Goal: Task Accomplishment & Management: Use online tool/utility

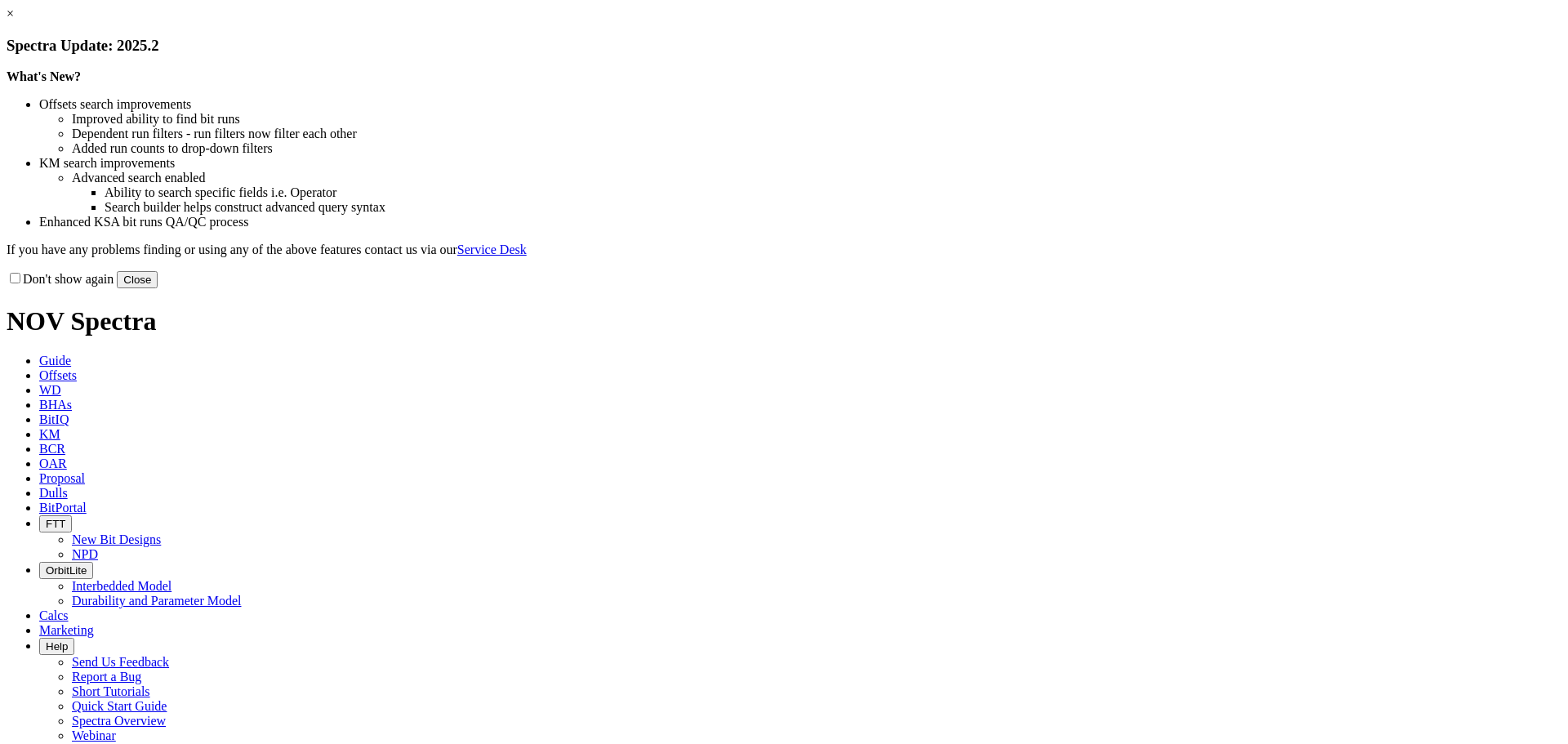
drag, startPoint x: 1104, startPoint y: 443, endPoint x: 1064, endPoint y: 422, distance: 45.2
click at [157, 288] on button "Close" at bounding box center [136, 279] width 41 height 17
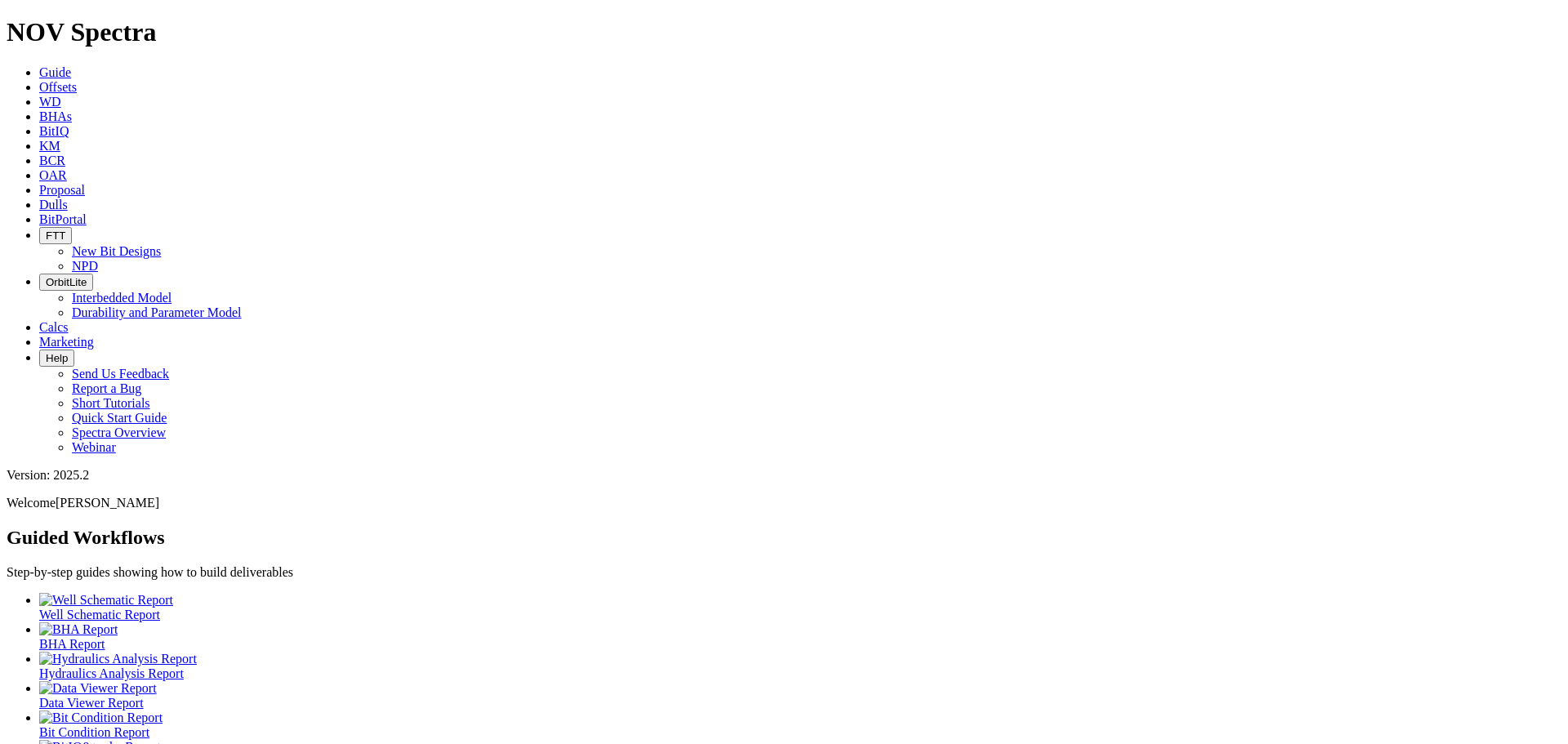
click at [77, 80] on span "Offsets" at bounding box center [58, 87] width 38 height 14
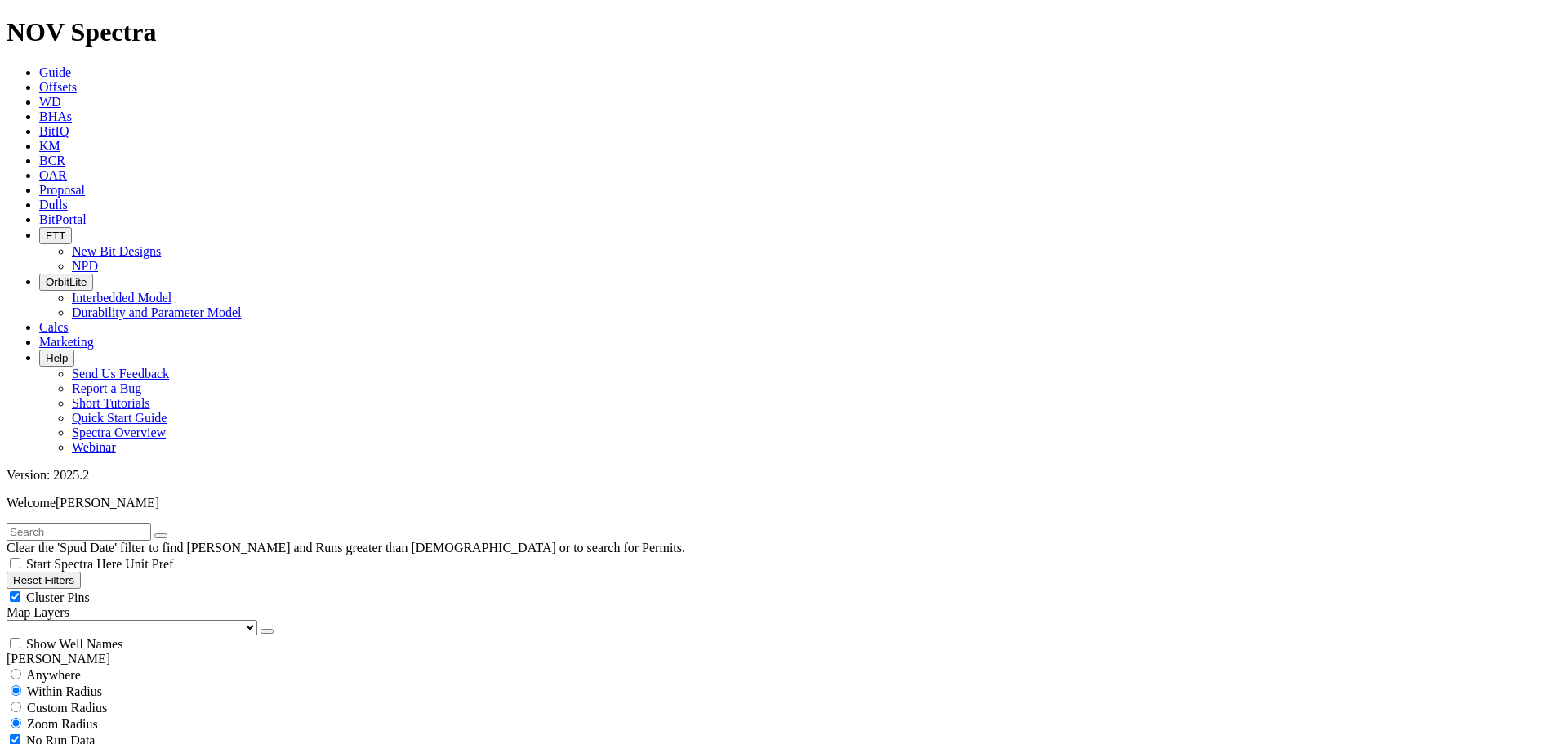
click at [164, 589] on div "Cluster Pins" at bounding box center [784, 597] width 1555 height 16
checkbox input "false"
click at [93, 620] on select "US Counties [GEOGRAPHIC_DATA], [GEOGRAPHIC_DATA] [GEOGRAPHIC_DATA], [GEOGRAPHIC…" at bounding box center [132, 627] width 251 height 16
click at [12, 620] on select "US Counties [GEOGRAPHIC_DATA], [GEOGRAPHIC_DATA] [GEOGRAPHIC_DATA], [GEOGRAPHIC…" at bounding box center [132, 627] width 251 height 16
click at [57, 524] on input "text" at bounding box center [79, 532] width 144 height 17
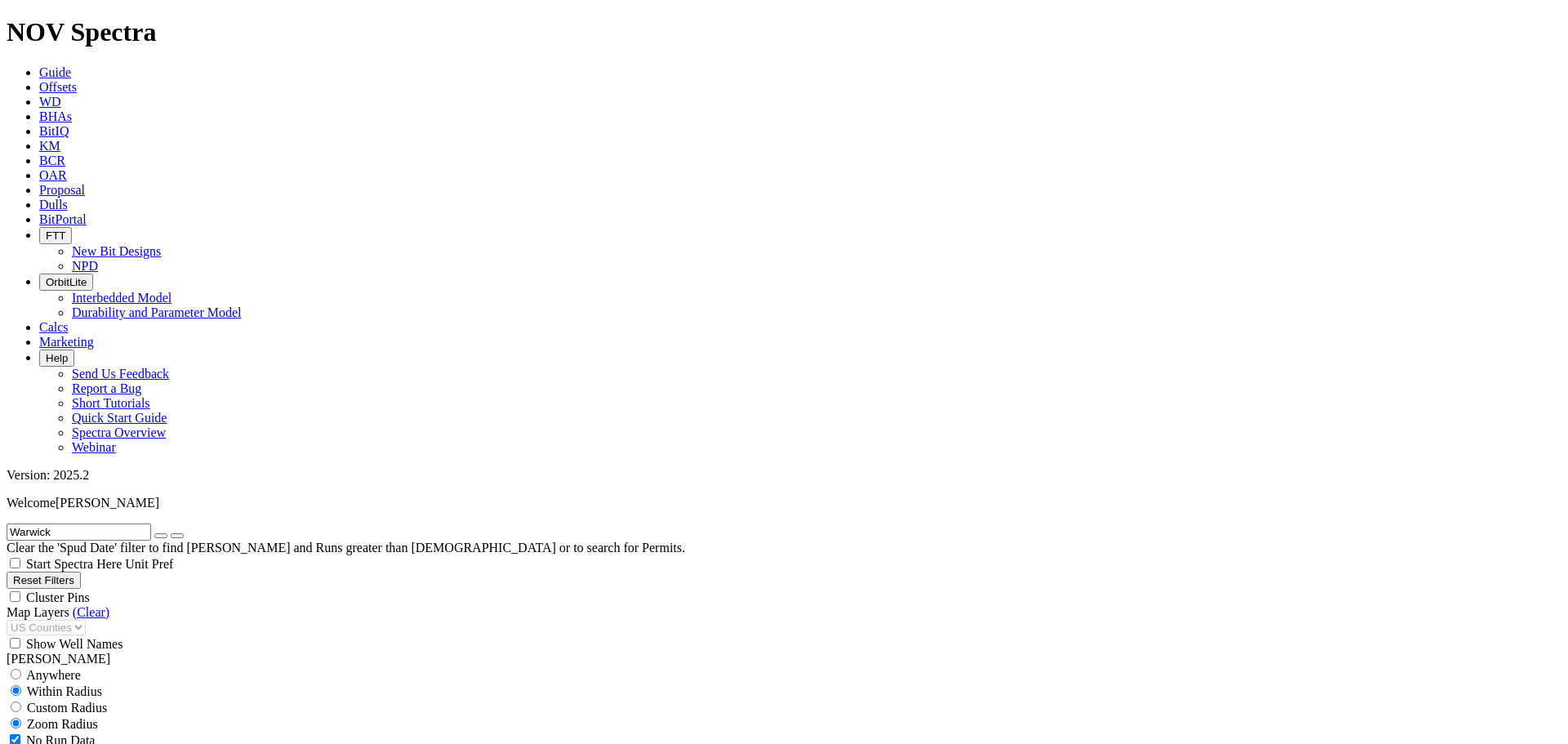
type input "Warwick"
click at [170, 533] on button "submit" at bounding box center [176, 535] width 13 height 5
click at [161, 536] on icon "button" at bounding box center [161, 536] width 0 height 0
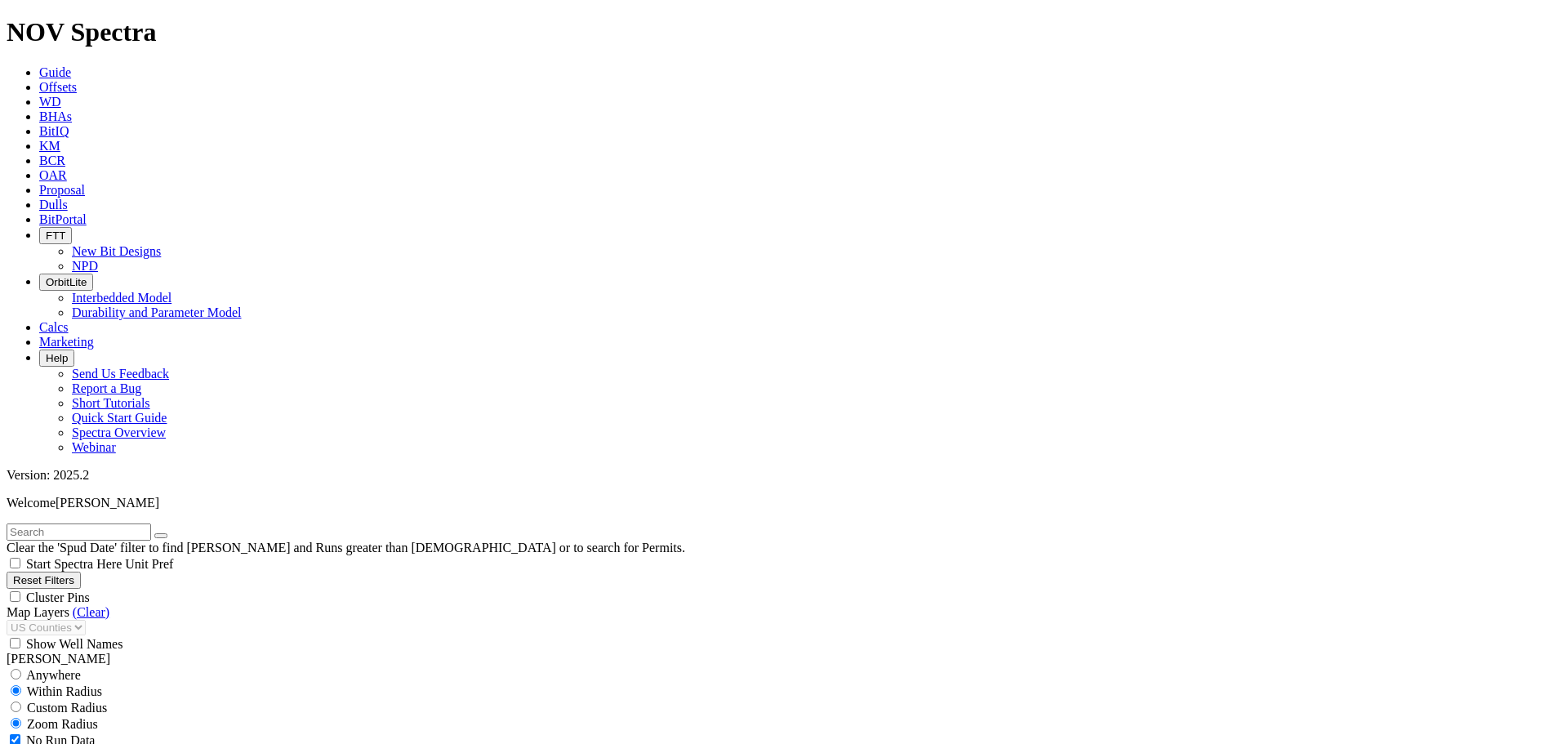
scroll to position [381, 0]
select select "8.75"
checkbox input "false"
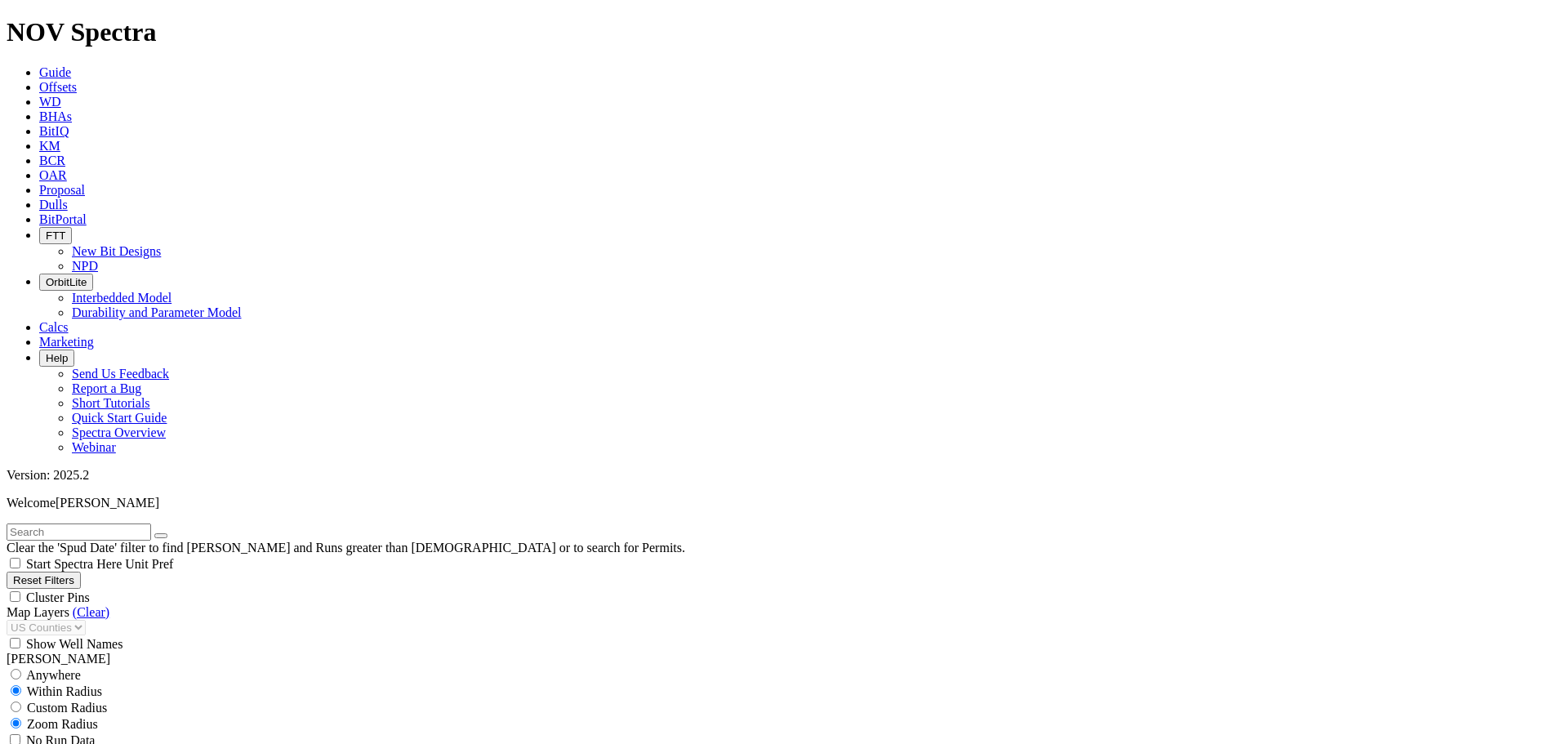
scroll to position [953, 0]
type input "4000"
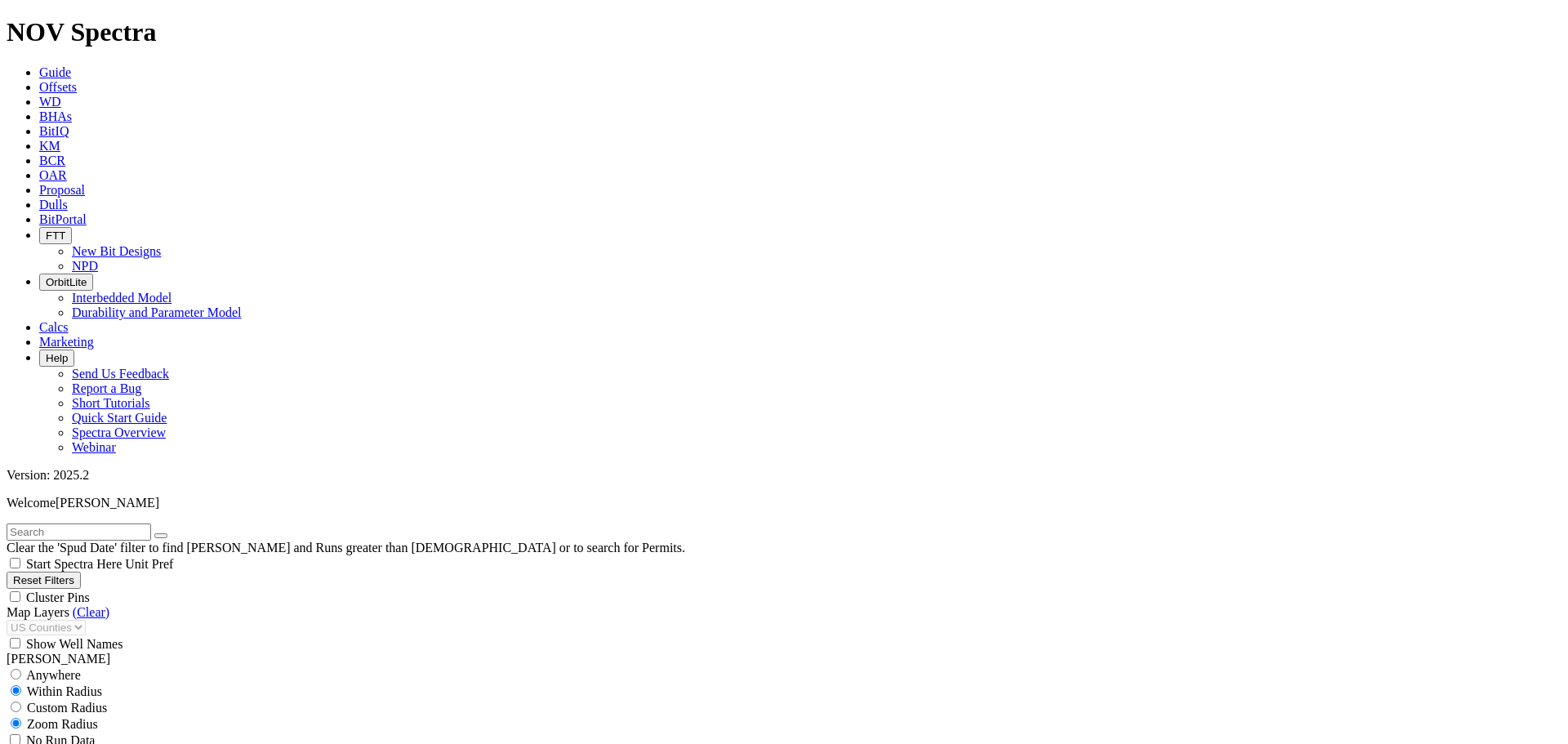
scroll to position [1143, 0]
type input "7000"
type input "10000"
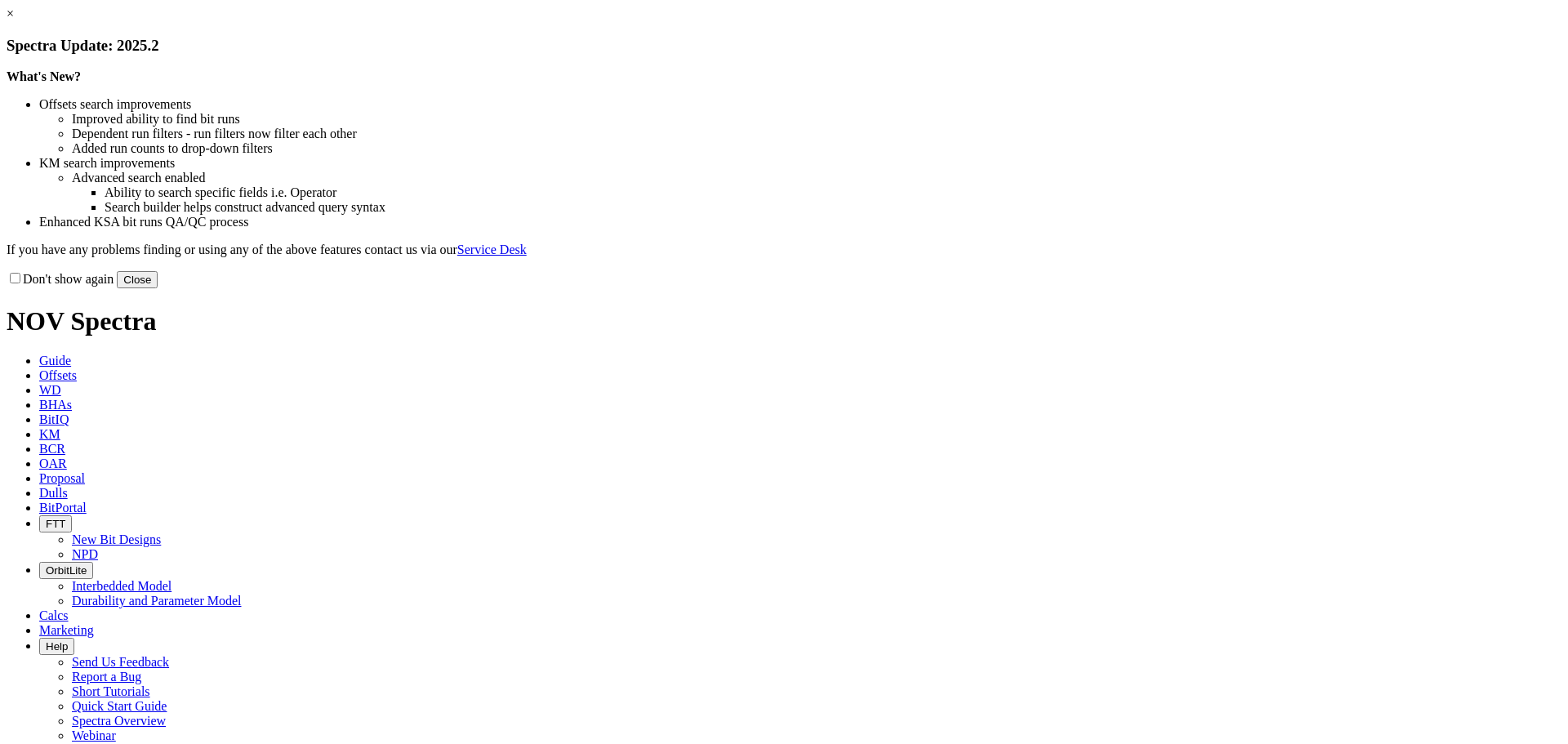
drag, startPoint x: 1100, startPoint y: 442, endPoint x: 800, endPoint y: 249, distance: 356.7
click at [157, 288] on button "Close" at bounding box center [136, 279] width 41 height 17
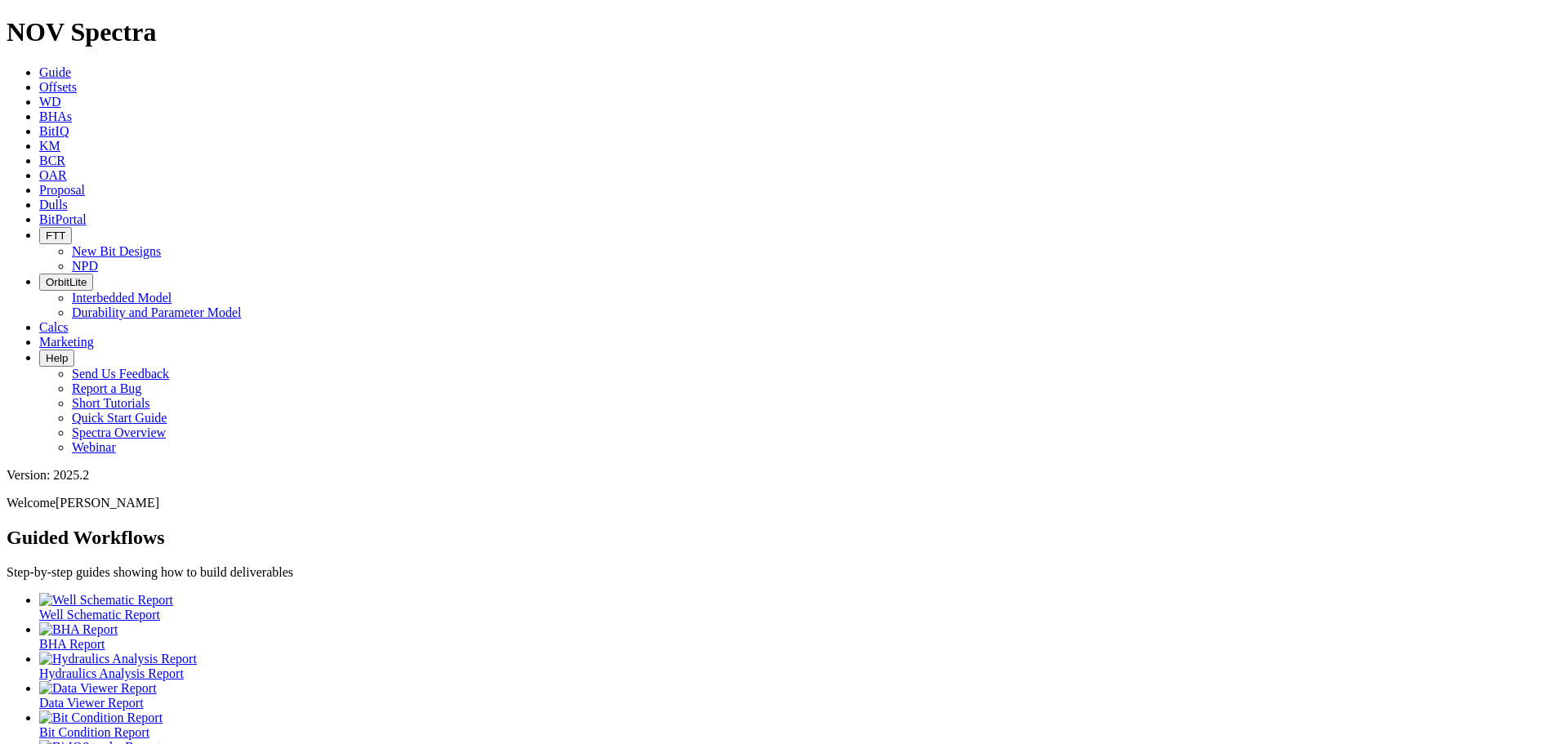
drag, startPoint x: 251, startPoint y: 16, endPoint x: 268, endPoint y: 28, distance: 20.8
click at [39, 80] on icon at bounding box center [39, 87] width 0 height 14
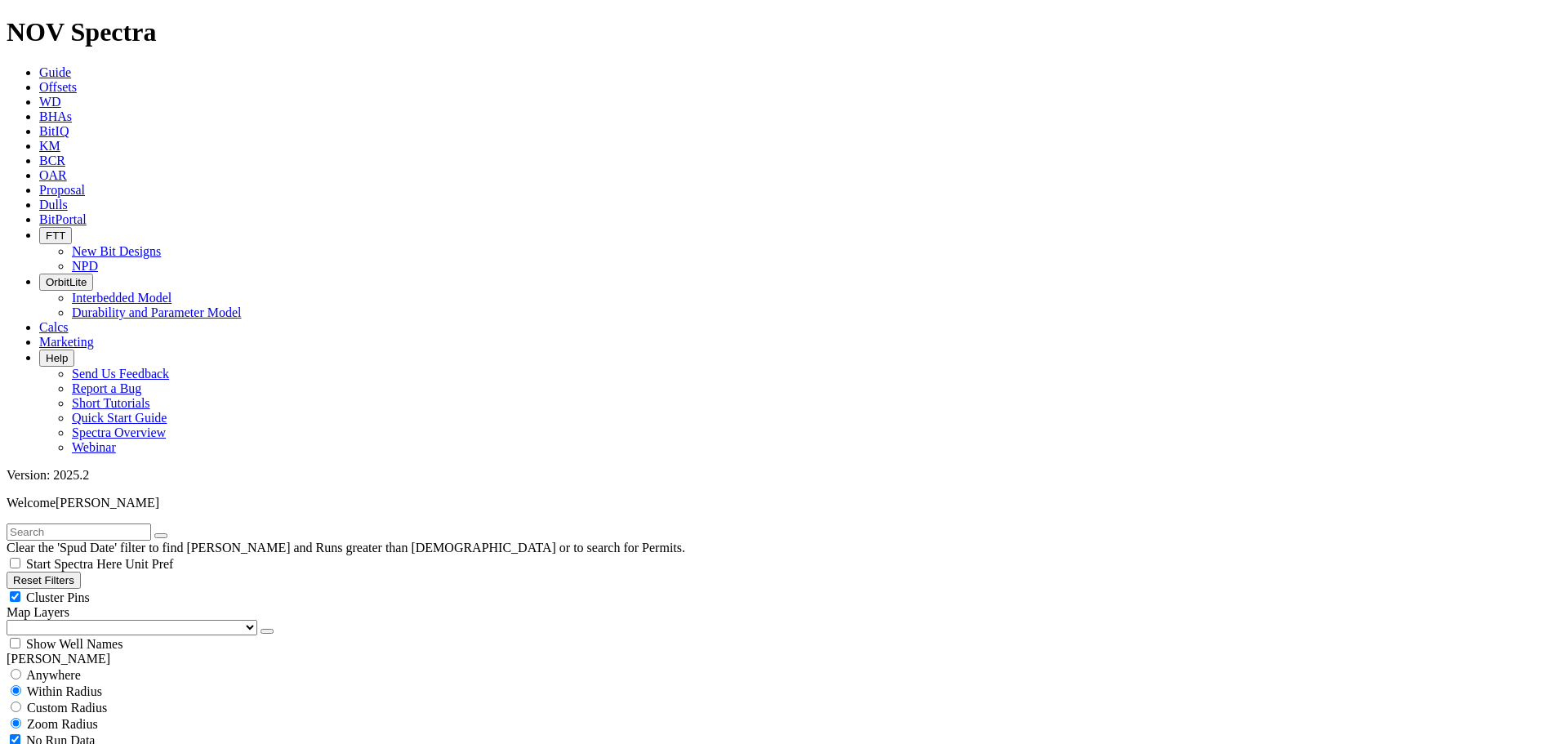
click at [67, 524] on input "text" at bounding box center [79, 532] width 144 height 17
type input "Out of your element 3H"
click at [165, 589] on div "Cluster Pins" at bounding box center [784, 597] width 1555 height 16
checkbox input "false"
click at [96, 620] on select "US Counties [GEOGRAPHIC_DATA], [GEOGRAPHIC_DATA] [GEOGRAPHIC_DATA], [GEOGRAPHIC…" at bounding box center [132, 627] width 251 height 16
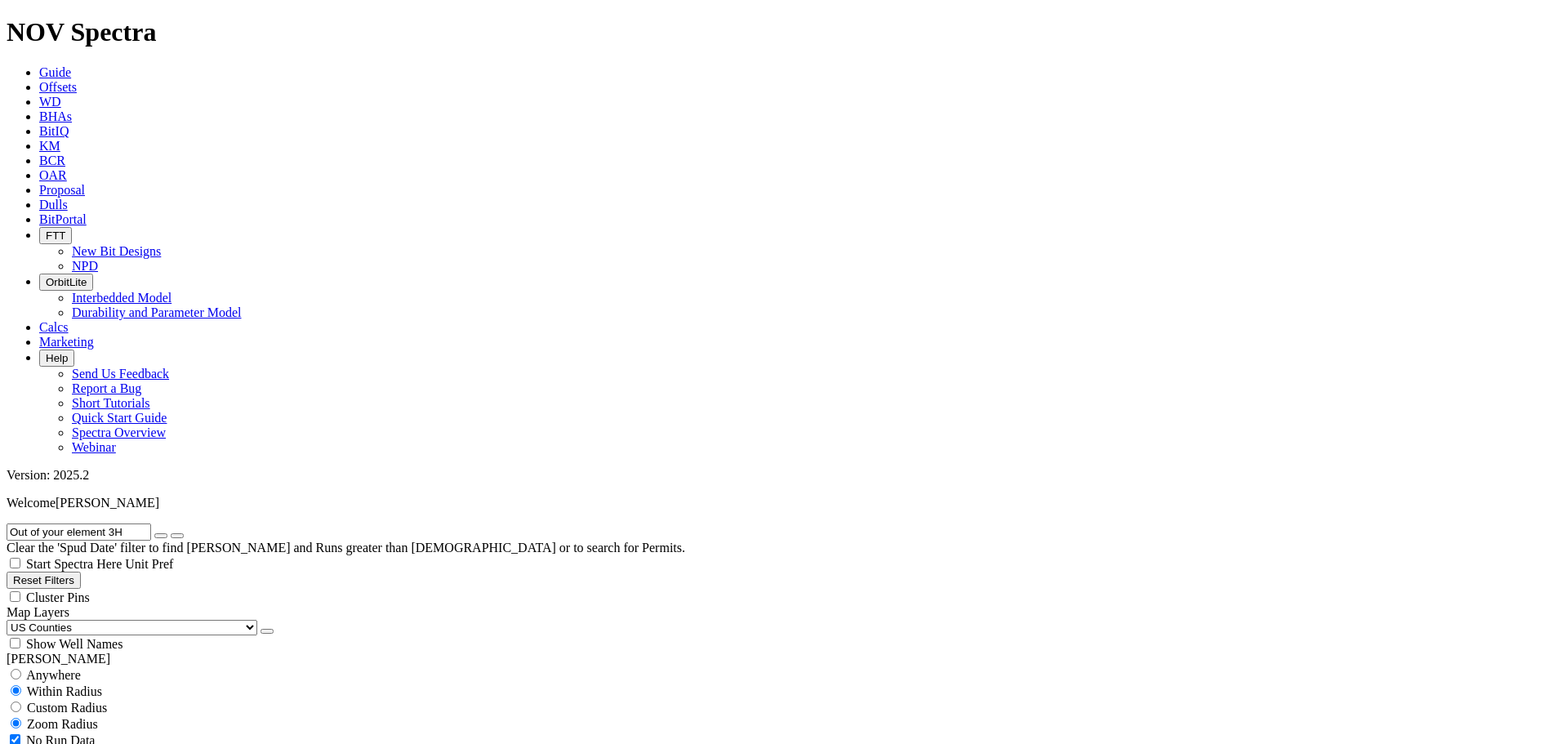
click at [12, 620] on select "US Counties [GEOGRAPHIC_DATA], [GEOGRAPHIC_DATA] [GEOGRAPHIC_DATA], [GEOGRAPHIC…" at bounding box center [132, 627] width 251 height 16
click at [161, 536] on icon "button" at bounding box center [161, 536] width 0 height 0
click at [40, 524] on input "text" at bounding box center [79, 532] width 144 height 17
type input "warwick"
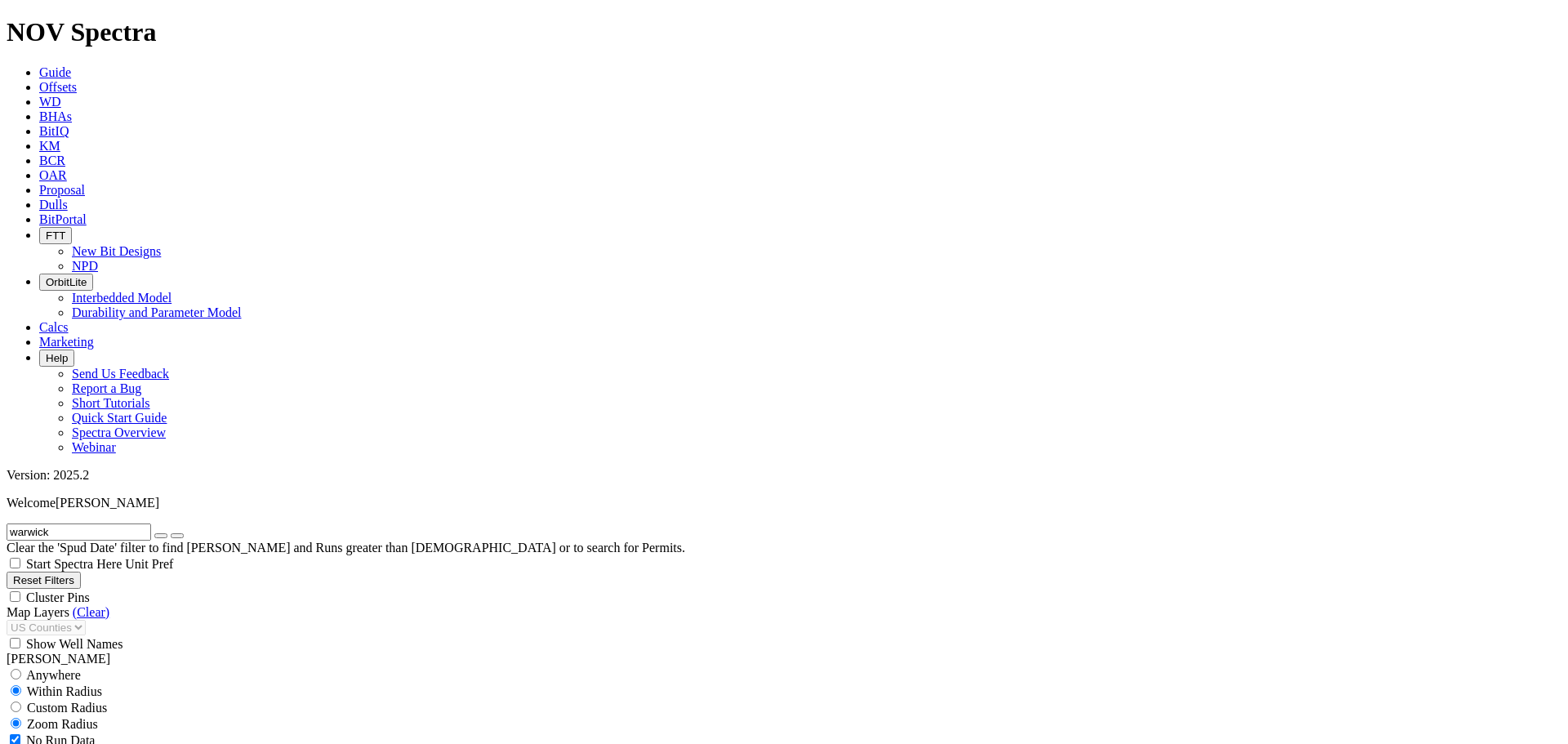
select select "8.75"
checkbox input "false"
select select "? number:8.75 ?"
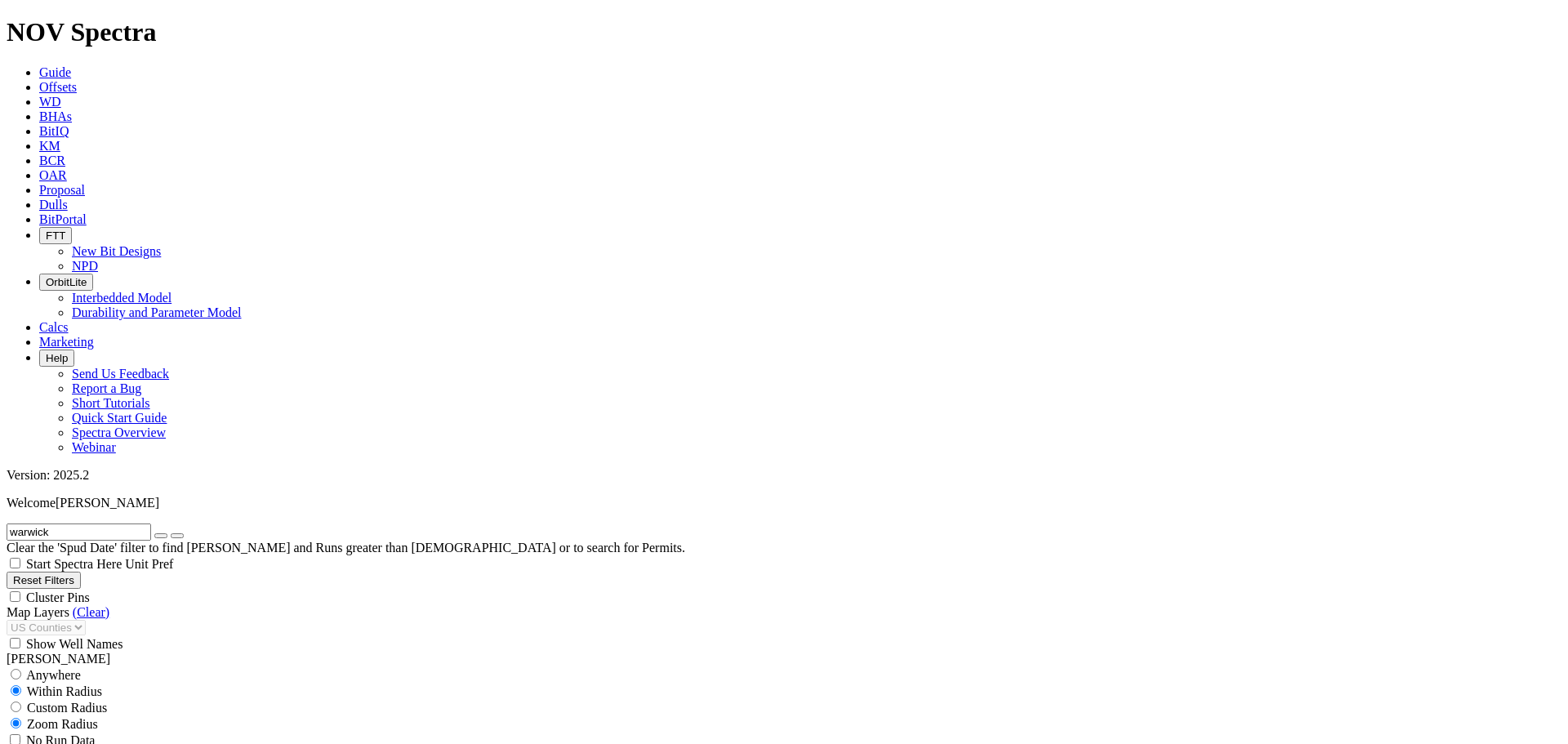
scroll to position [953, 0]
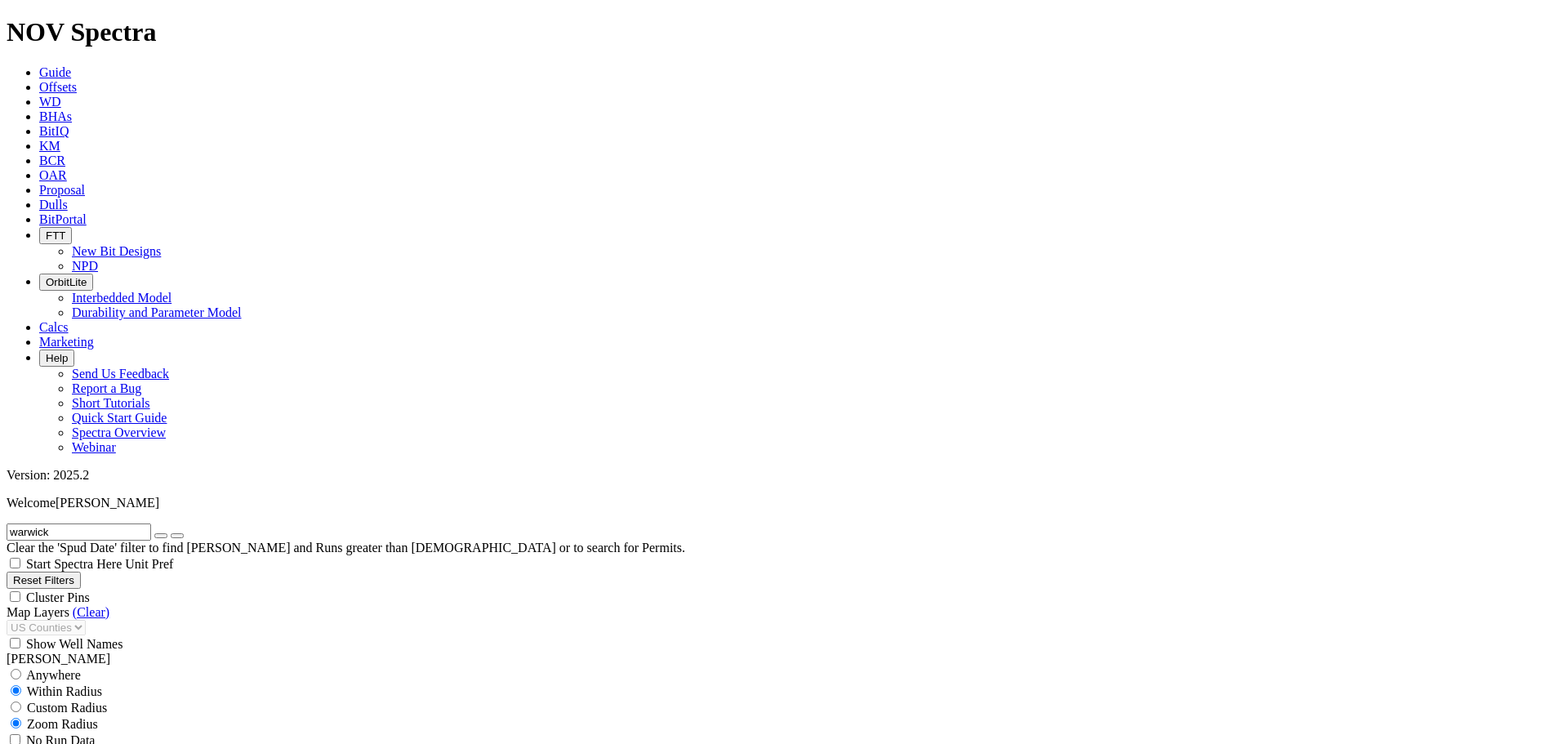
type input "500"
type input "5000"
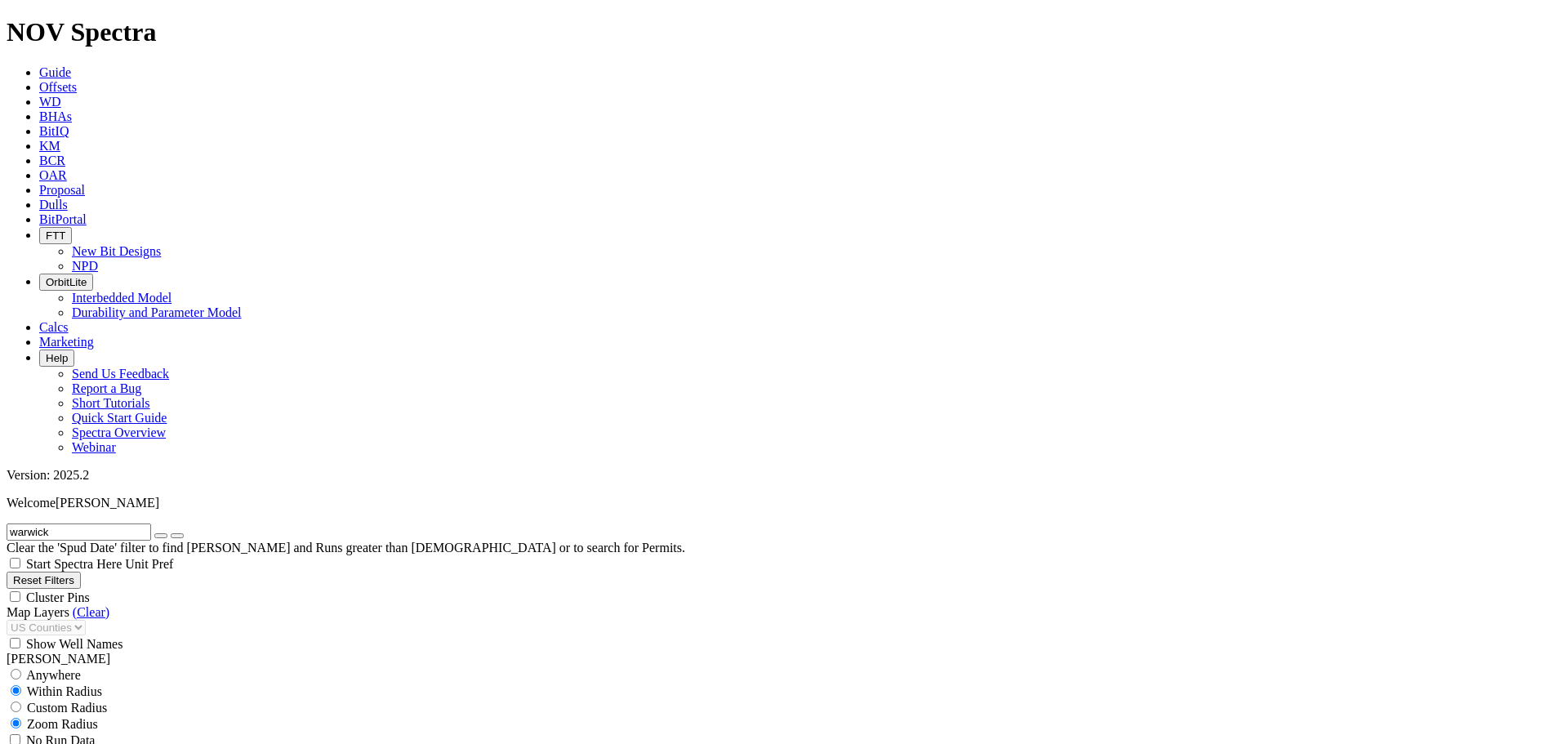
select select "? number:12.25 ?"
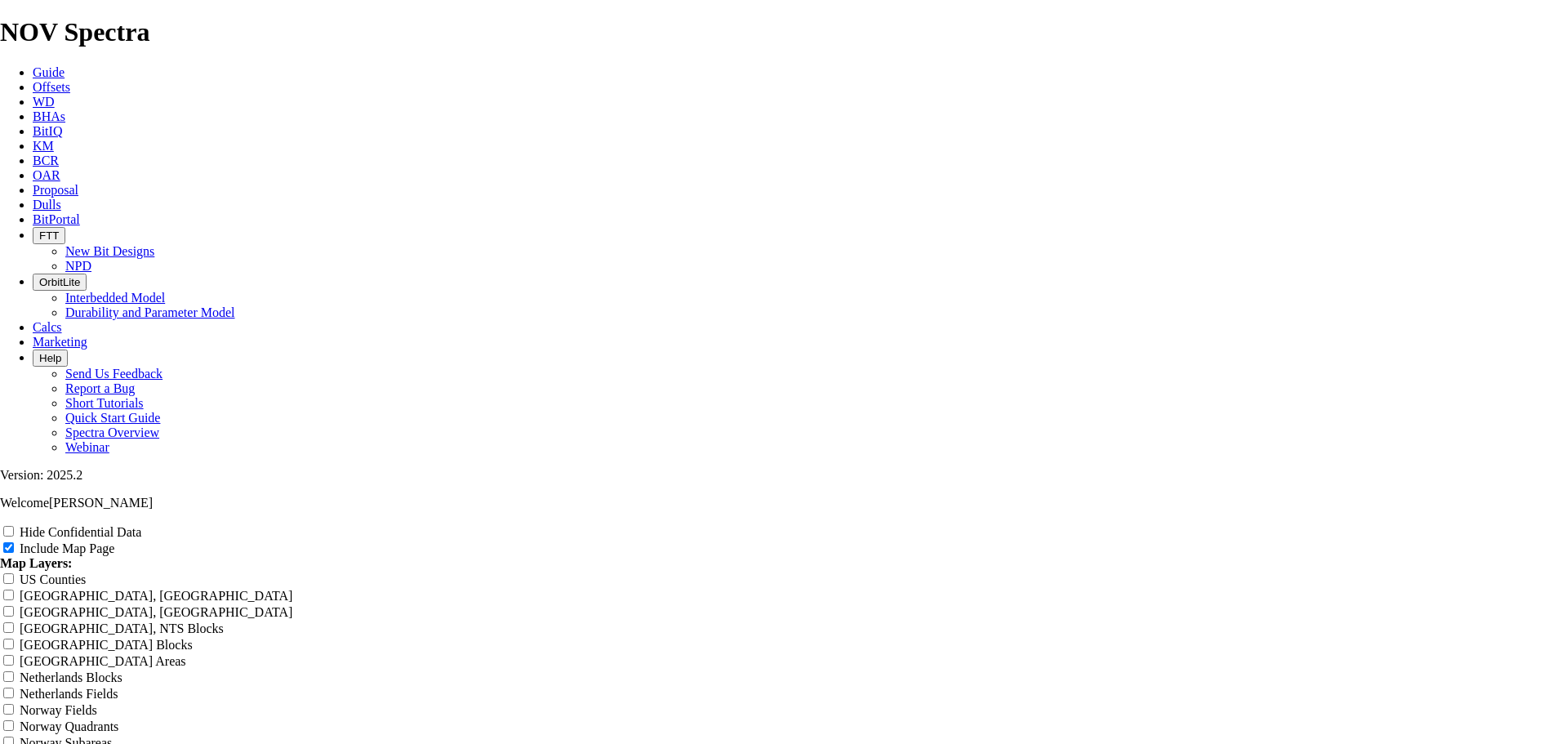
scroll to position [1143, 0]
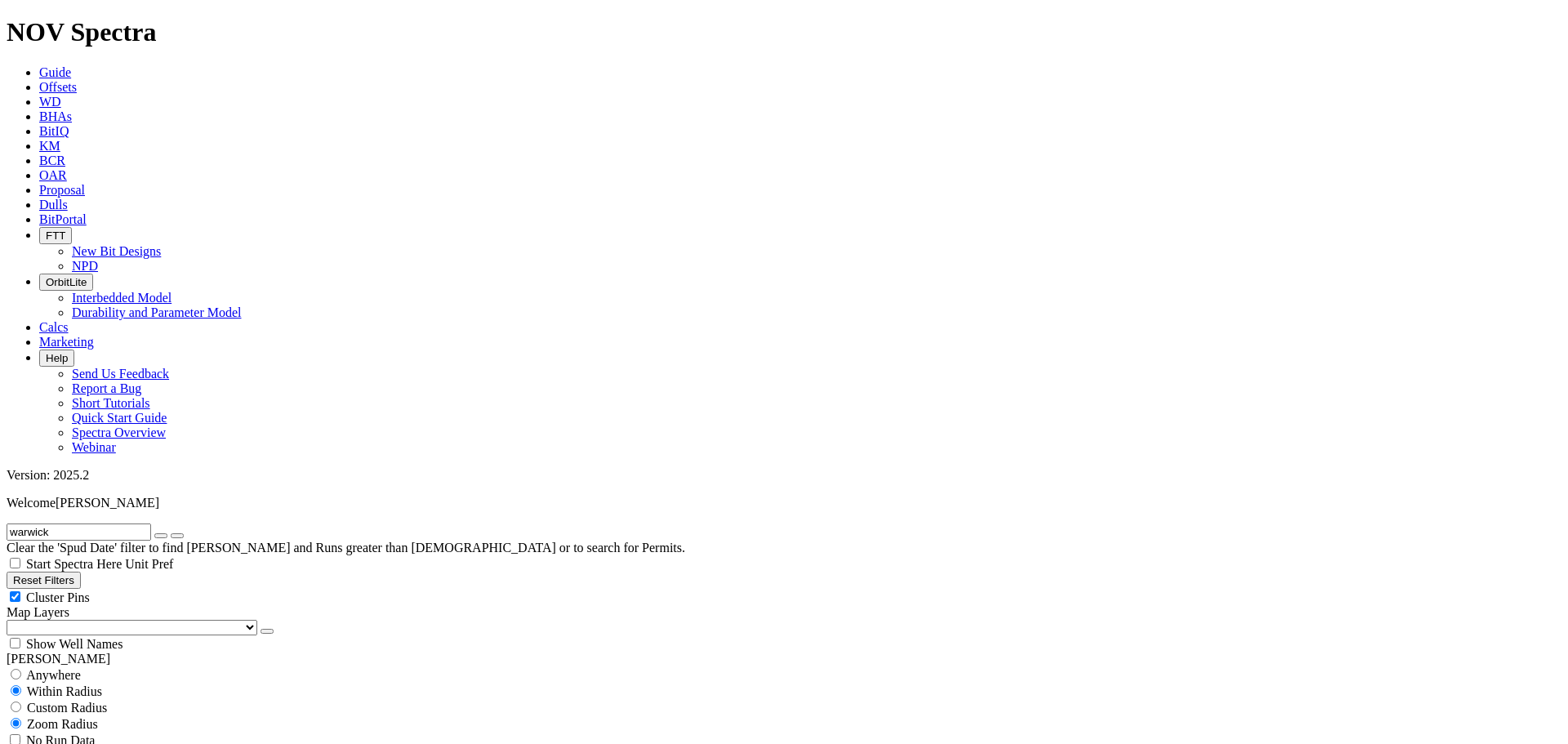
click at [162, 589] on div "Cluster Pins" at bounding box center [784, 597] width 1555 height 16
checkbox input "false"
click at [95, 620] on select "US Counties [GEOGRAPHIC_DATA], [GEOGRAPHIC_DATA] [GEOGRAPHIC_DATA], [GEOGRAPHIC…" at bounding box center [132, 627] width 251 height 16
click at [12, 620] on select "US Counties [GEOGRAPHIC_DATA], [GEOGRAPHIC_DATA] [GEOGRAPHIC_DATA], [GEOGRAPHIC…" at bounding box center [132, 627] width 251 height 16
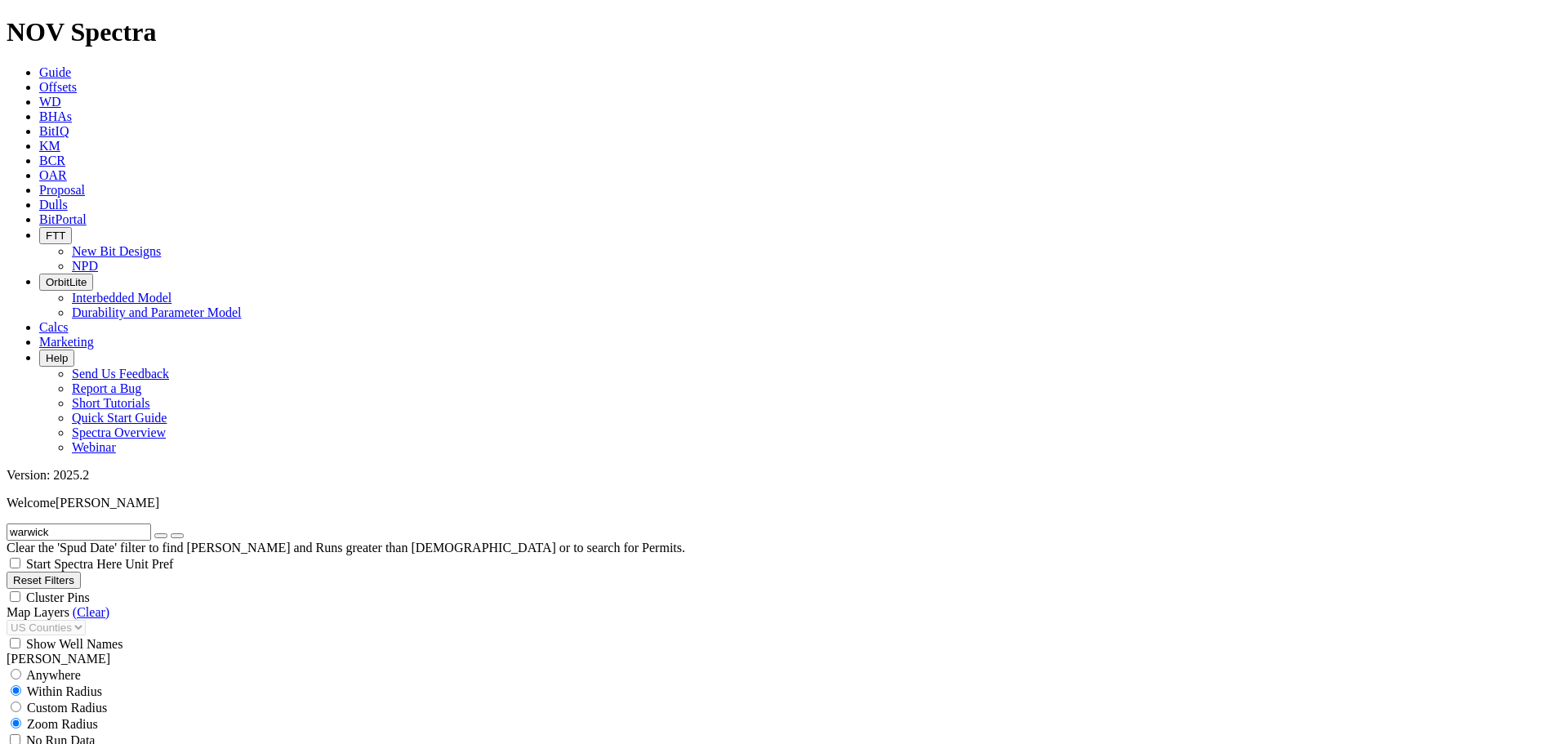
scroll to position [328, 0]
click at [161, 536] on icon "button" at bounding box center [161, 536] width 0 height 0
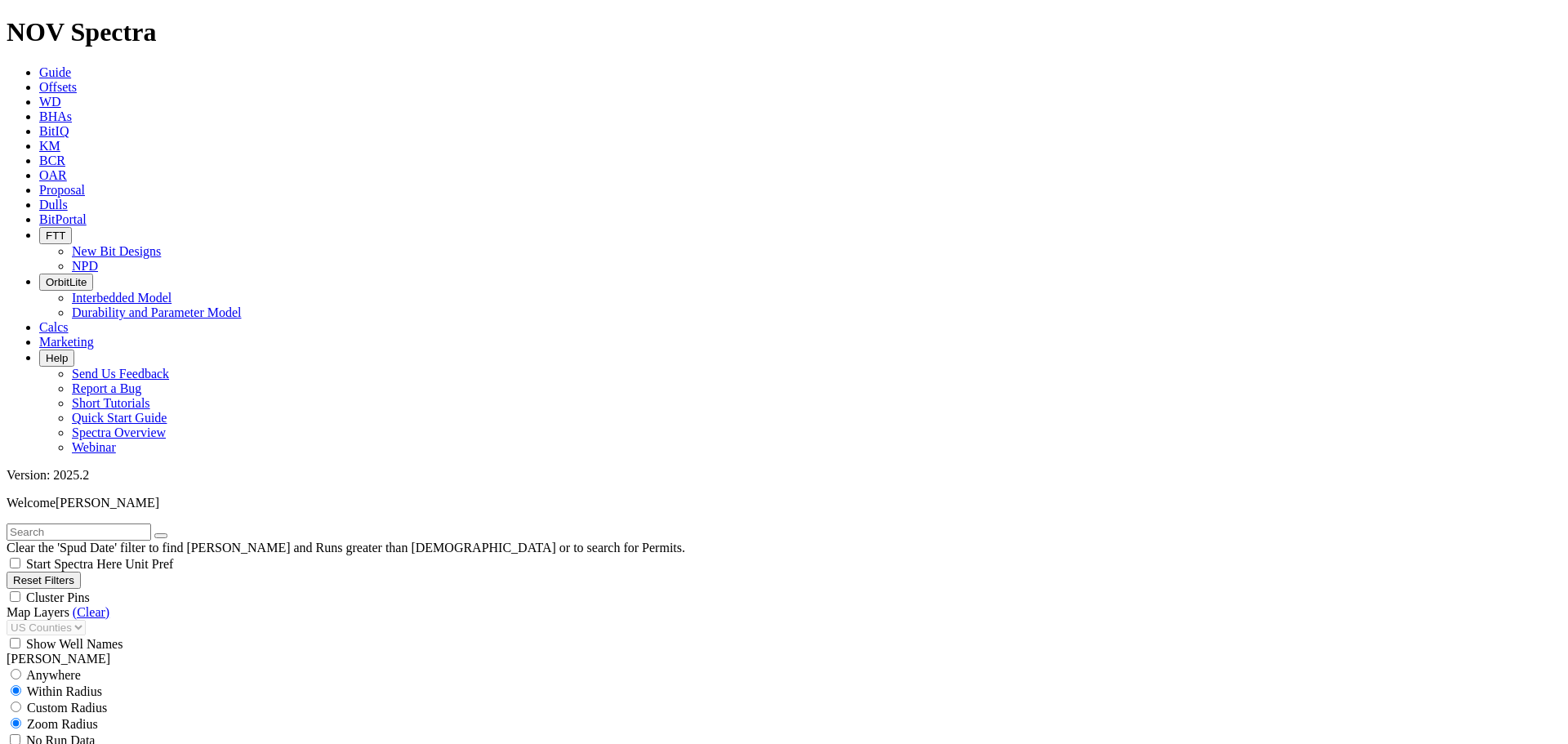
scroll to position [572, 0]
type input "[DATE]"
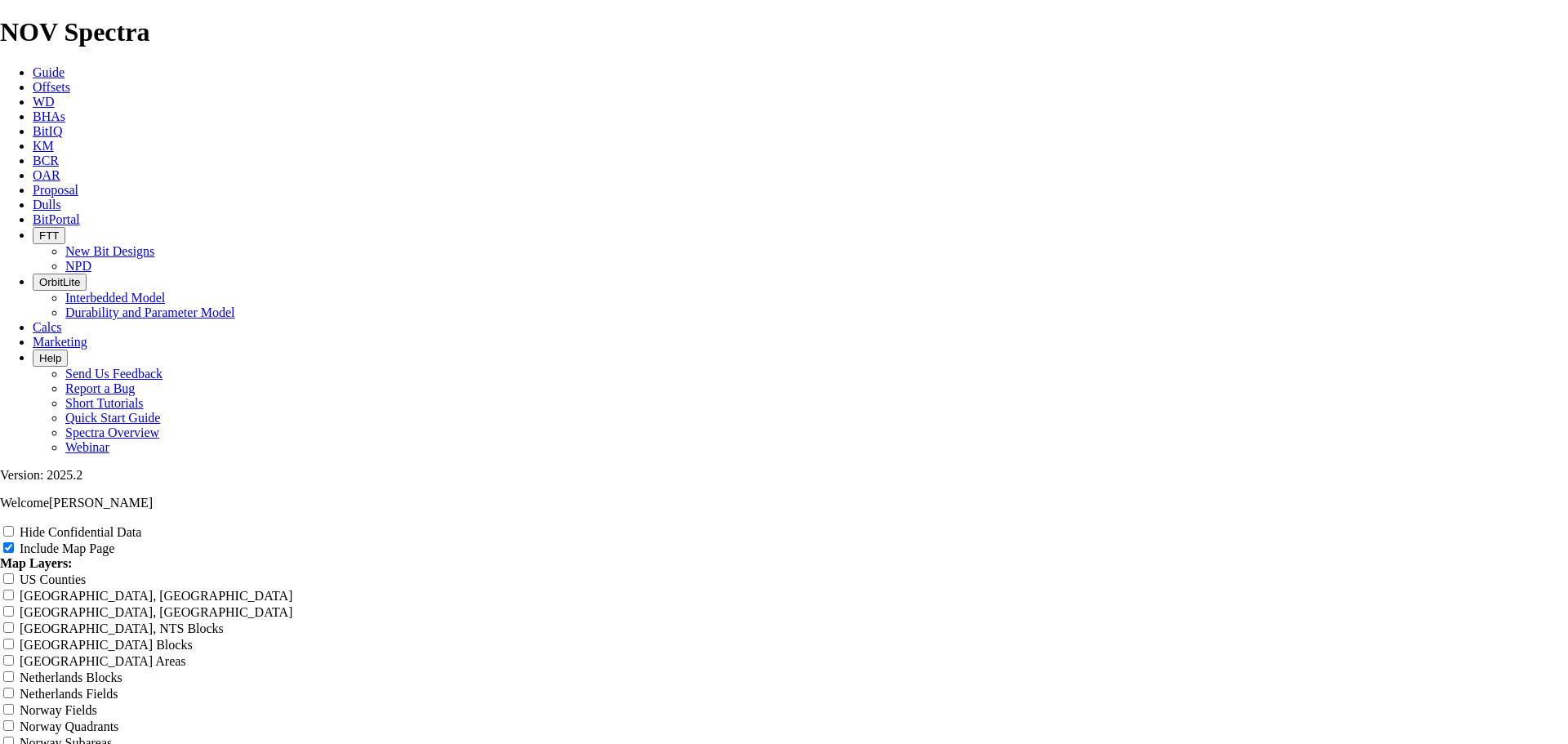
scroll to position [2668, 0]
drag, startPoint x: 937, startPoint y: 174, endPoint x: 632, endPoint y: 174, distance: 305.0
type input "A"
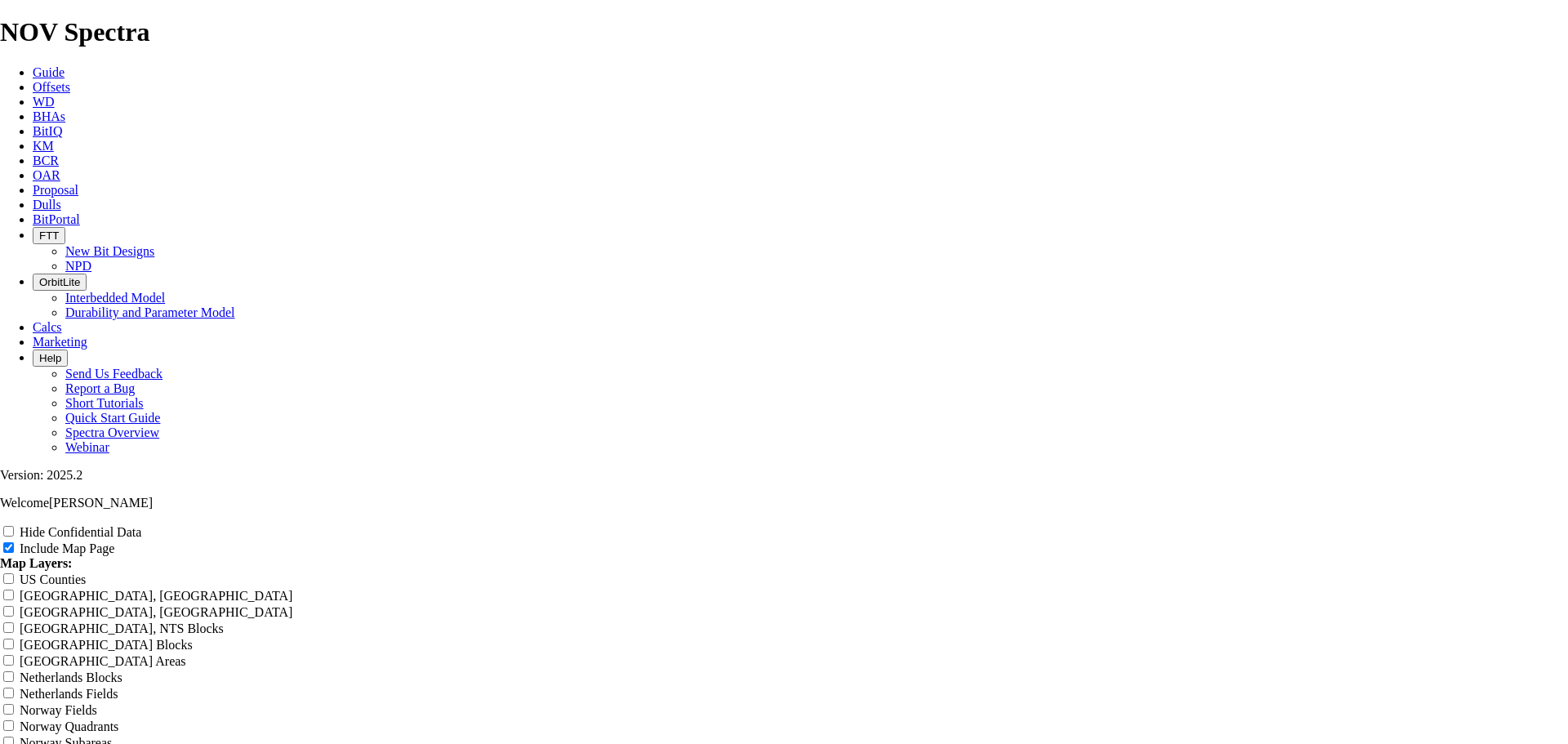
type input "A"
type input "AB"
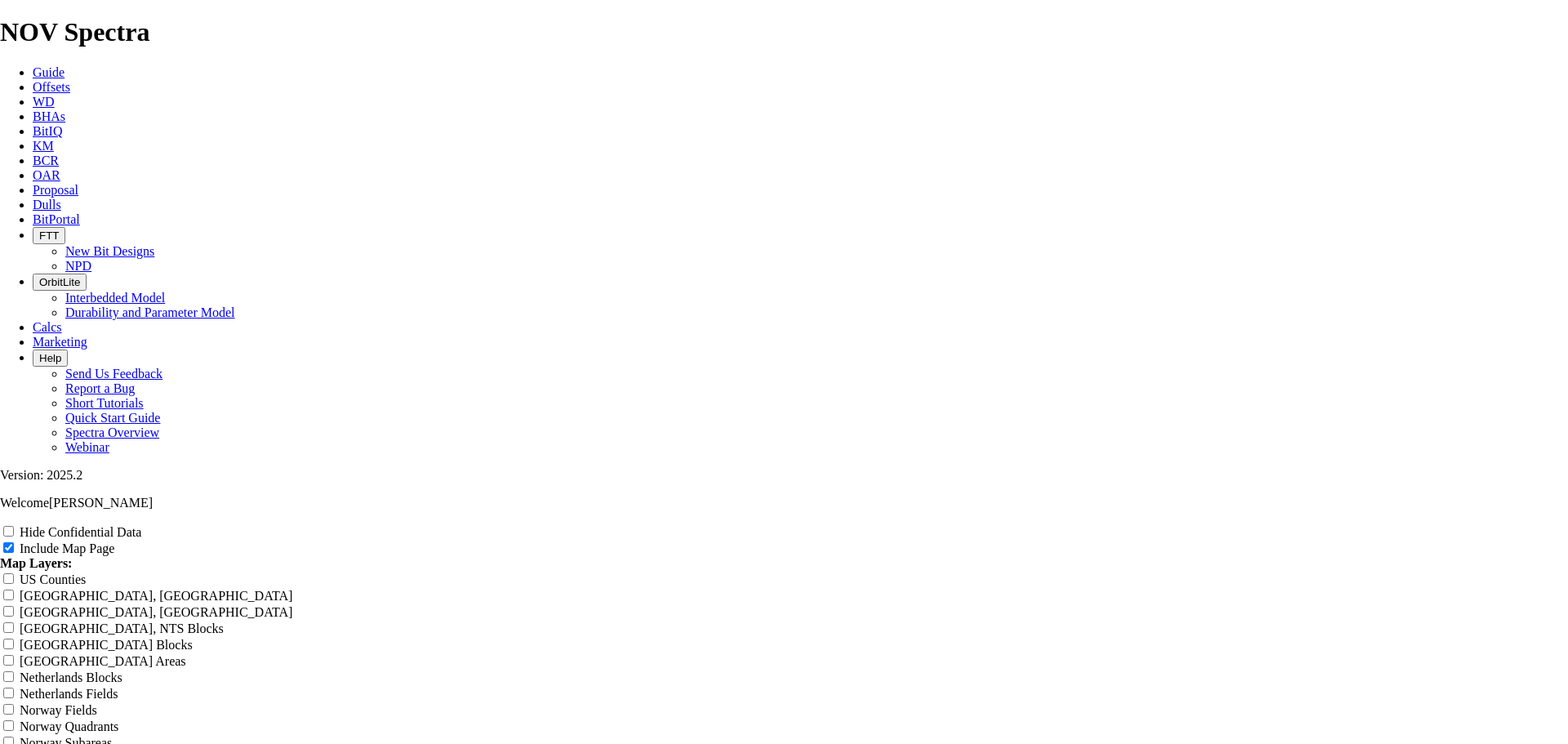
type input "AB"
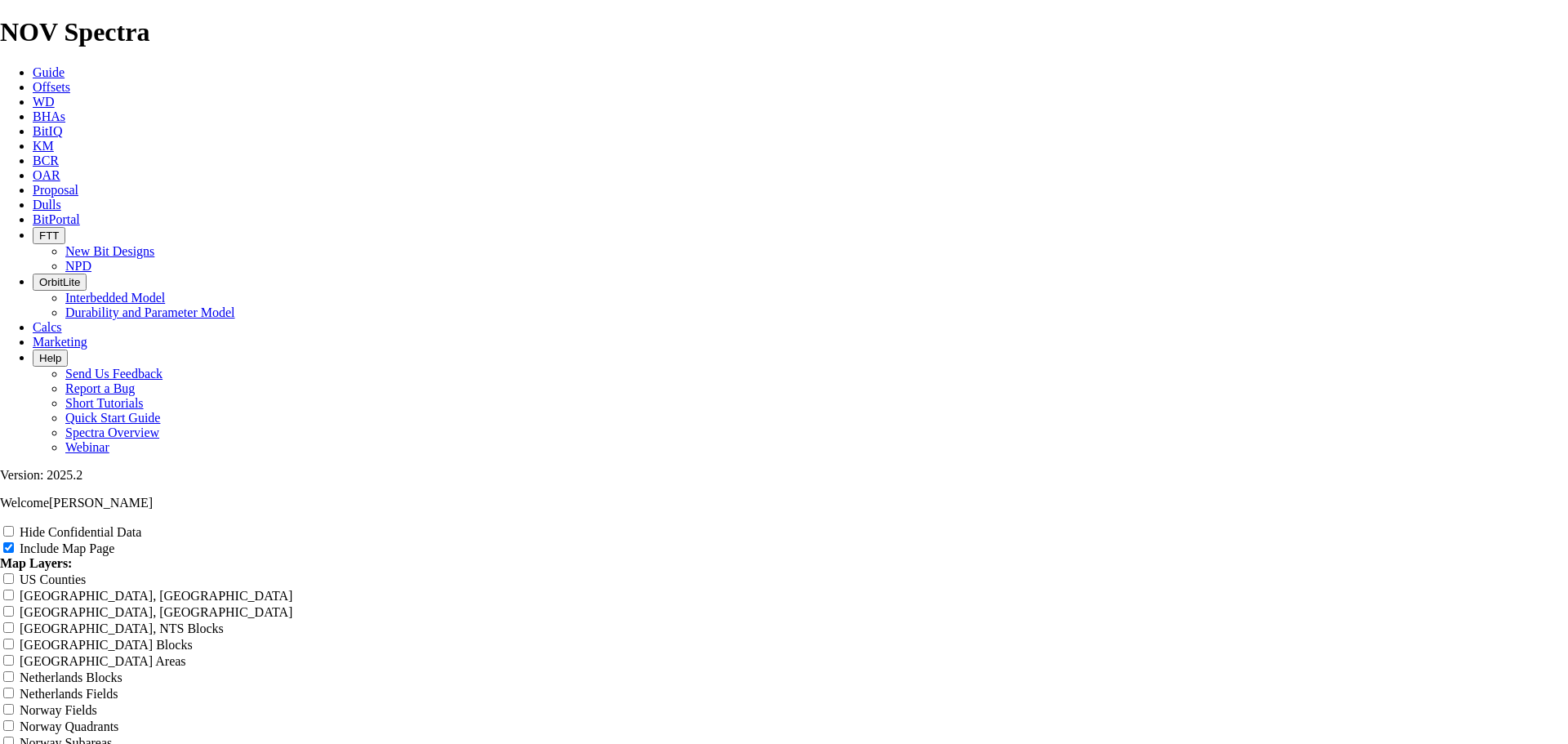
type input "A"
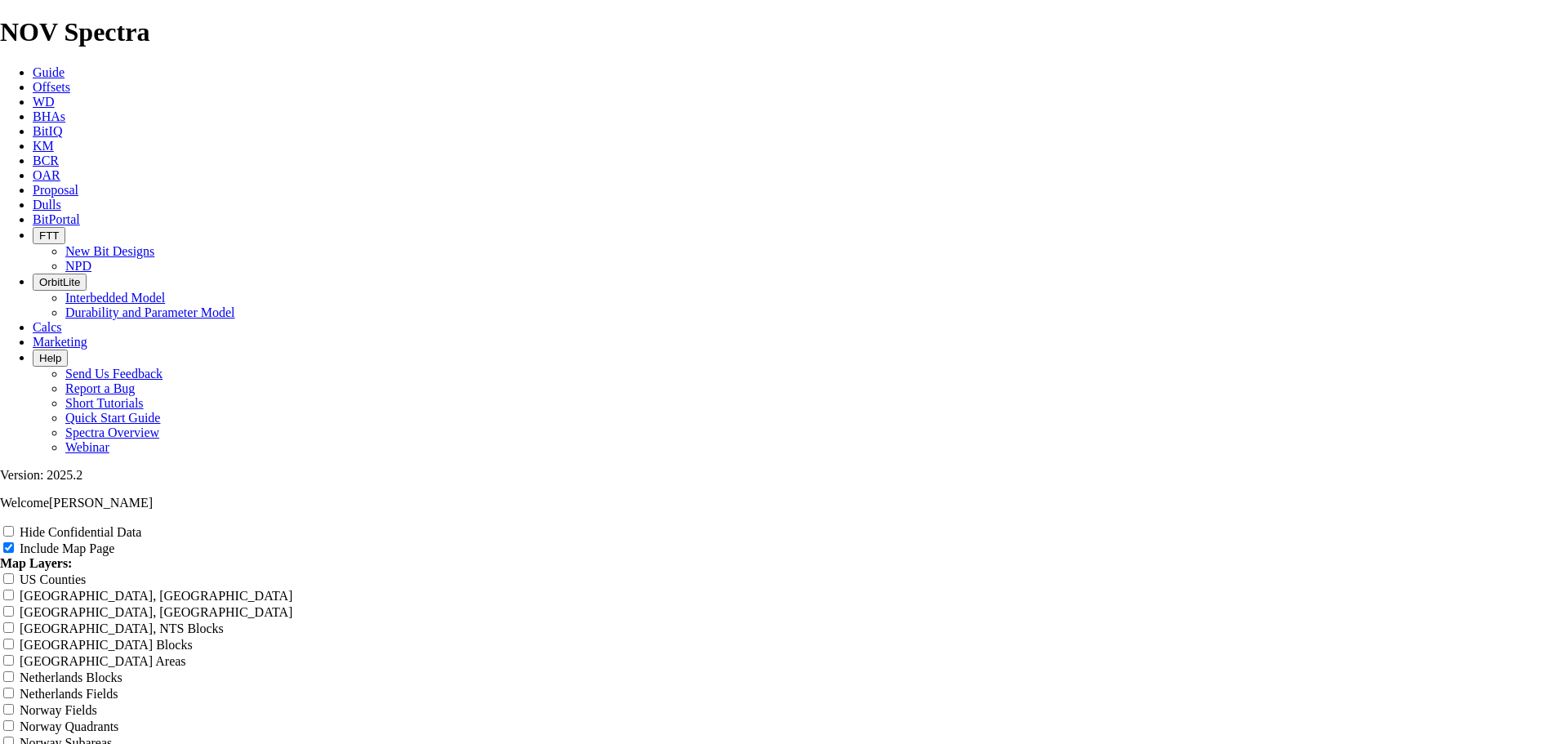
type input "A"
type input "1"
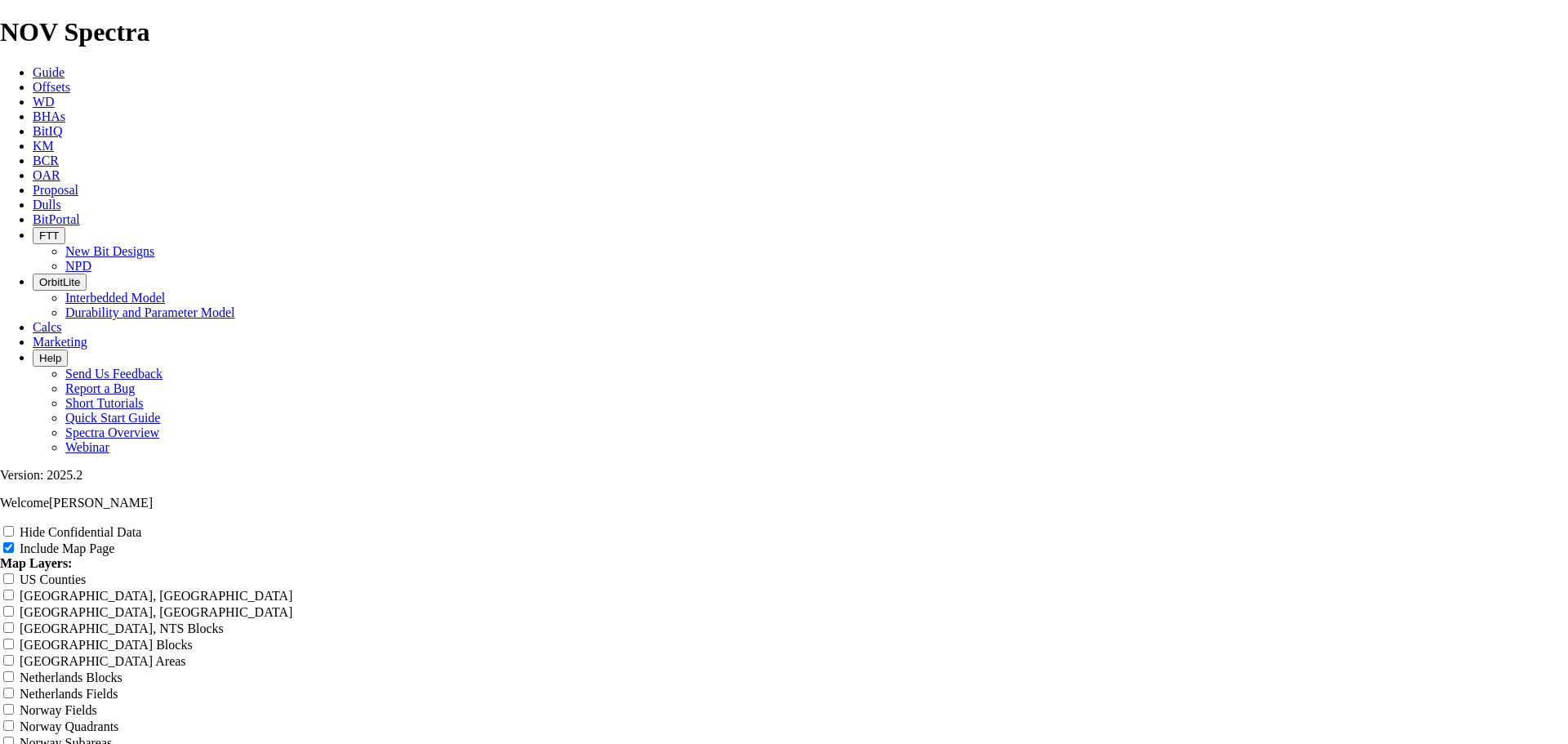
type input "1"
type input "12"
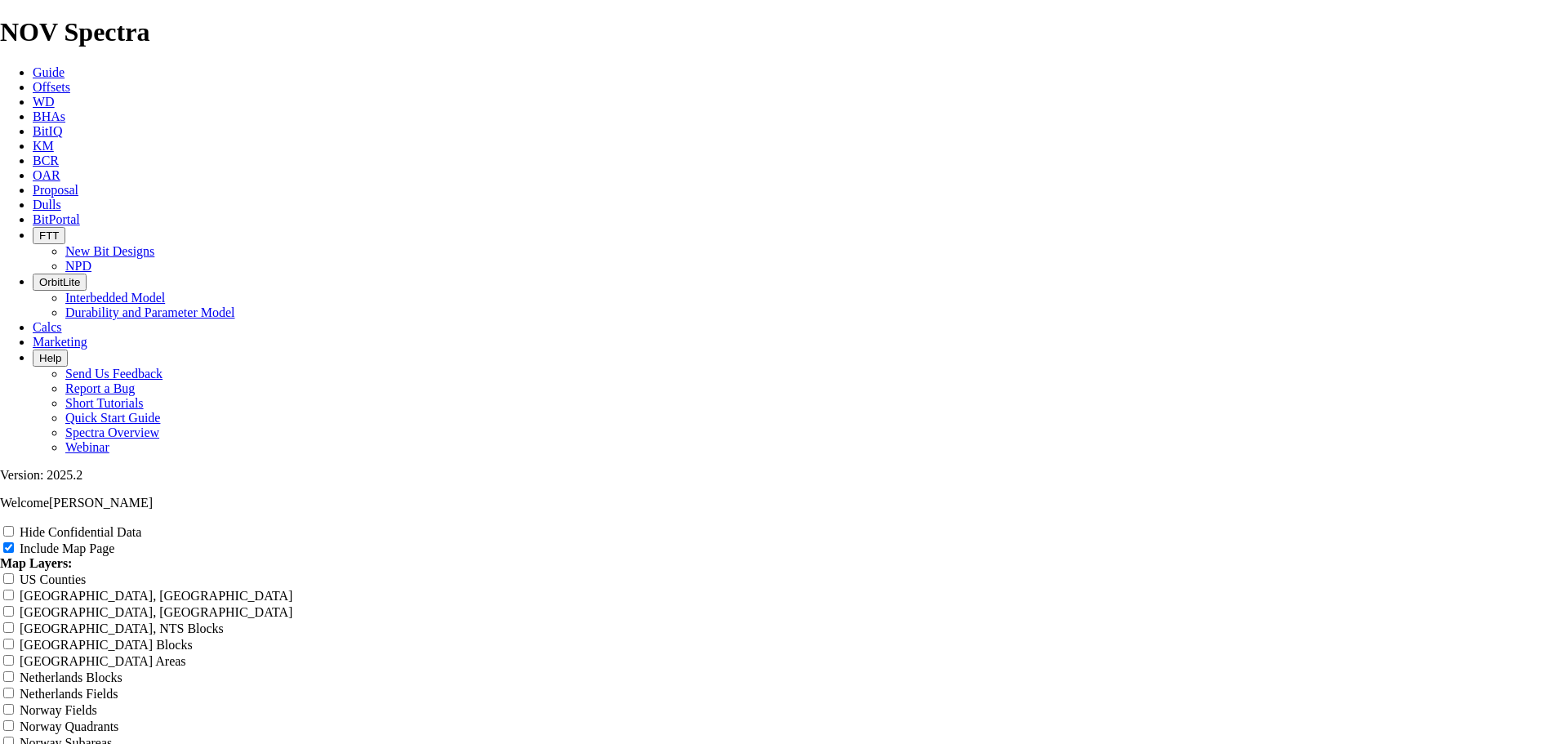
type input "12"
type input "12."
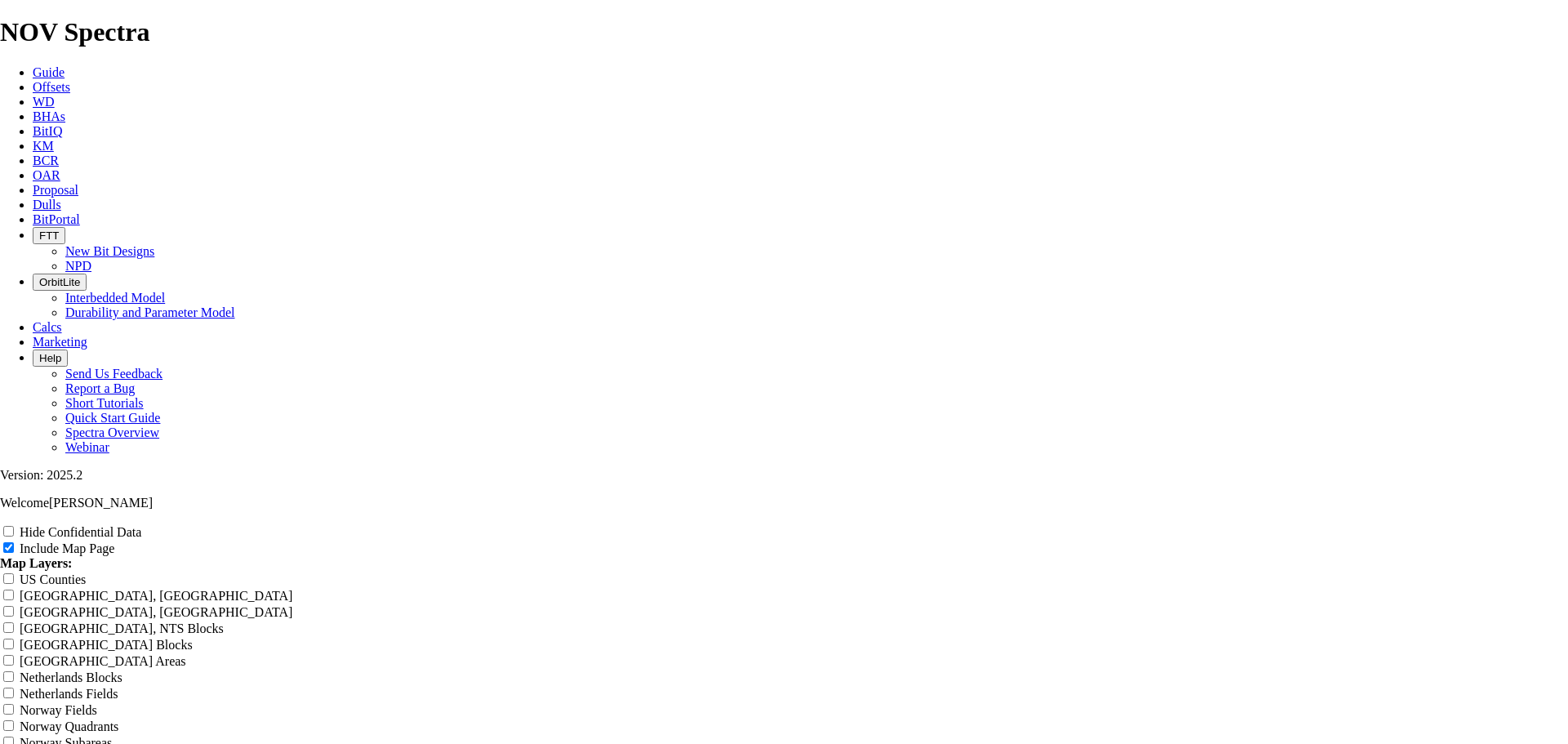
type input "12."
type input "12.2"
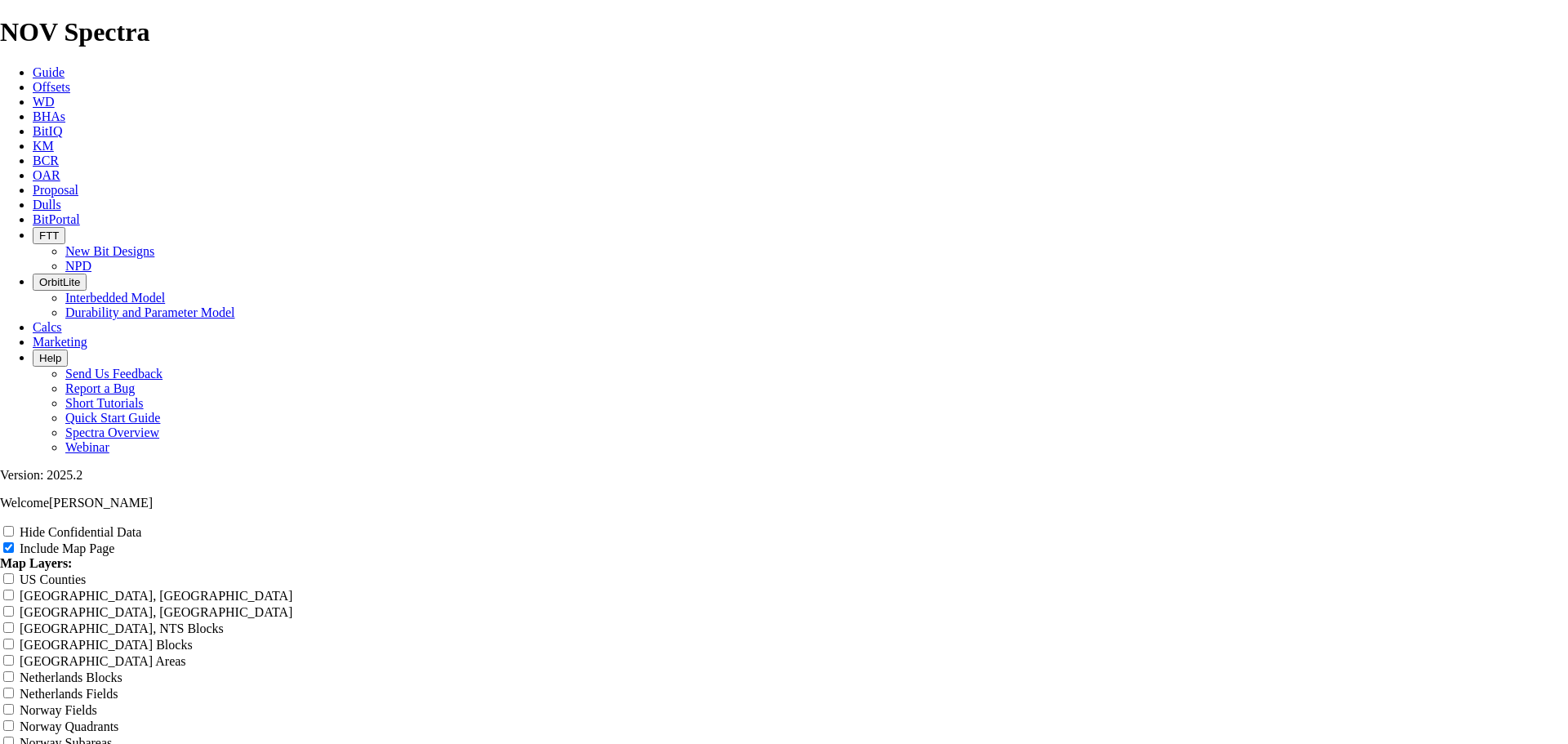
type input "12.2"
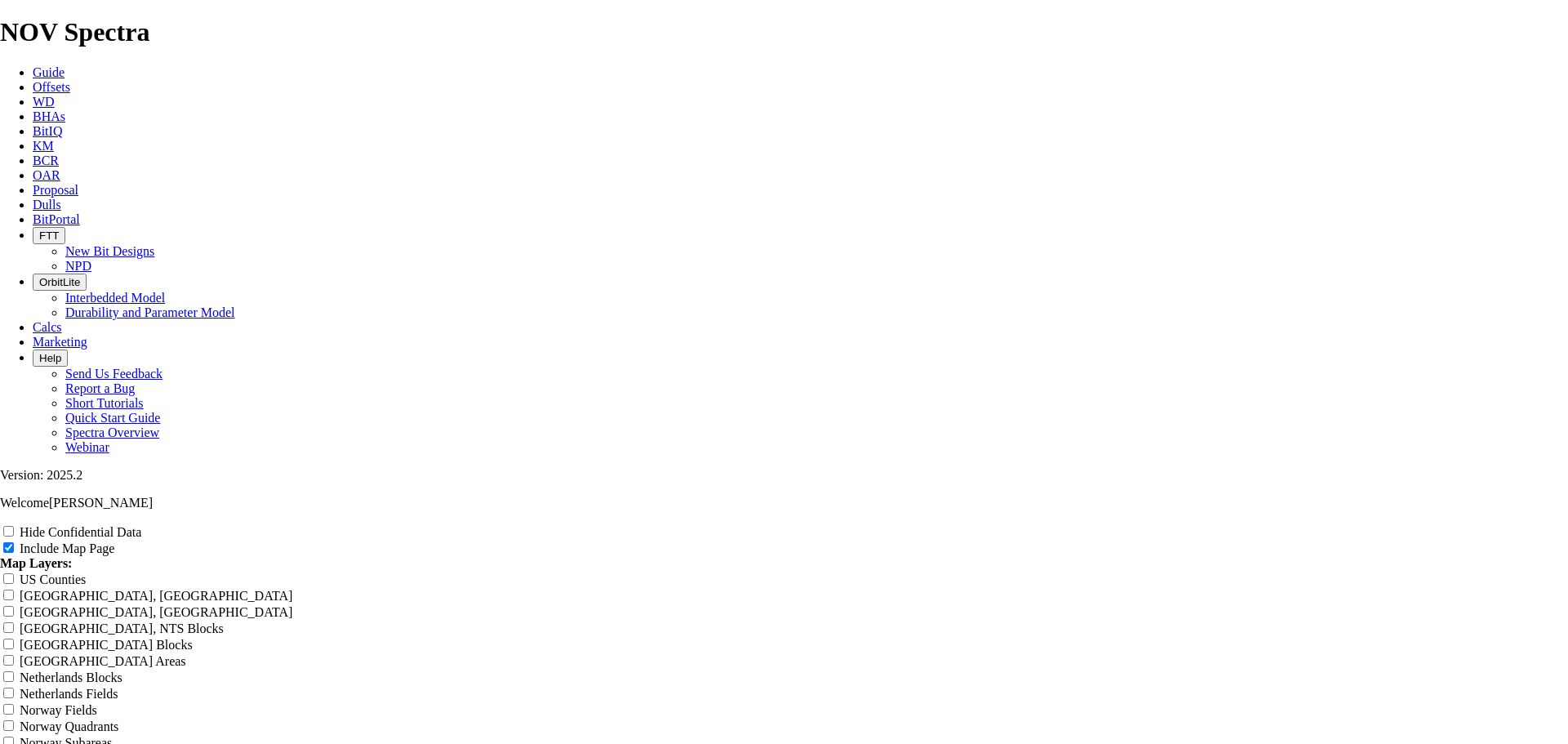
type input "12.25"
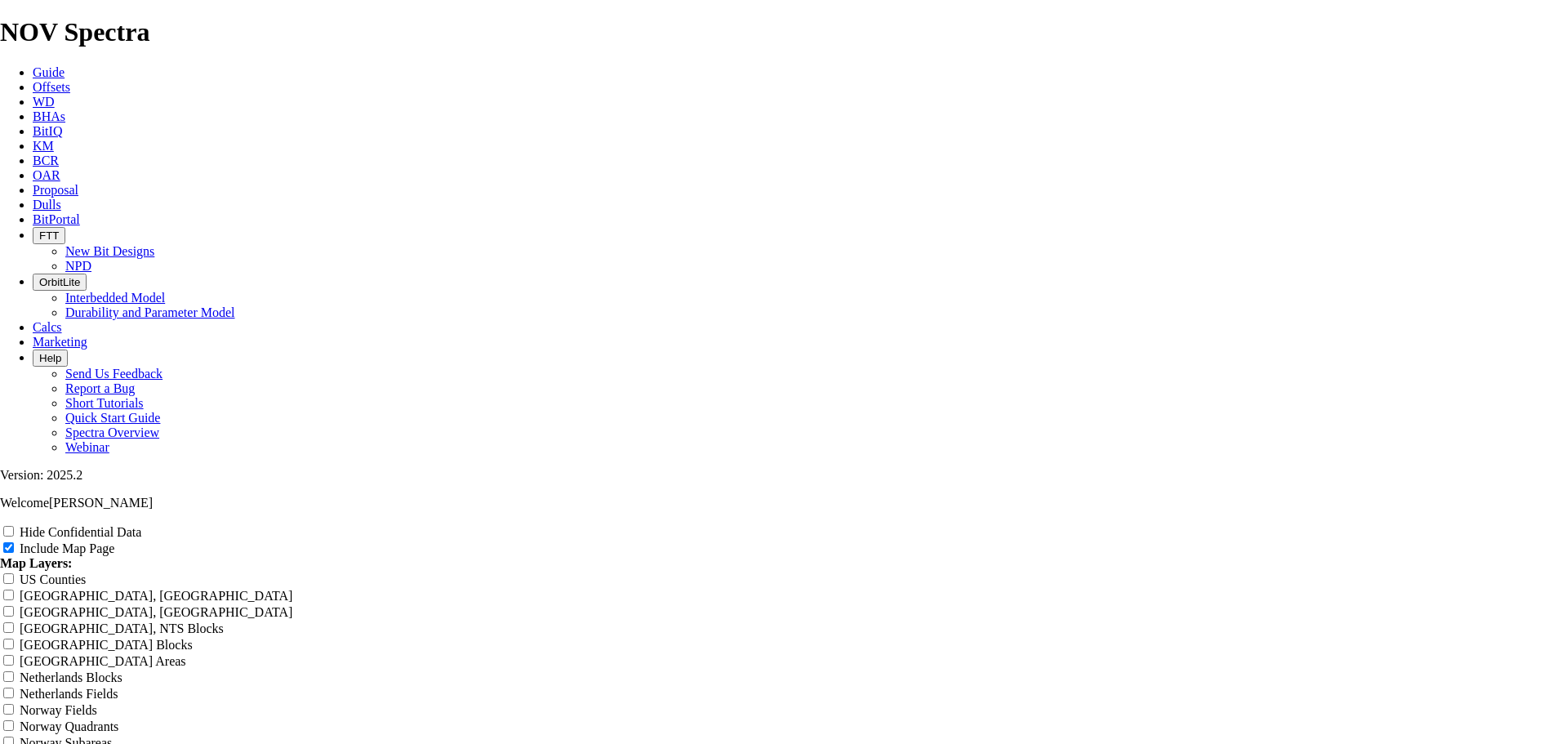
type input "12.25"
type input "12.25 T"
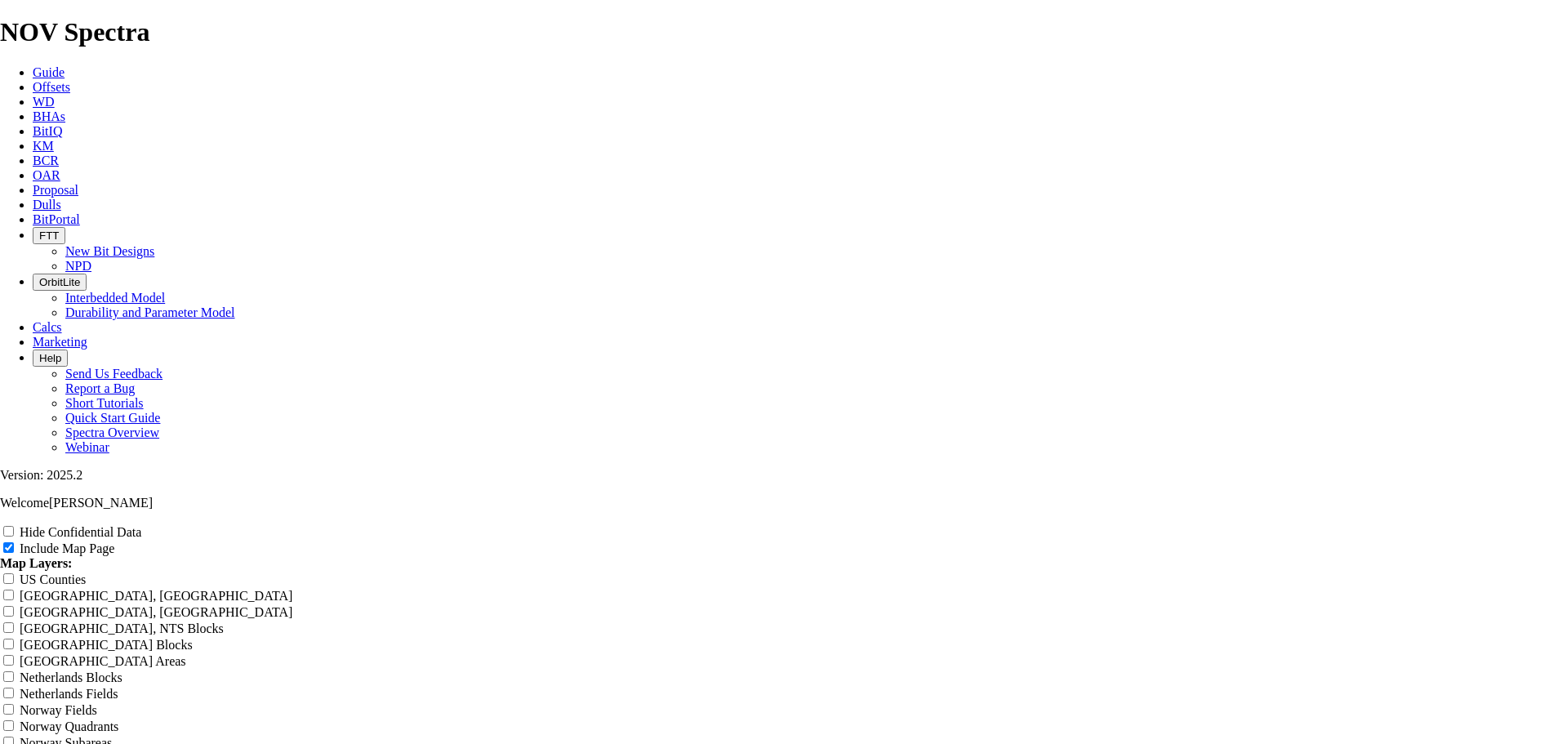
type input "12.25 T"
type input "12.25 TK"
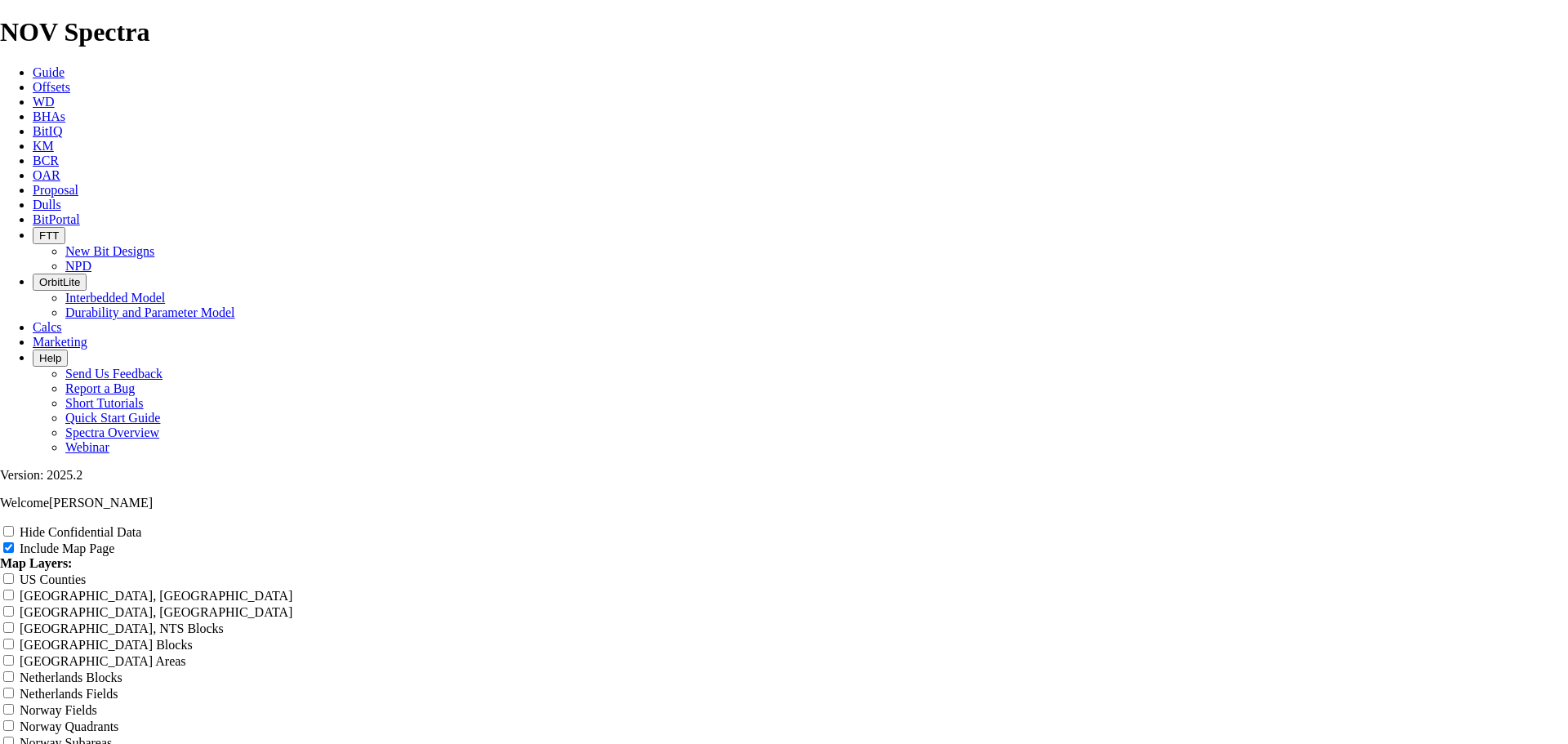
type input "12.25 TK"
type input "12.25 TKC"
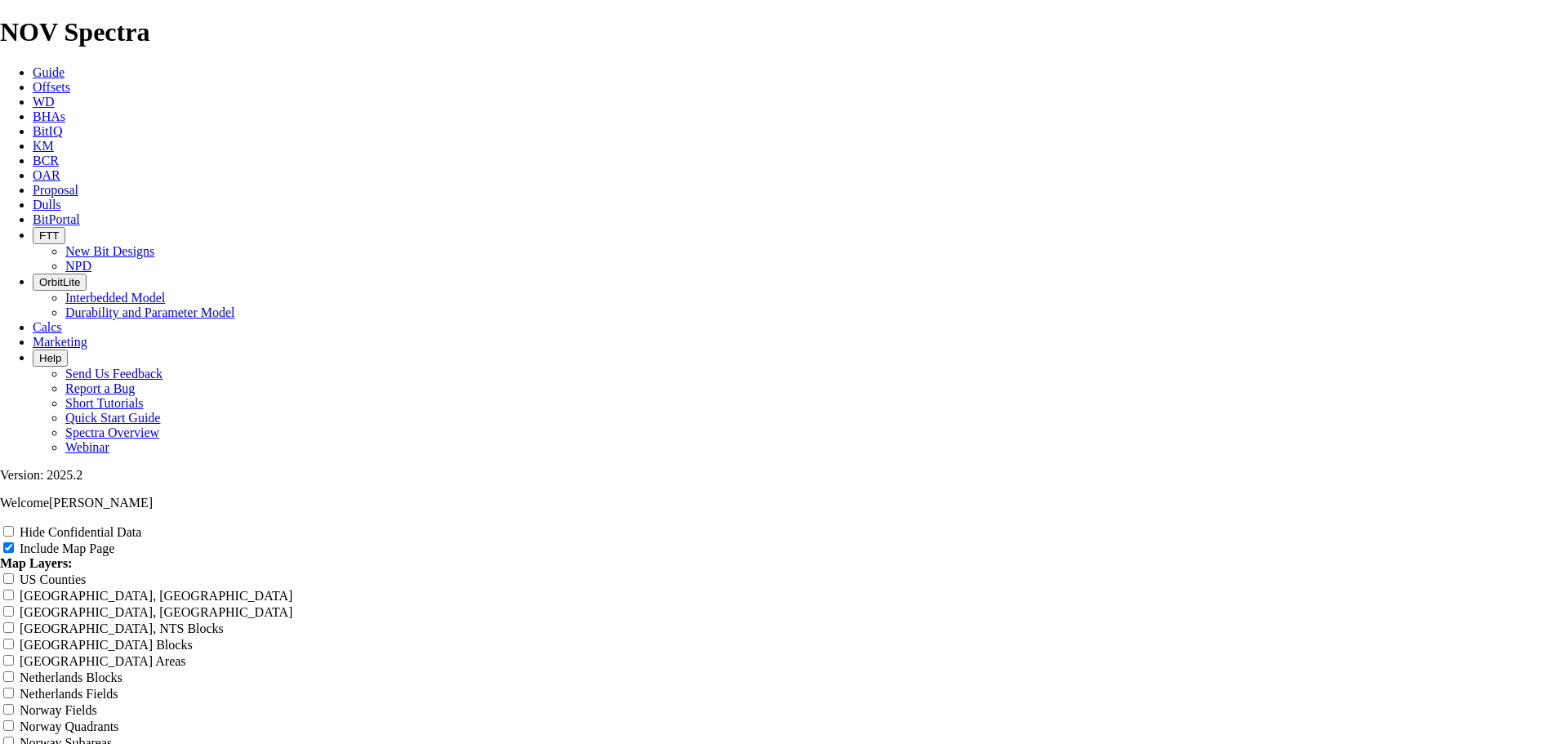
type input "12.25 TKC"
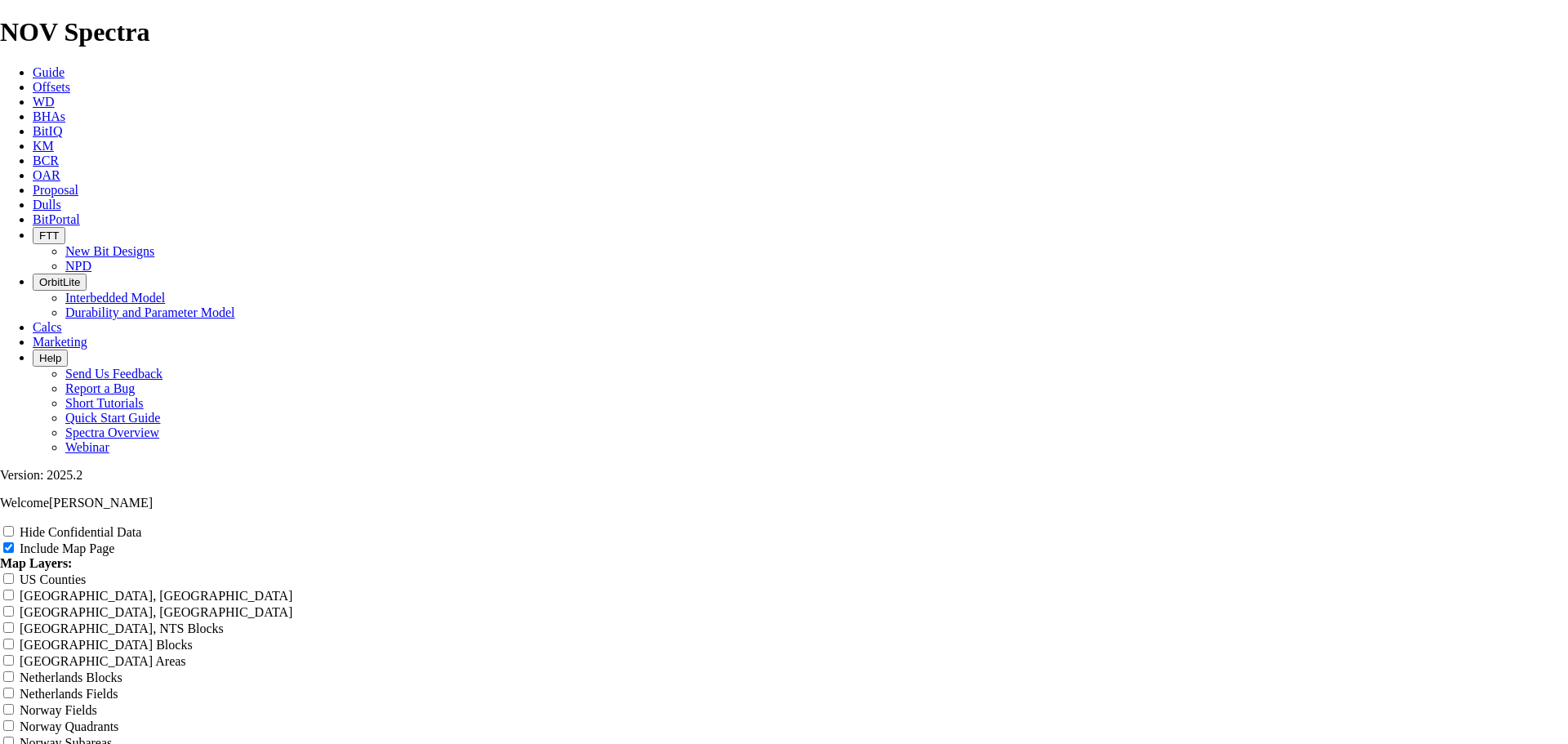
type input "12.25 TKC6"
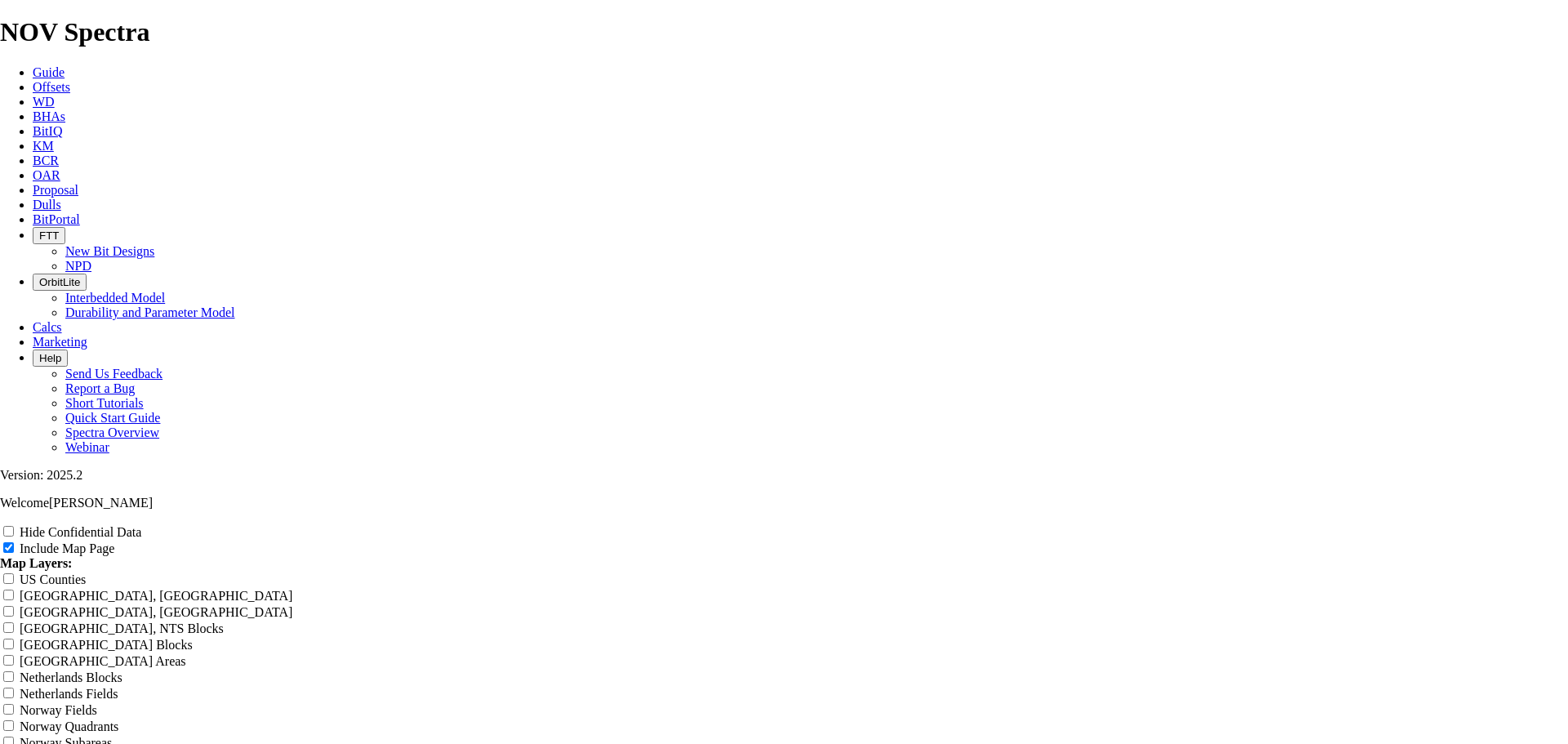
type input "12.25 TKC6"
type input "12.25 TKC66"
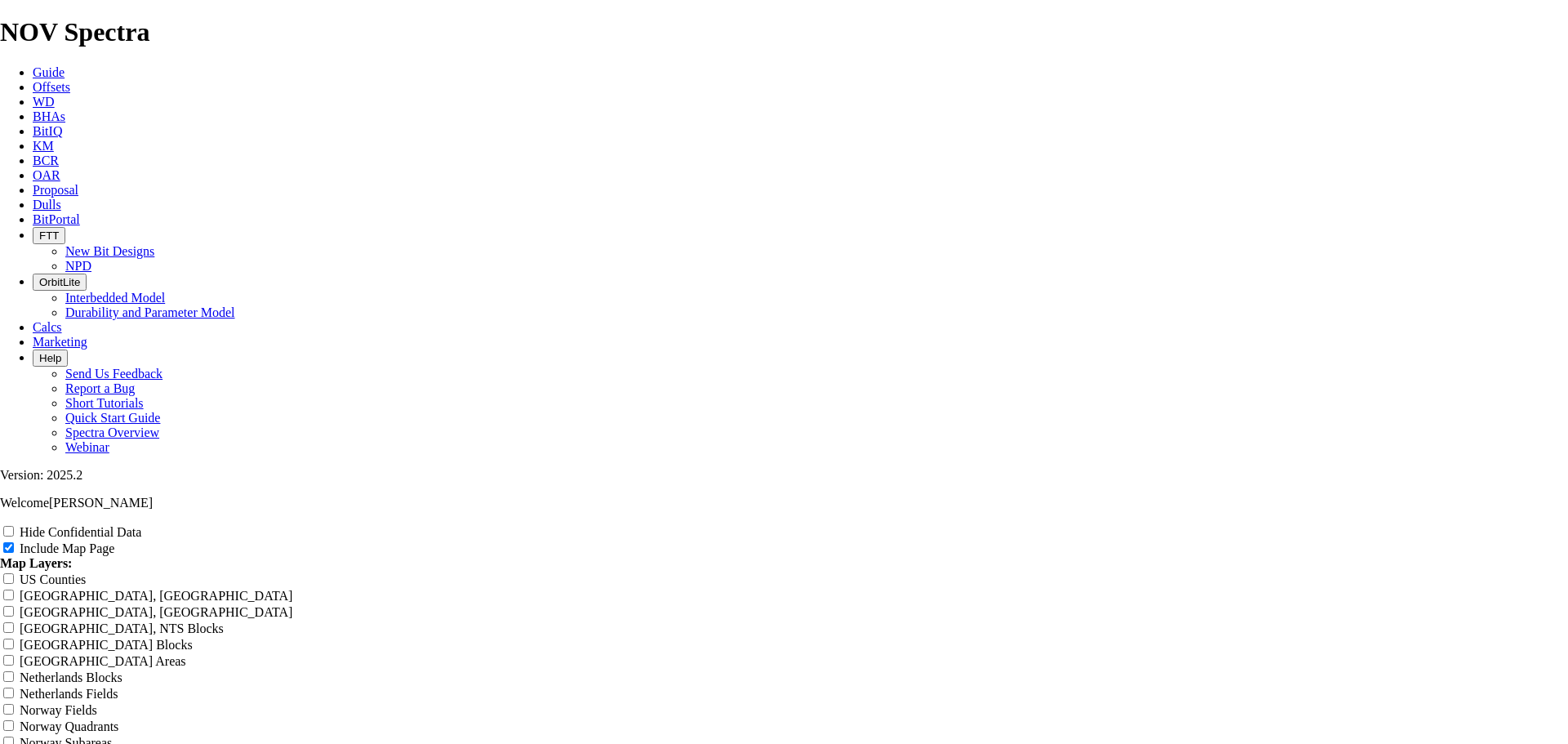
type input "12.25 TKC66"
type input "12.25 TKC66-"
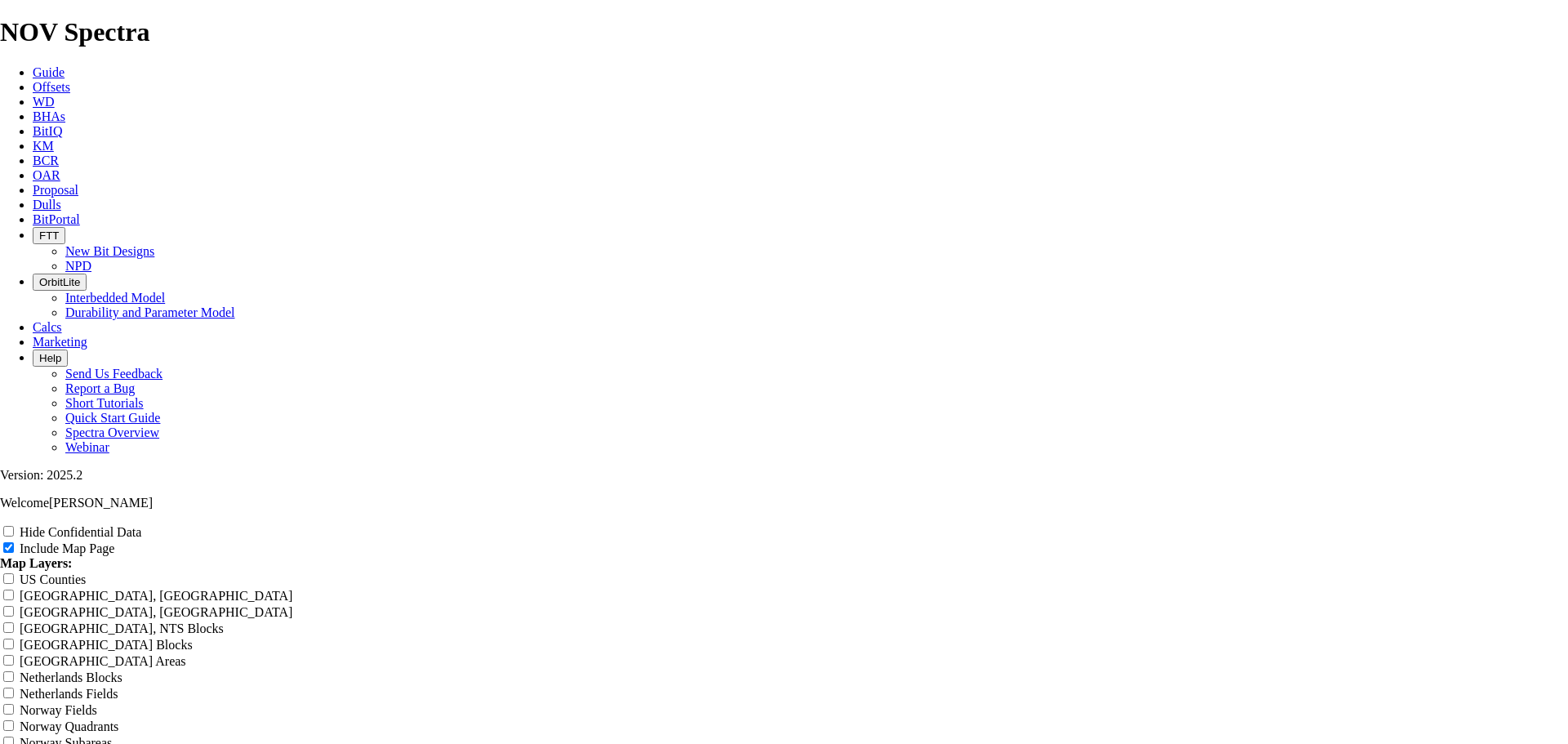
type input "12.25 TKC66-"
type input "12.25 TKC66-A"
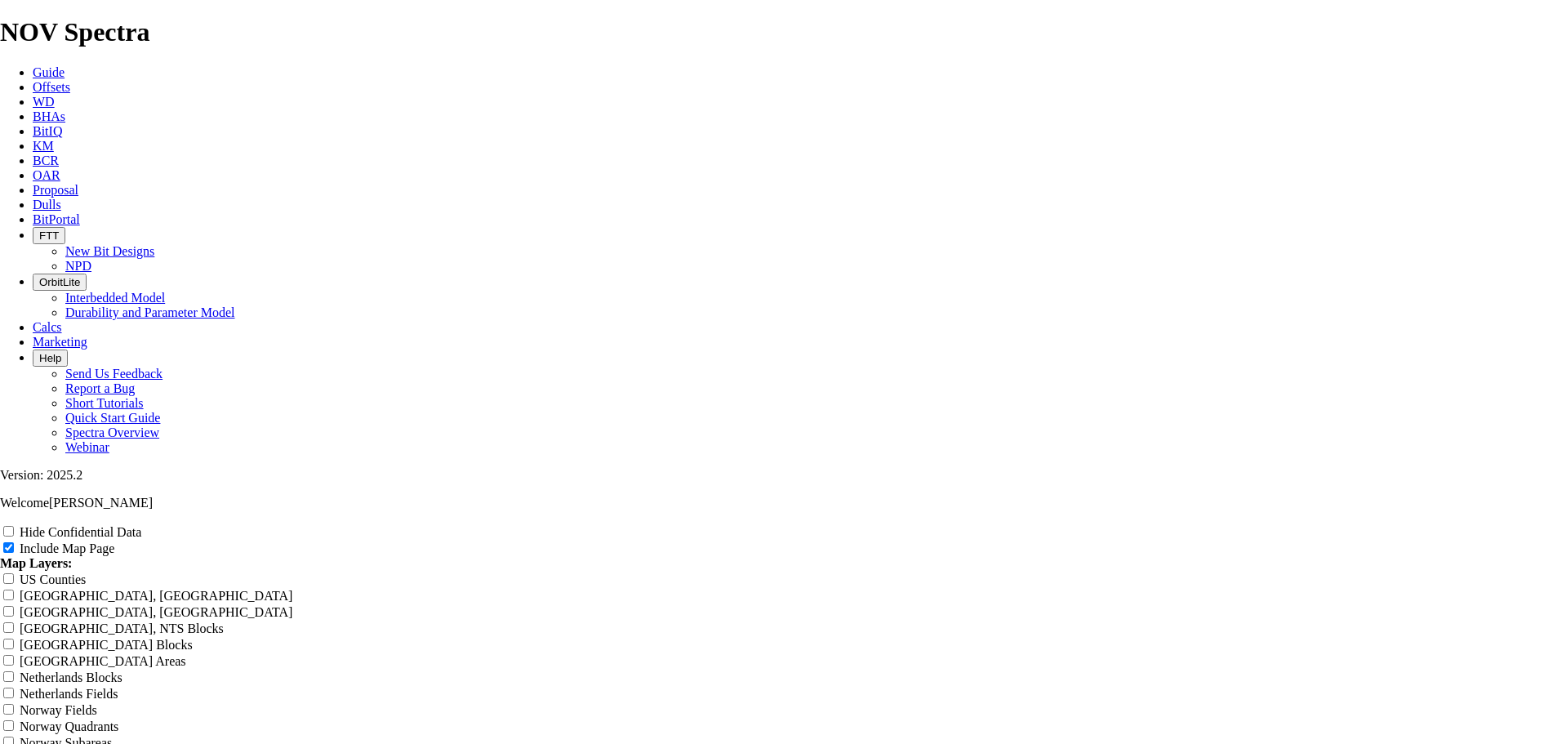
type input "12.25 TKC66-A"
type input "12.25 TKC66-AB"
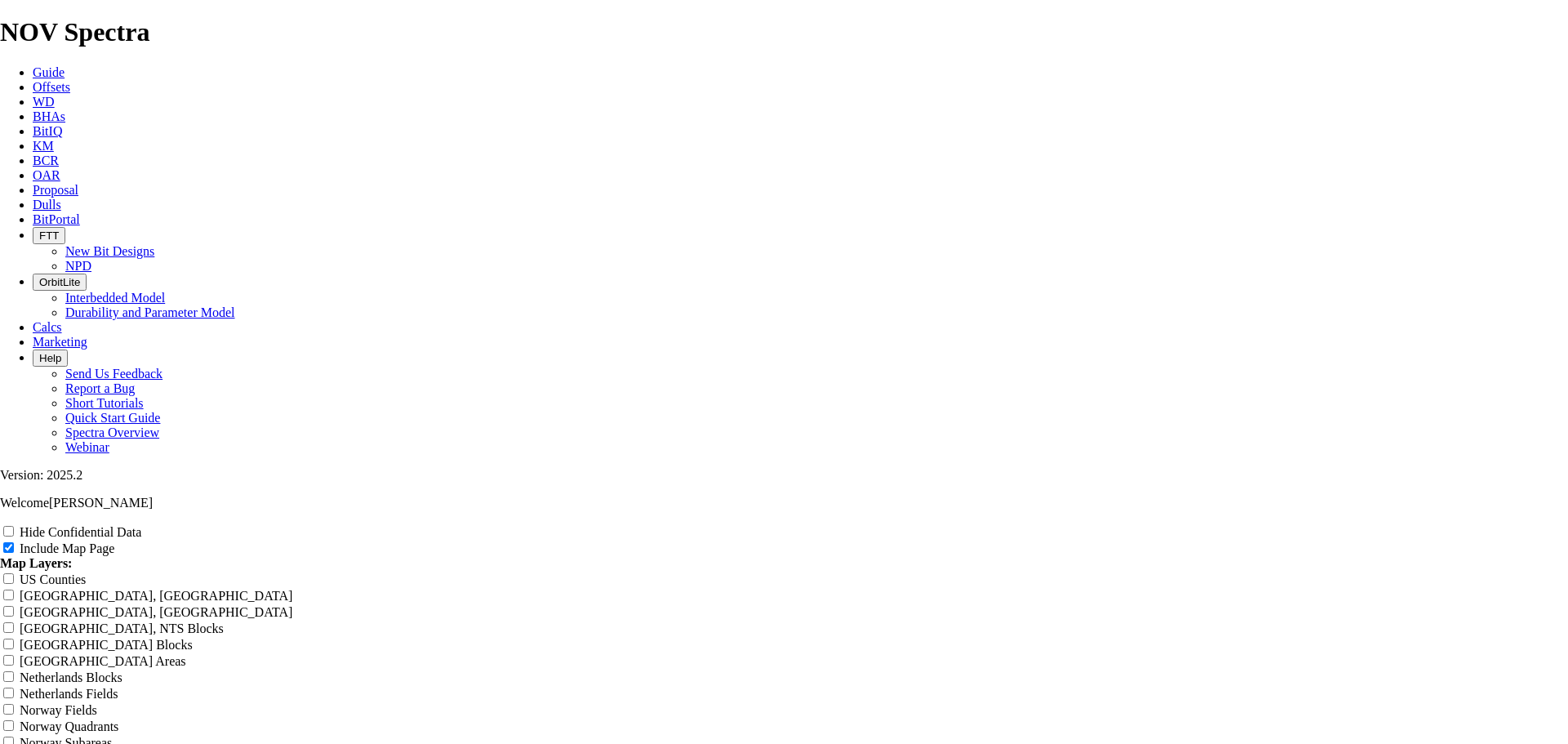
type input "12.25 TKC66-AB"
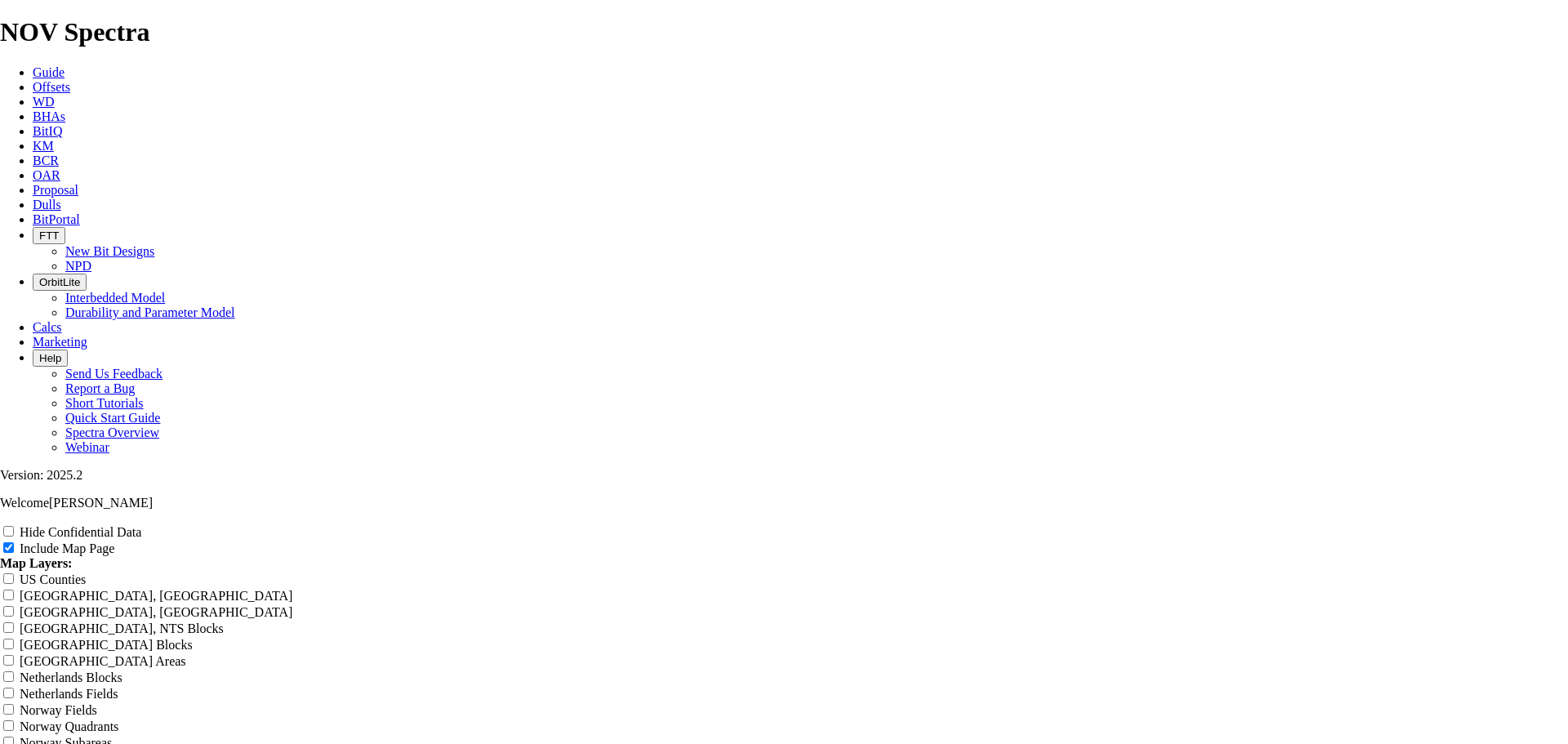
type input "12.25 TKC66-AB"
type input "12.25 TKC66-AB3"
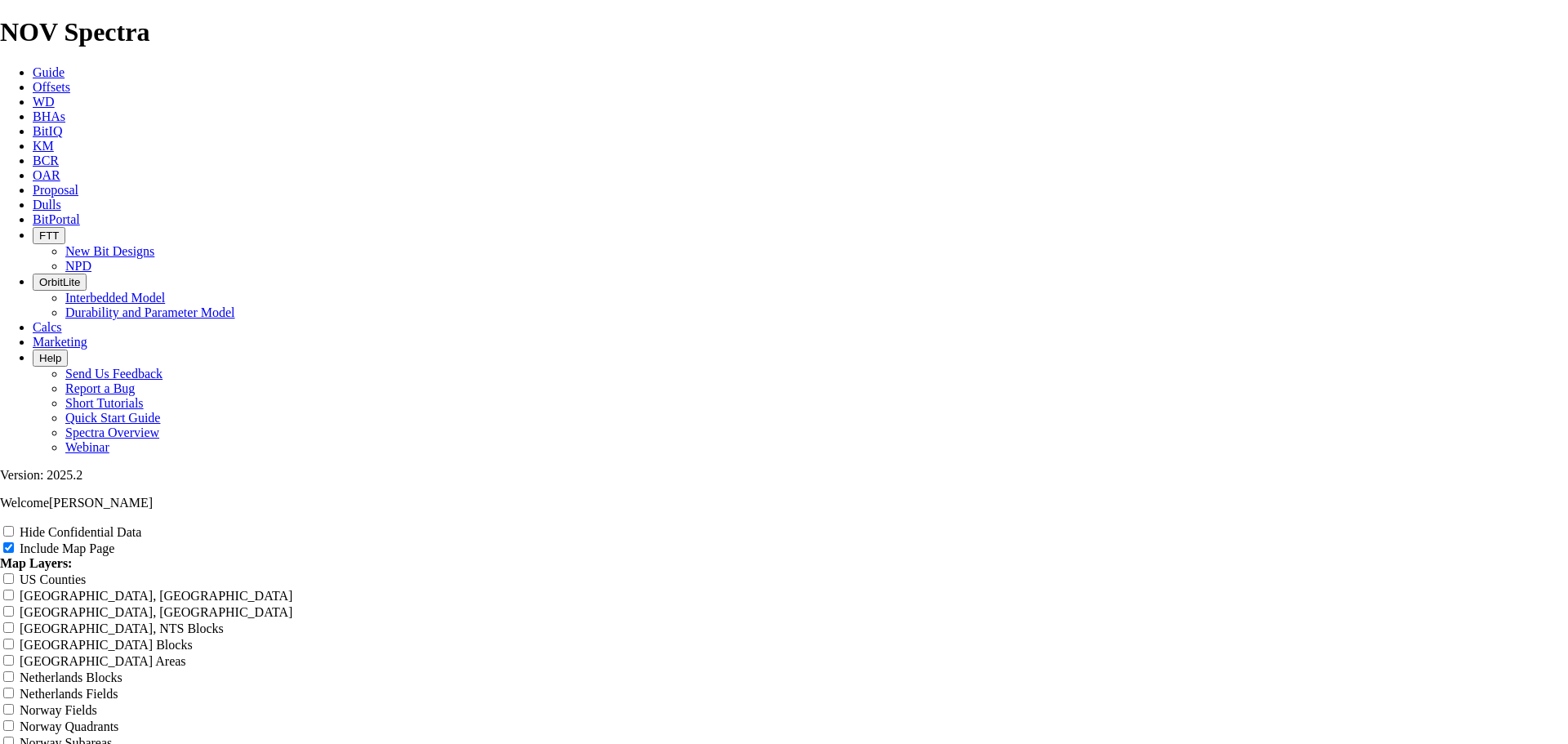
type input "12.25 TKC66-AB3"
type input "12.25 TKC66-AB3 F"
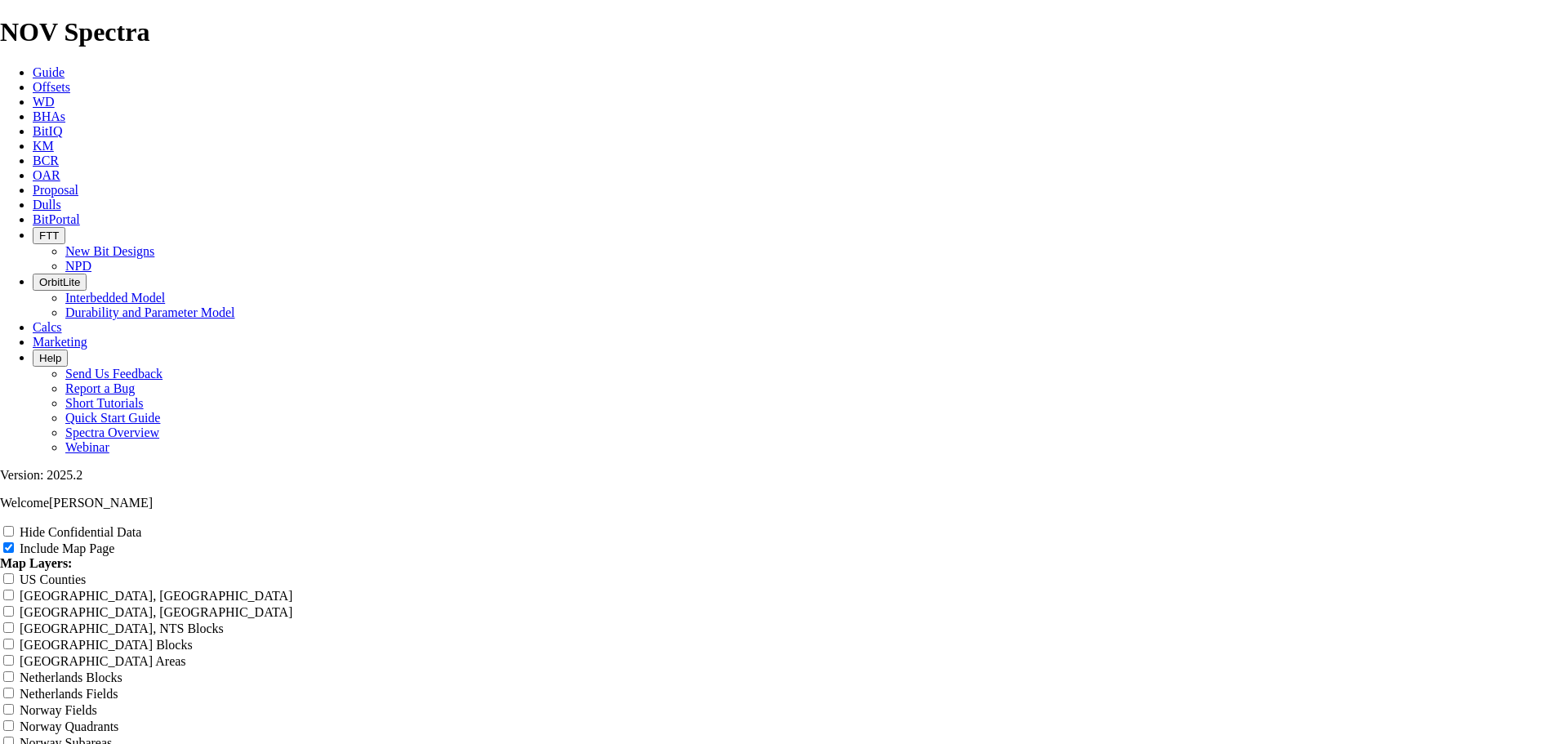
type input "12.25 TKC66-AB3 F"
type input "12.25 TKC66-AB3 Fa"
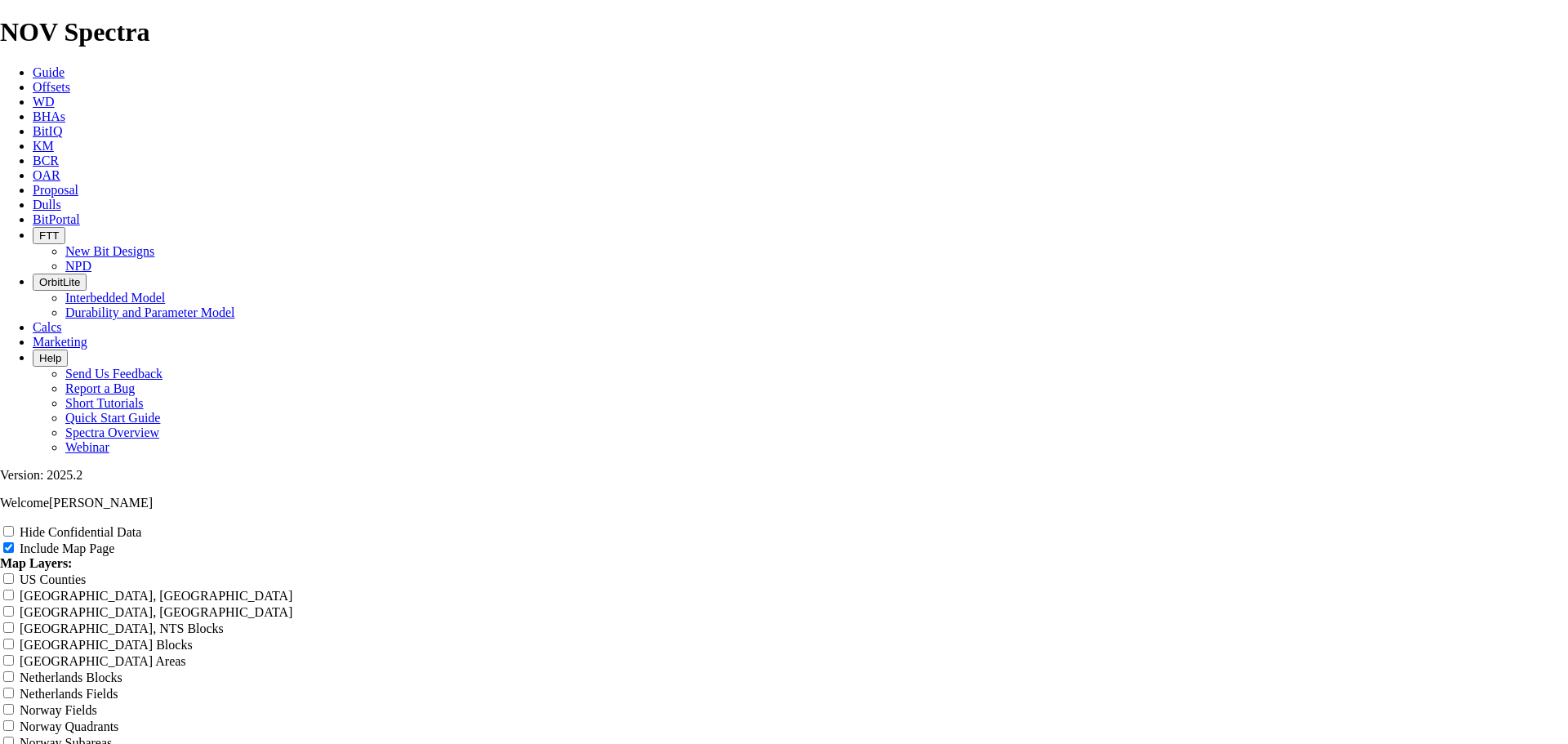
type input "12.25 TKC66-AB3 Fa"
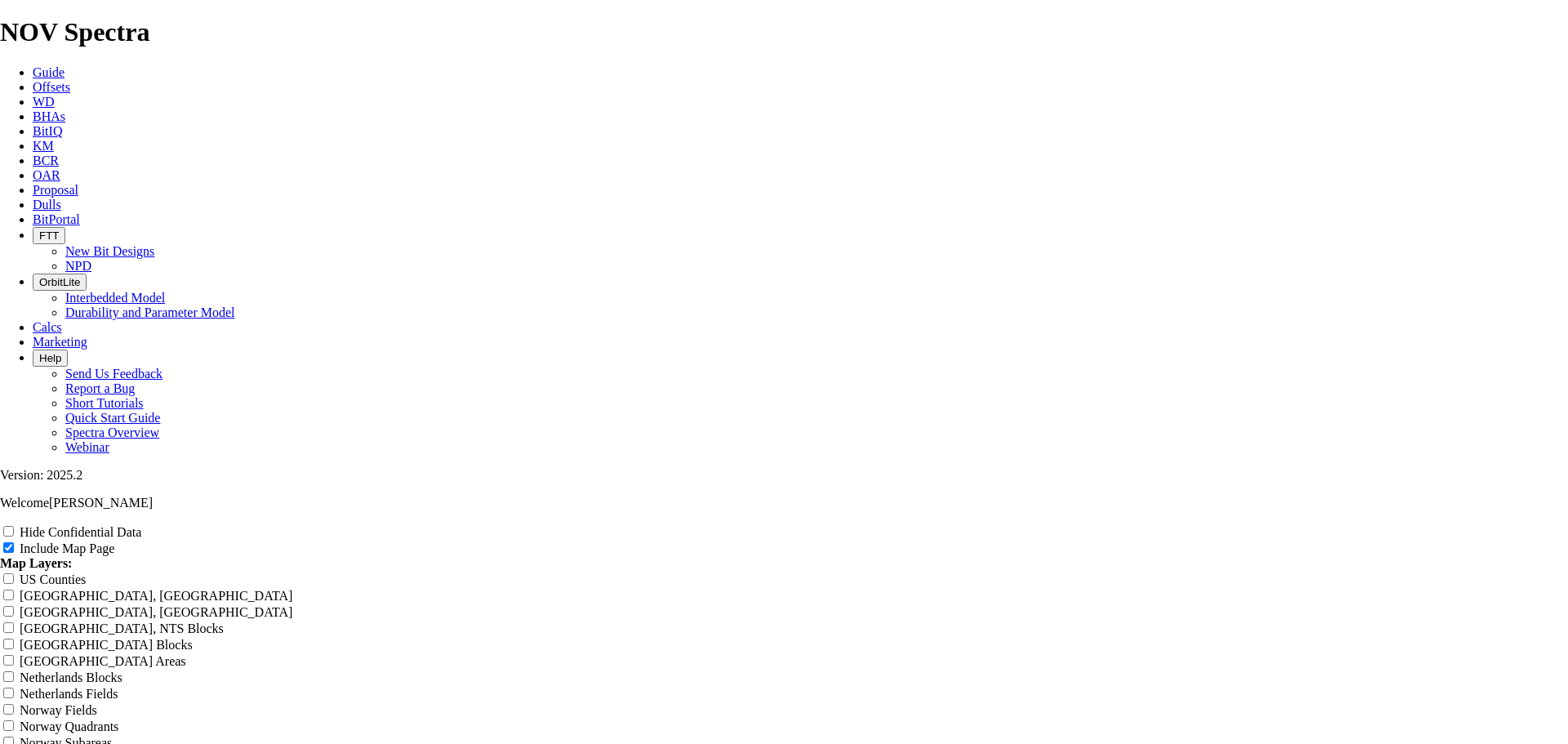
type input "12.25 TKC66-AB3 Fas"
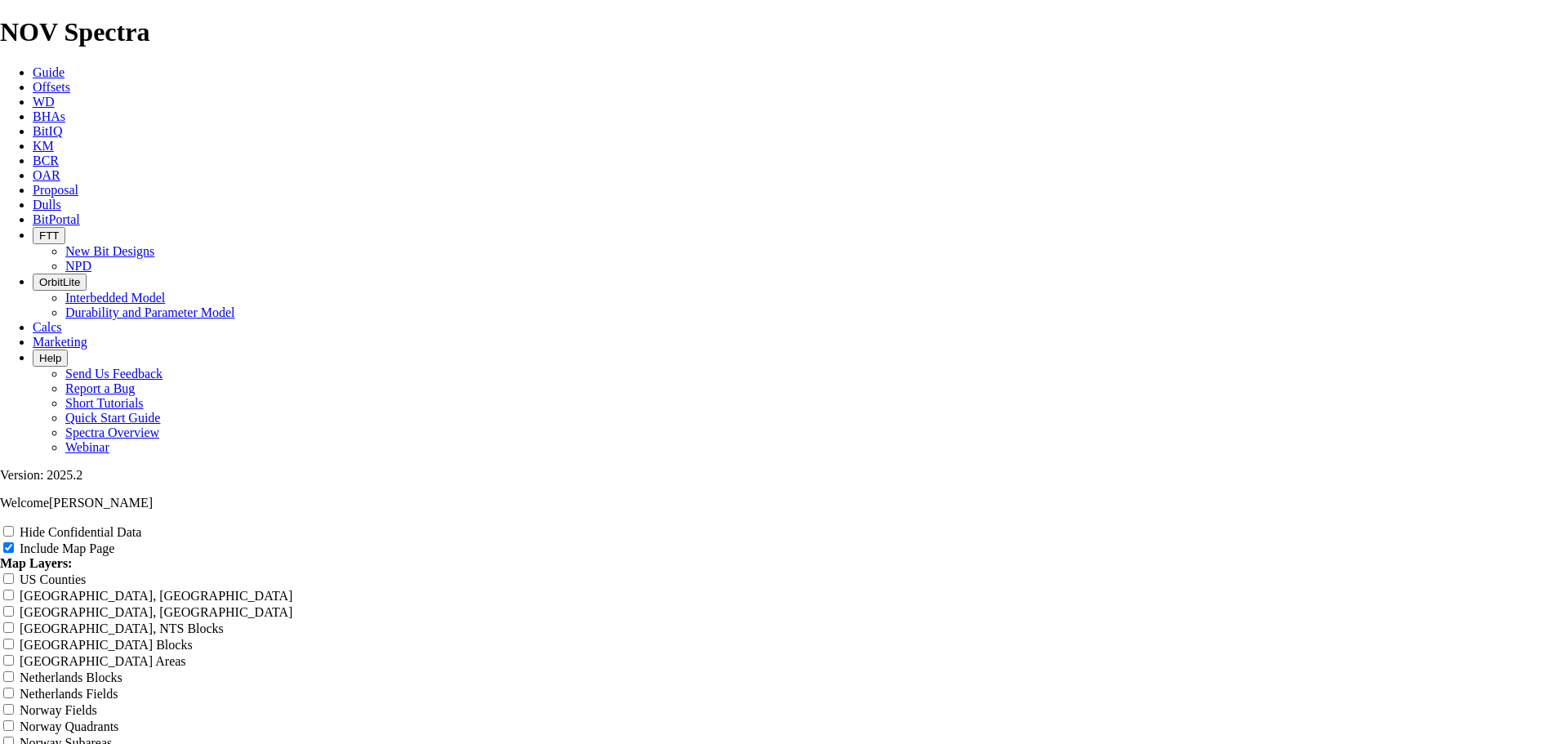
type input "12.25 TKC66-AB3 Fas"
type input "12.25 TKC66-AB3 Fast"
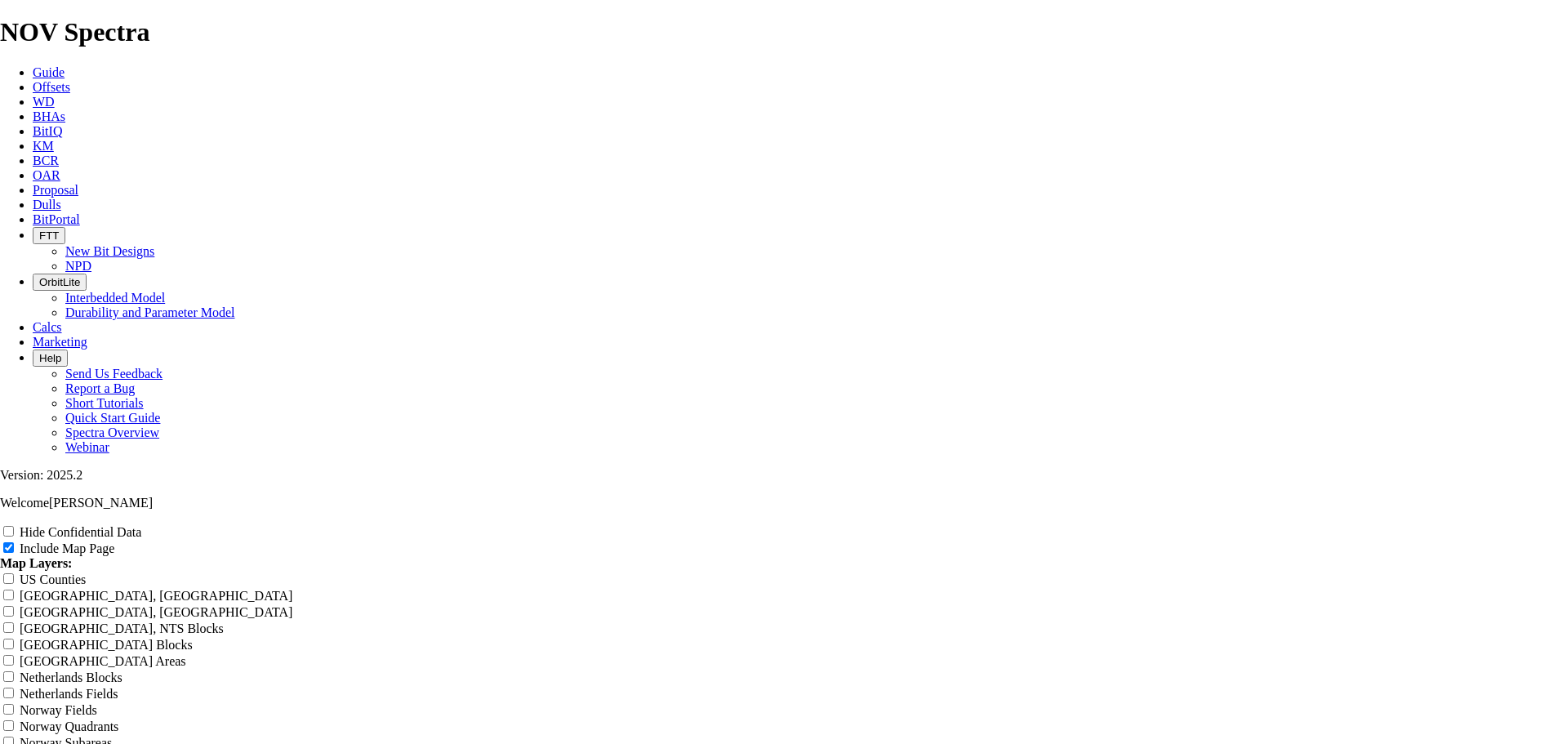
type input "12.25 TKC66-AB3 Fast"
type input "12.25 TKC66-AB3 Faste"
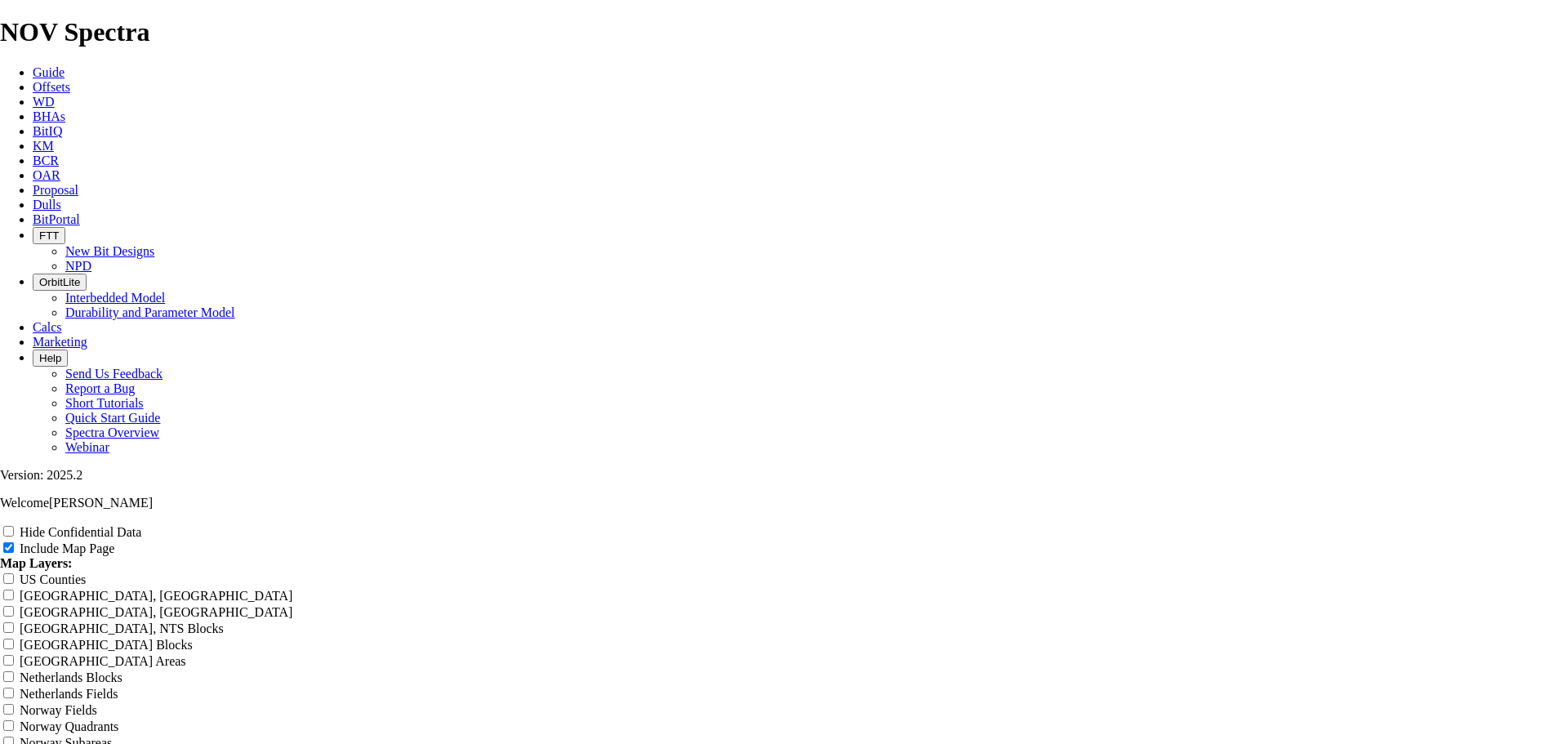
type input "12.25 TKC66-AB3 Faste"
type input "12.25 TKC66-AB3 Faster"
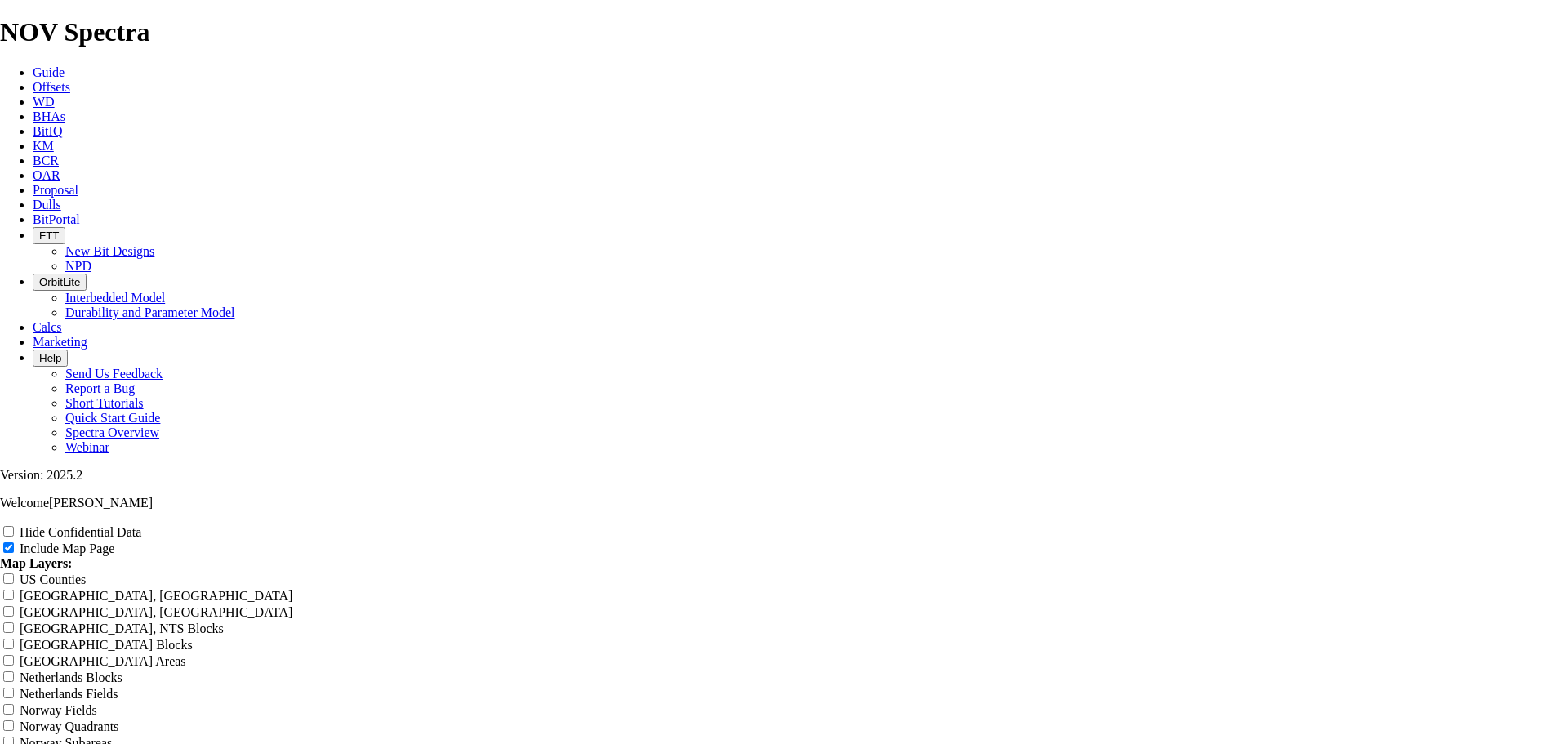
type input "12.25 TKC66-AB3 Faster"
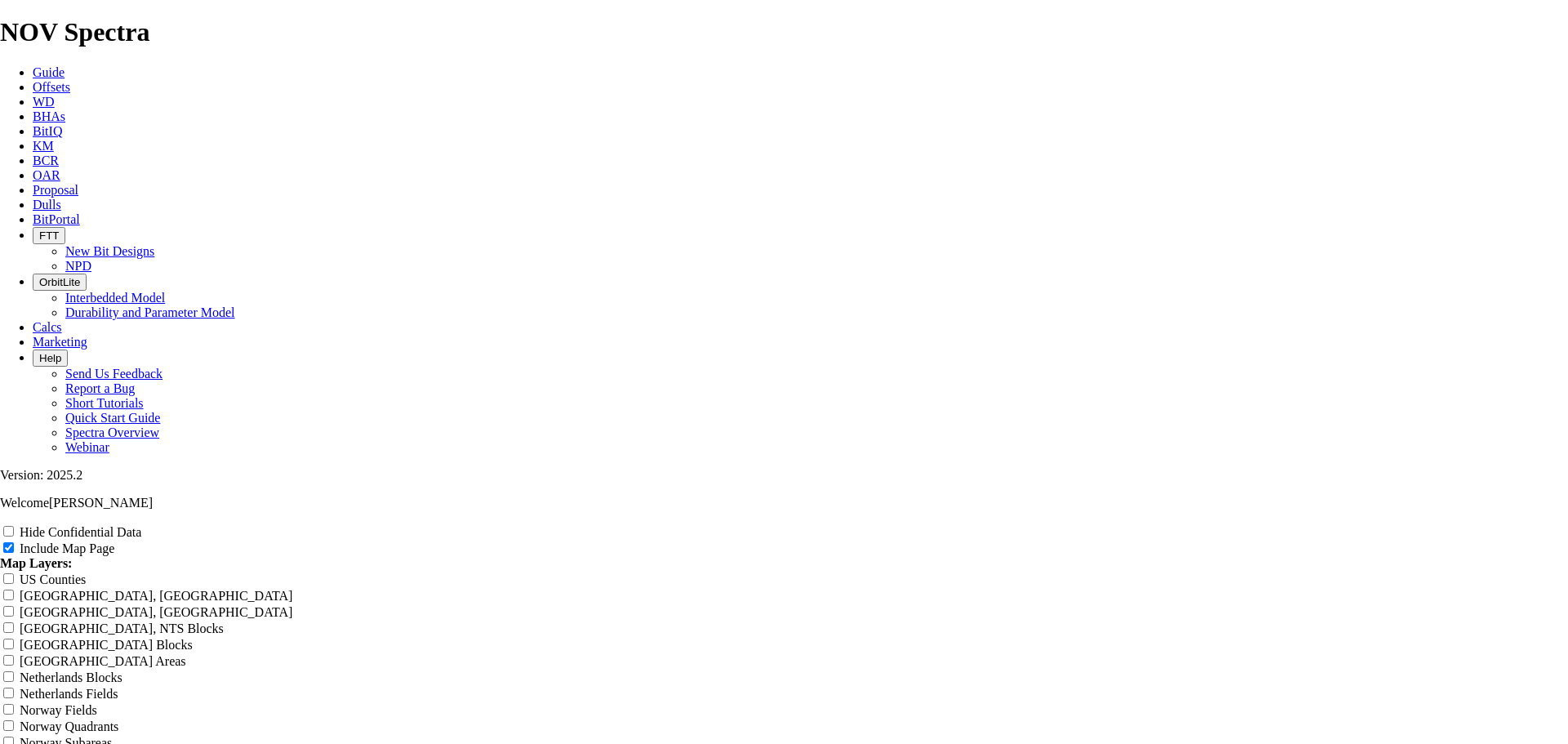
type input "12.25 TKC66-AB3 Faster t"
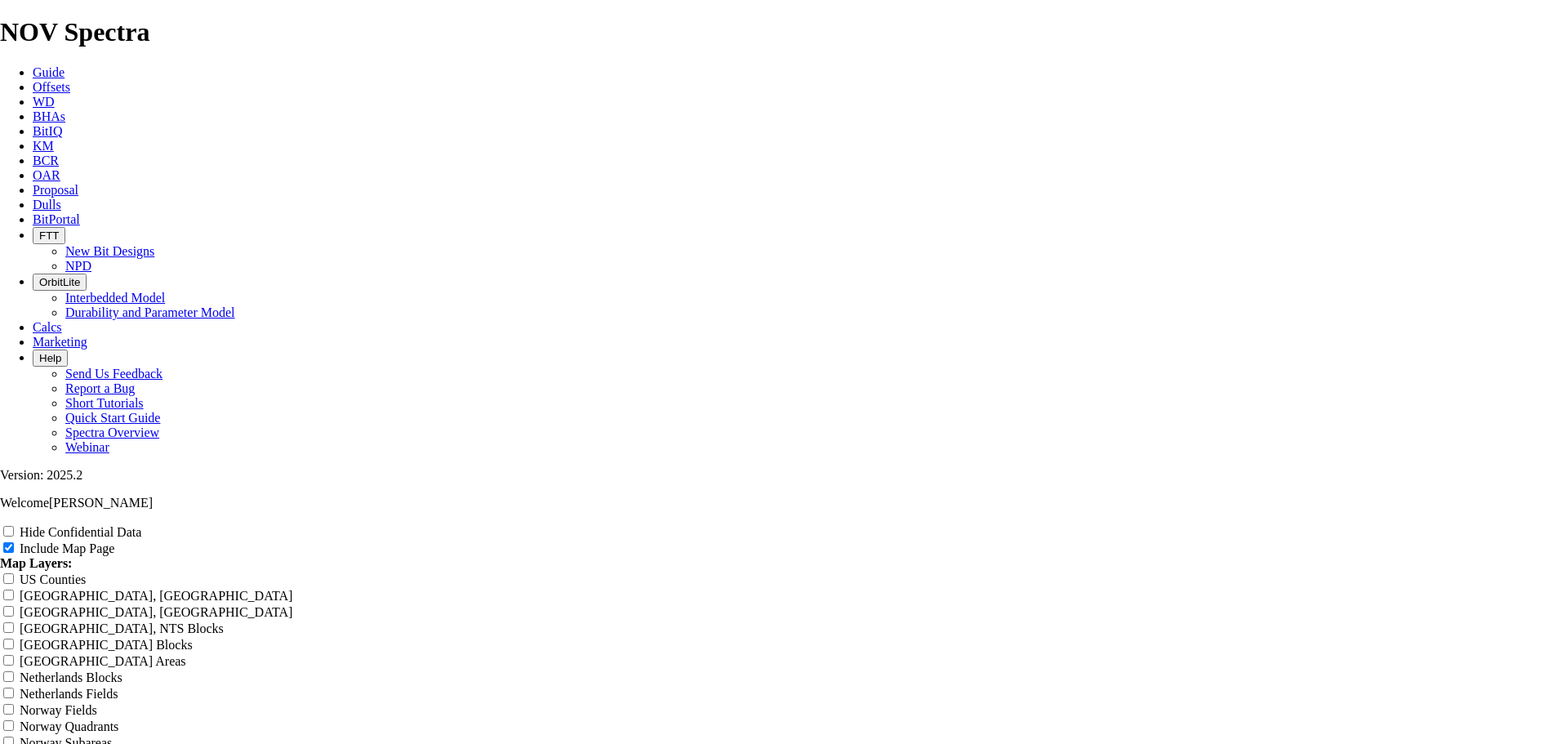
type input "12.25 TKC66-AB3 Faster t"
type input "12.25 TKC66-AB3 Faster th"
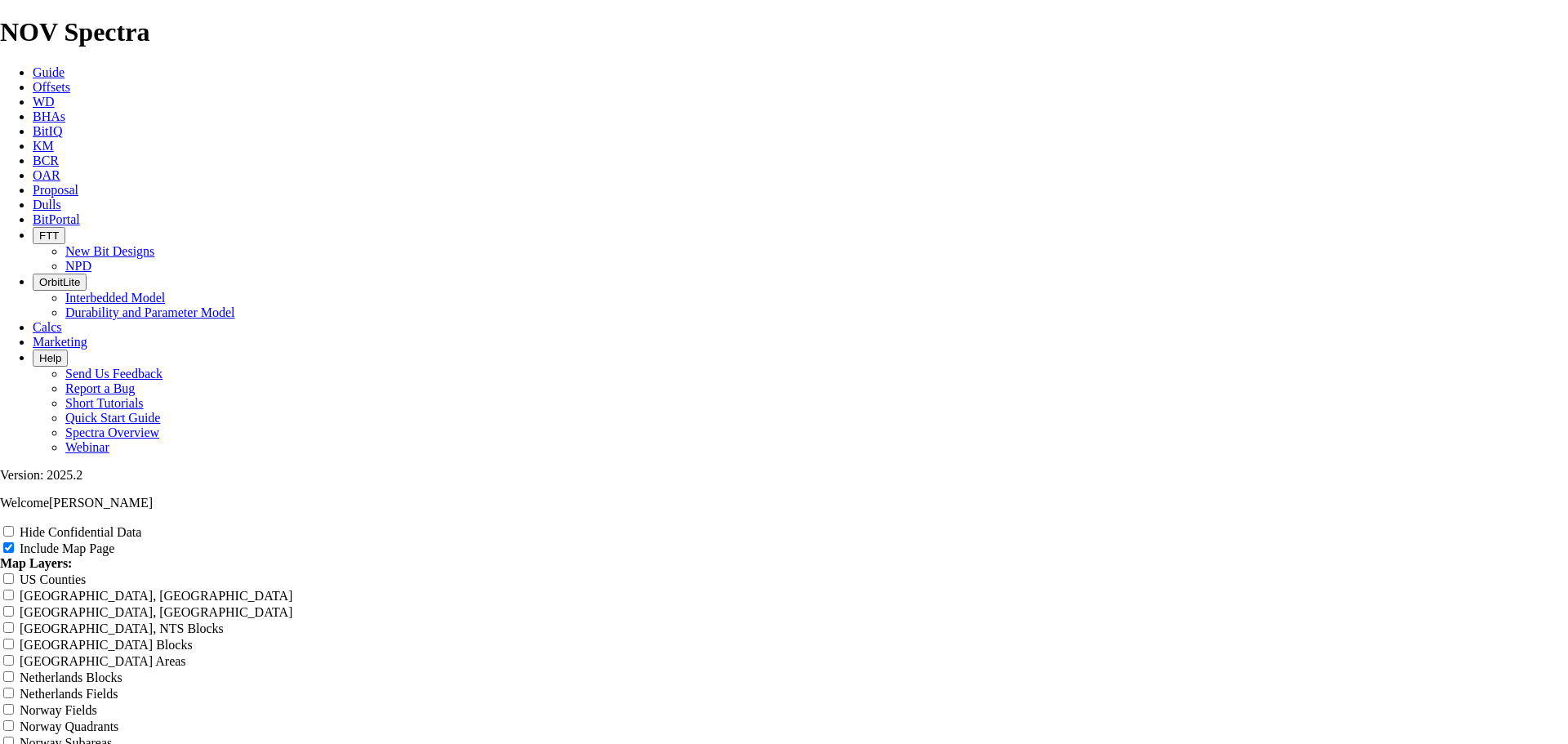
type input "12.25 TKC66-AB3 Faster th"
type input "12.25 TKC66-AB3 Faster tha"
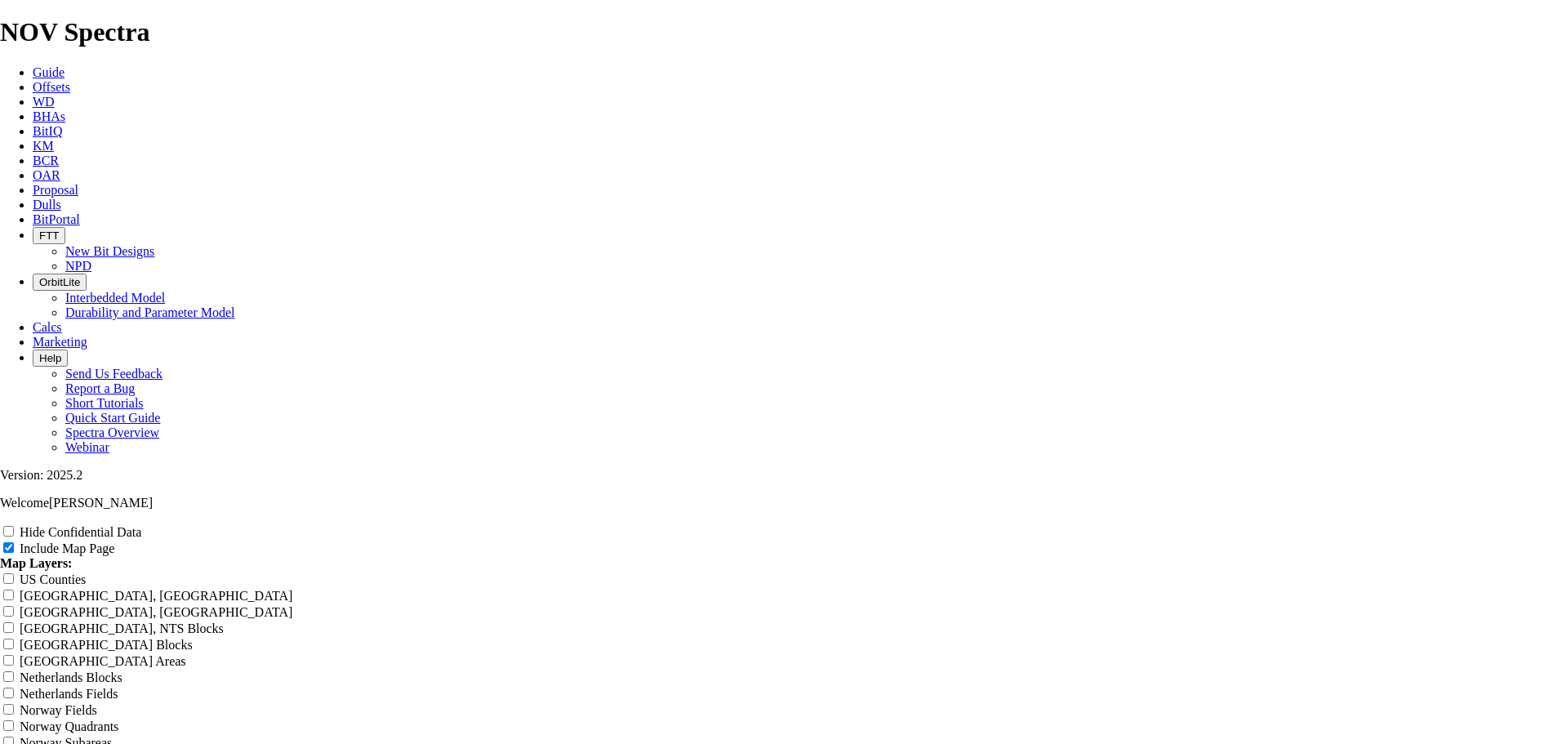
type input "12.25 TKC66-AB3 Faster tha"
type input "12.25 TKC66-AB3 Faster than"
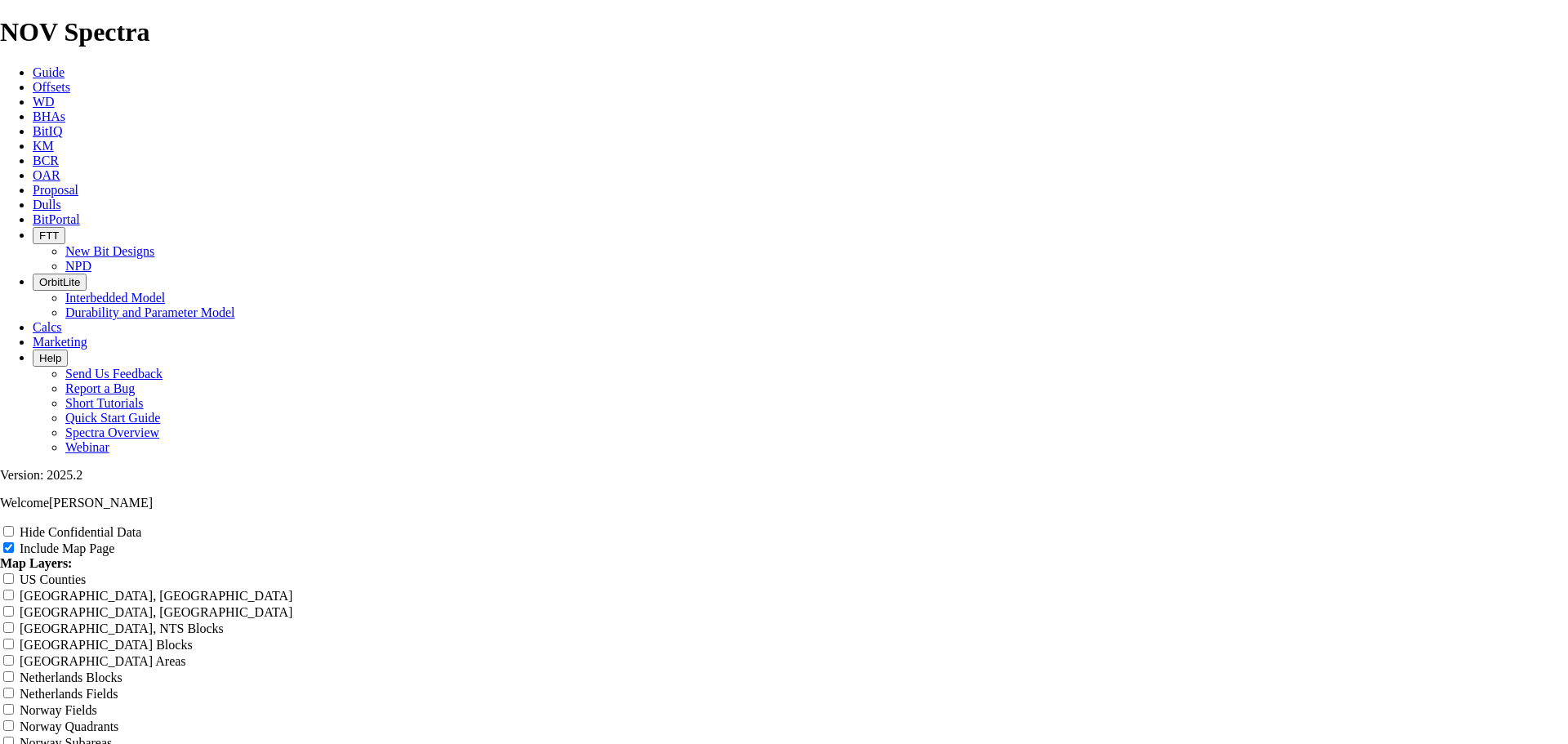
type input "12.25 TKC66-AB3 Faster than"
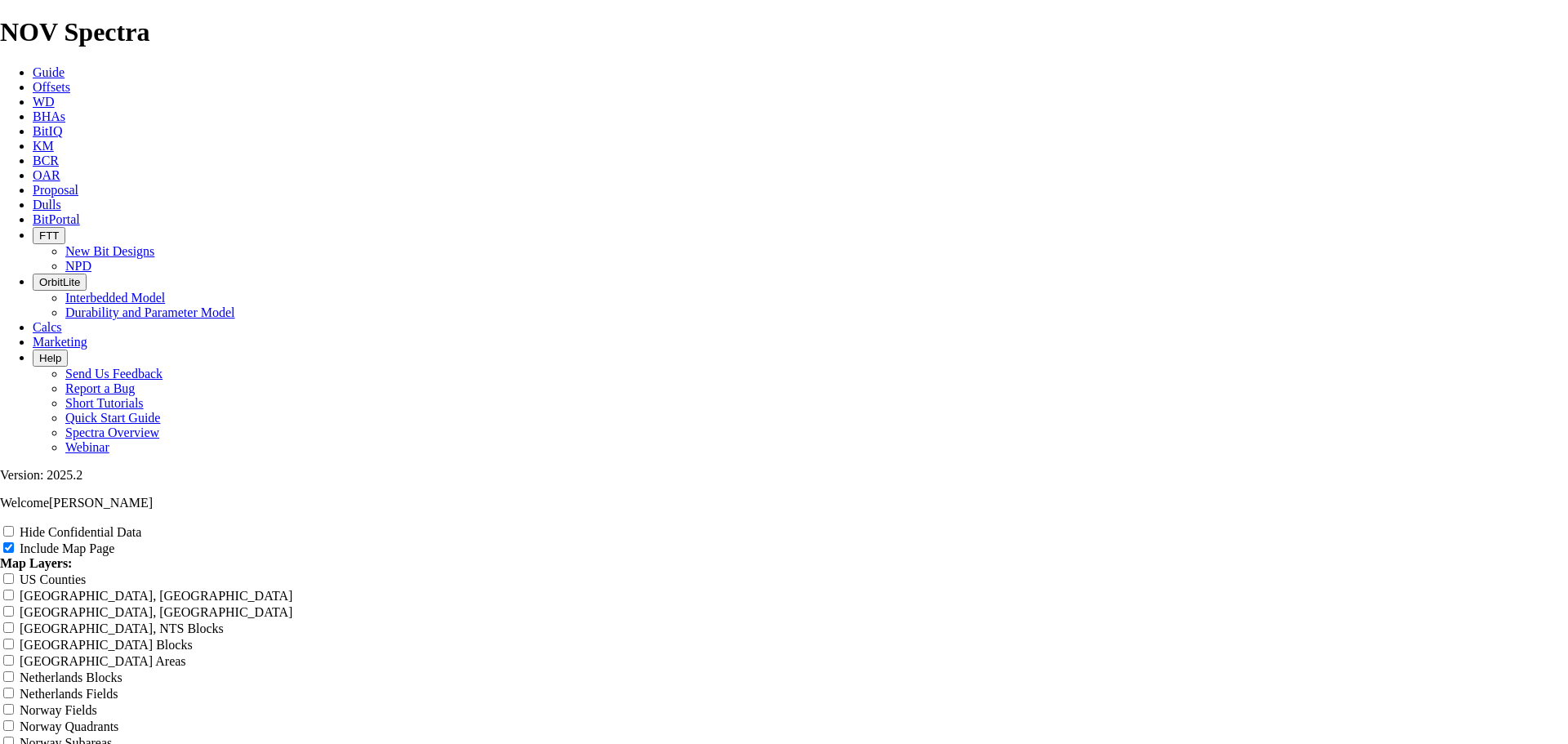
type input "12.25 TKC66-AB3 Faster than 1"
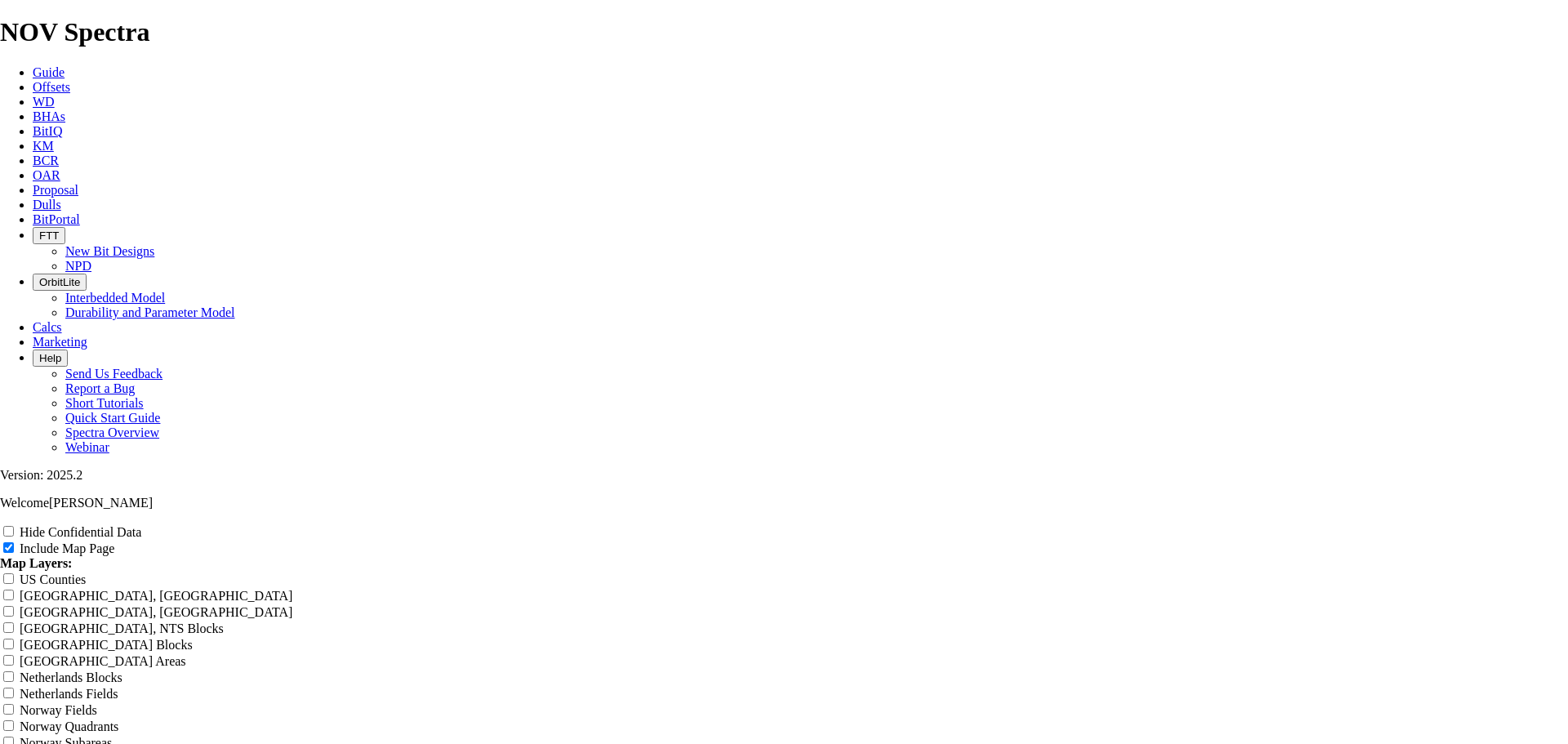
type input "12.25 TKC66-AB3 Faster than 1"
type input "12.25 TKC66-AB3 Faster than 12"
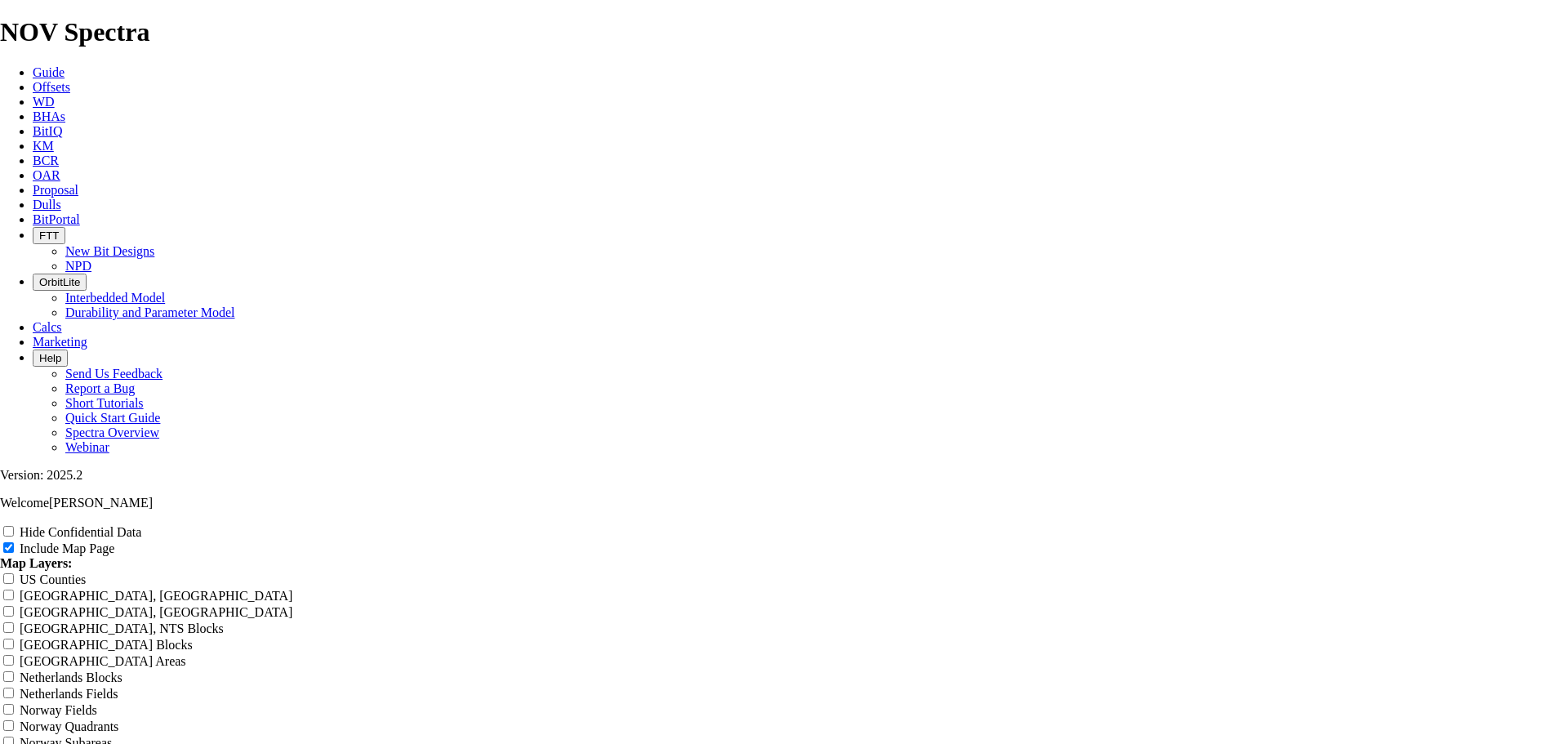
type input "12.25 TKC66-AB3 Faster than 12"
type input "12.25 TKC66-AB3 Faster than 12."
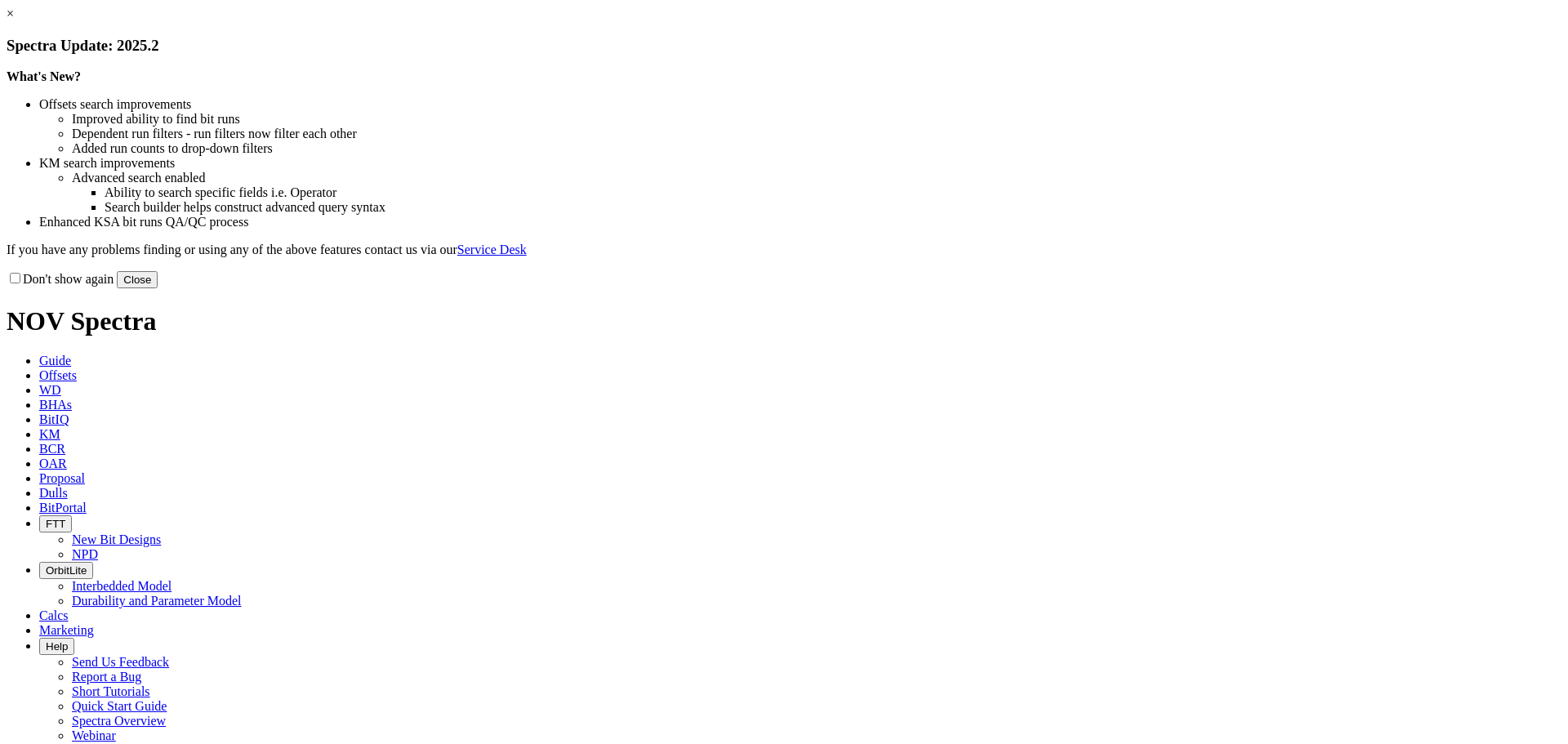
click at [157, 288] on button "Close" at bounding box center [136, 279] width 41 height 17
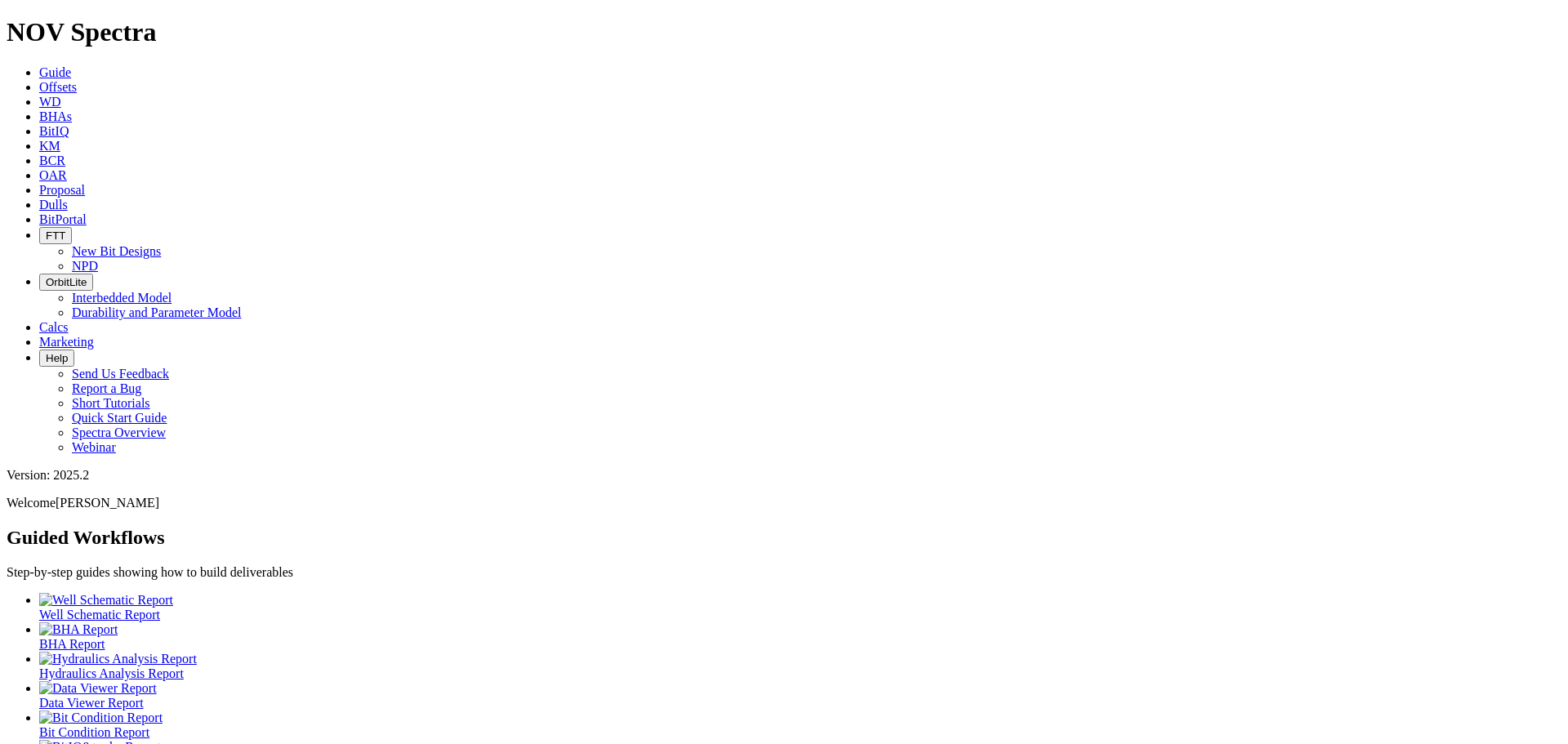
click at [39, 80] on icon at bounding box center [39, 87] width 0 height 14
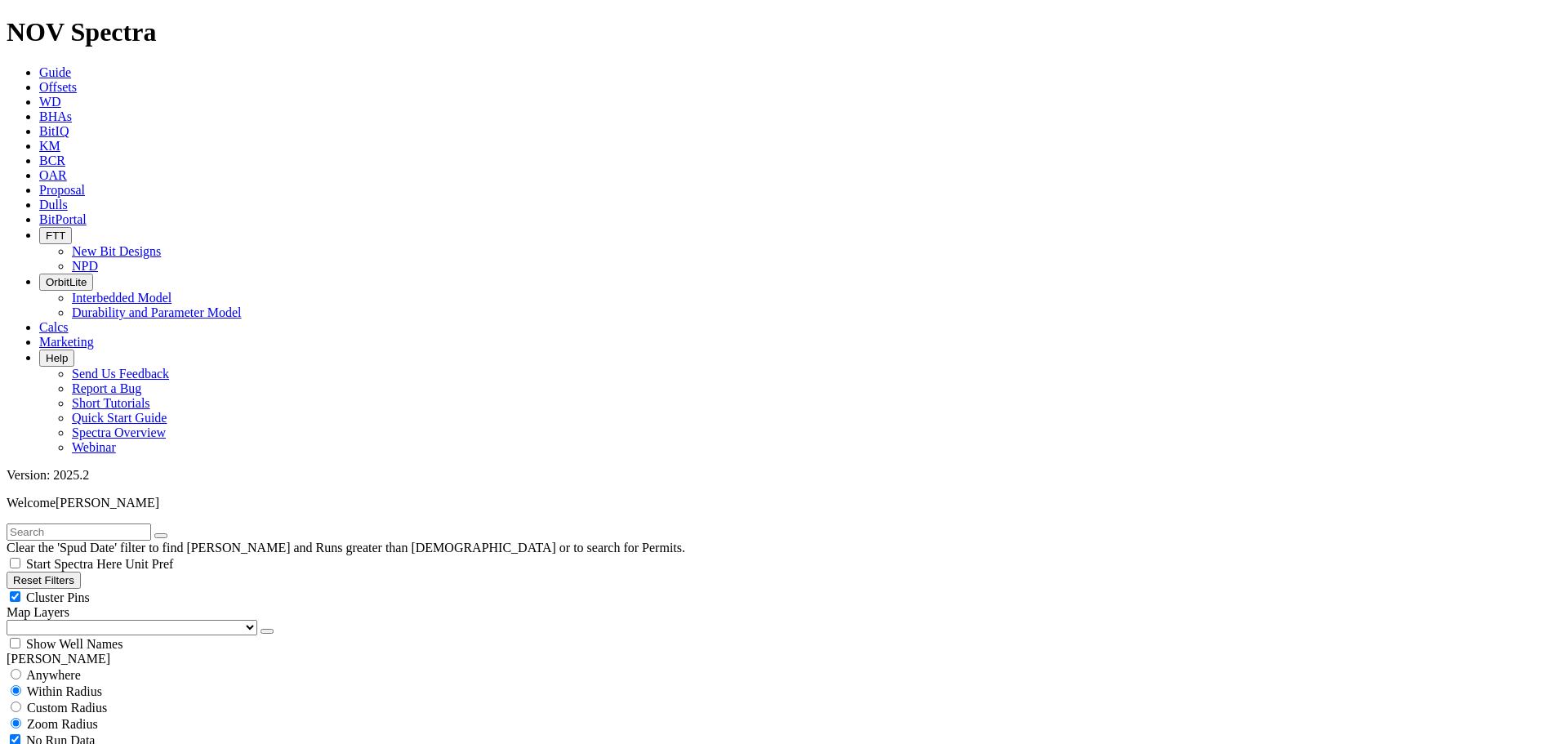
click at [71, 524] on input "text" at bounding box center [79, 532] width 144 height 17
type input "out of your element"
click at [170, 533] on button "submit" at bounding box center [176, 535] width 13 height 5
click at [166, 589] on div "Cluster Pins" at bounding box center [784, 597] width 1555 height 16
checkbox input "false"
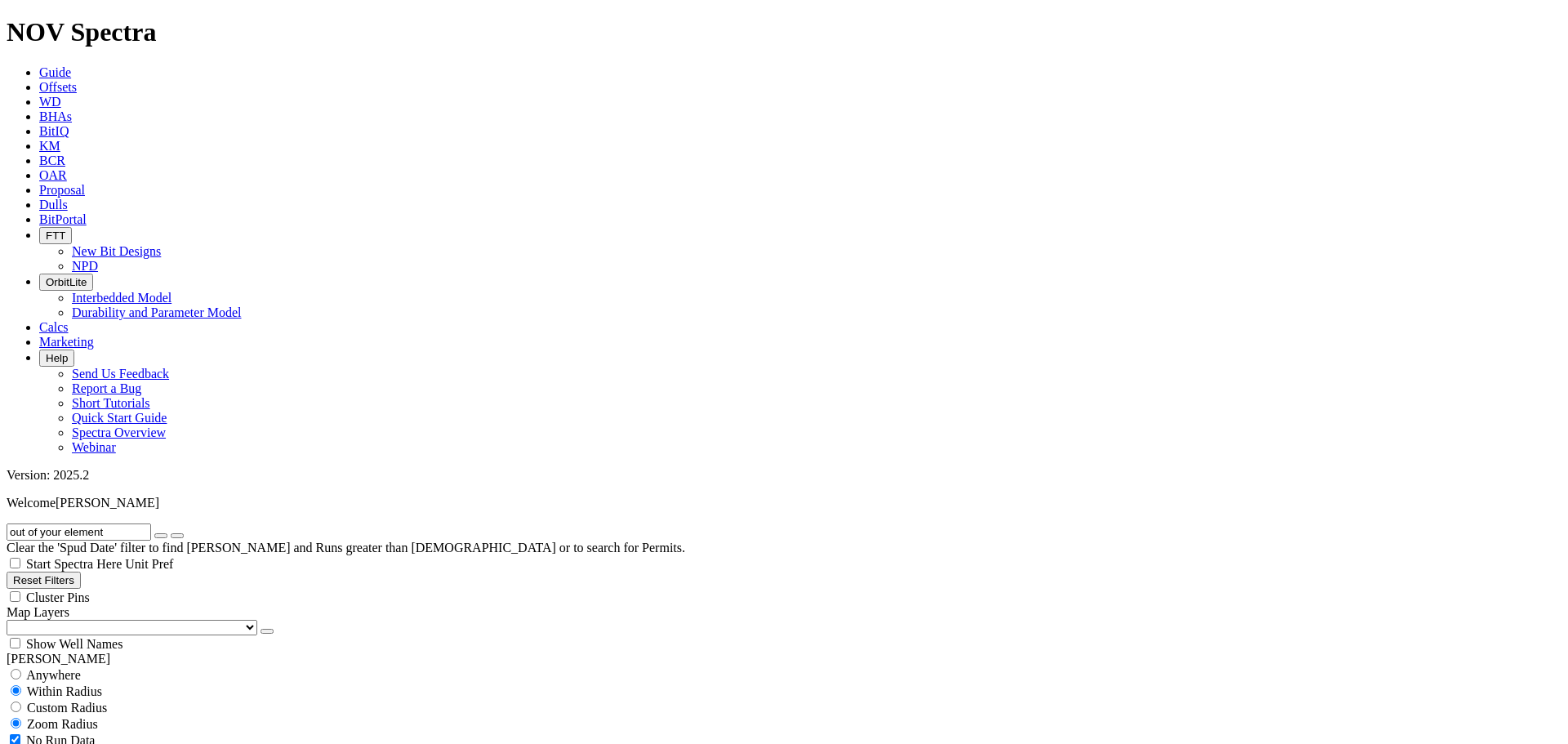
click at [87, 620] on select "US Counties [GEOGRAPHIC_DATA], [GEOGRAPHIC_DATA] [GEOGRAPHIC_DATA], [GEOGRAPHIC…" at bounding box center [132, 627] width 251 height 16
click at [12, 620] on select "US Counties [GEOGRAPHIC_DATA], [GEOGRAPHIC_DATA] [GEOGRAPHIC_DATA], [GEOGRAPHIC…" at bounding box center [132, 627] width 251 height 16
